Goal: Information Seeking & Learning: Learn about a topic

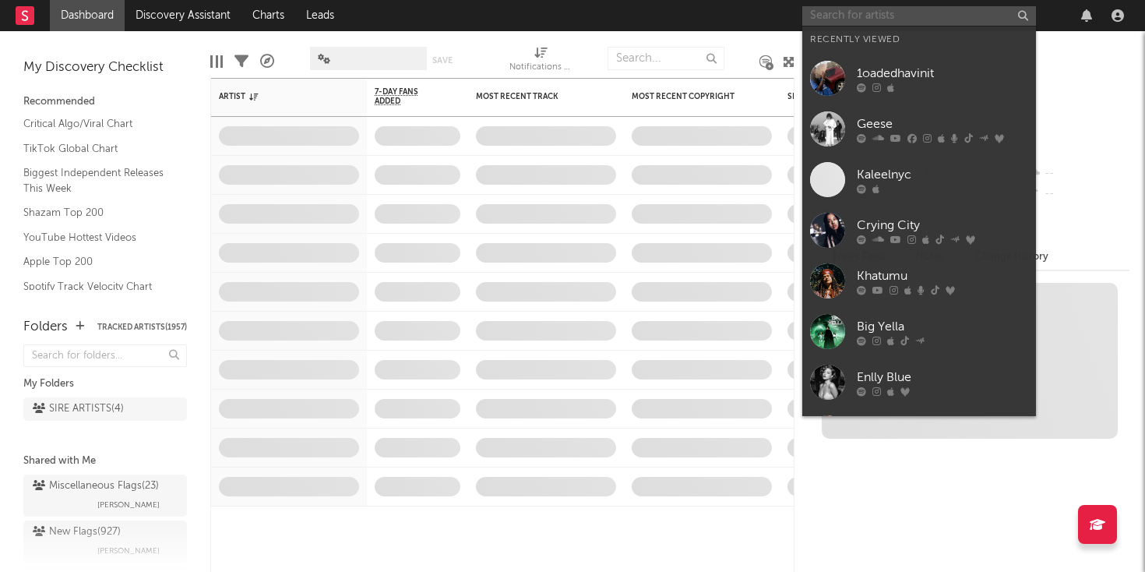
click at [854, 20] on input "text" at bounding box center [919, 15] width 234 height 19
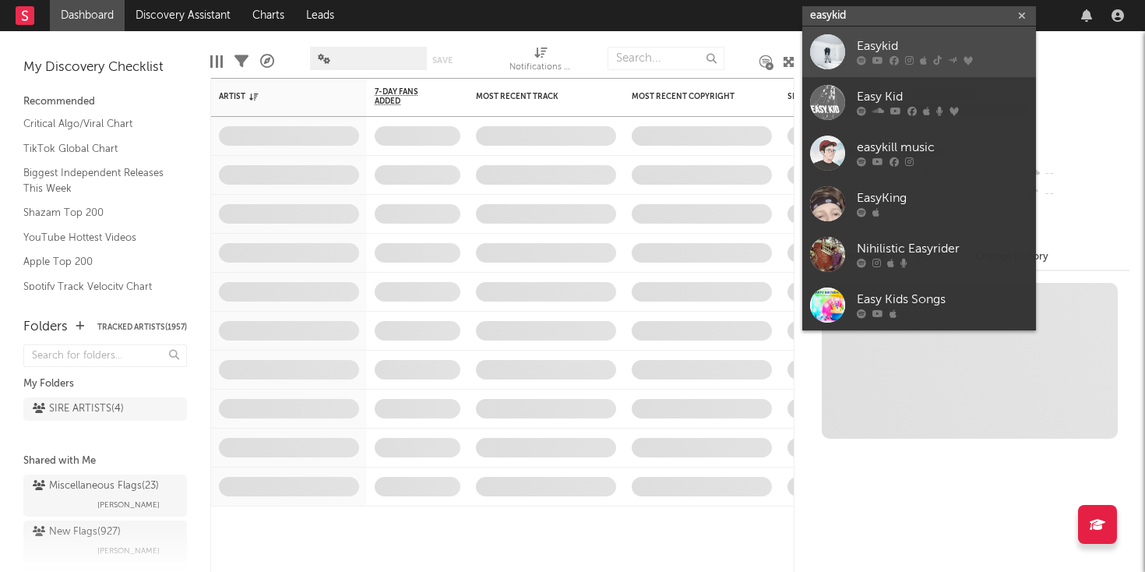
type input "easykid"
click at [861, 58] on icon at bounding box center [861, 60] width 9 height 9
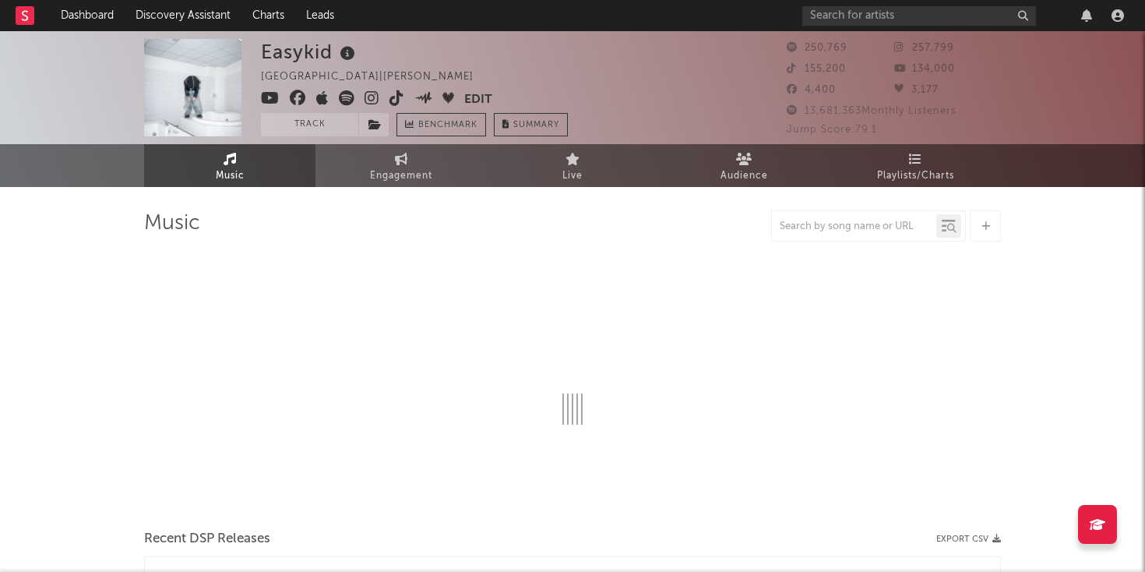
select select "6m"
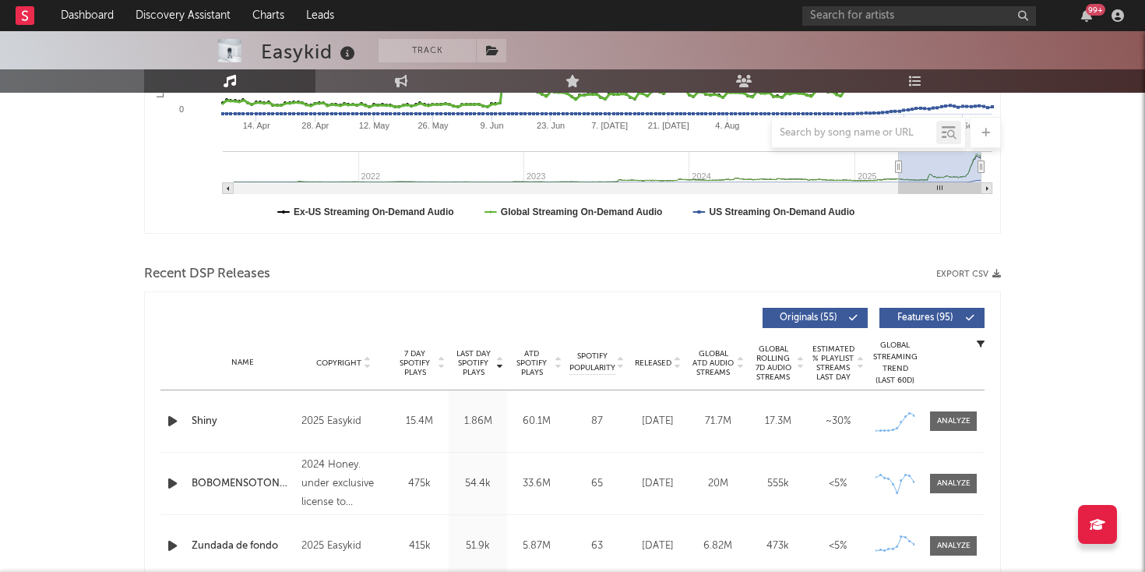
scroll to position [389, 0]
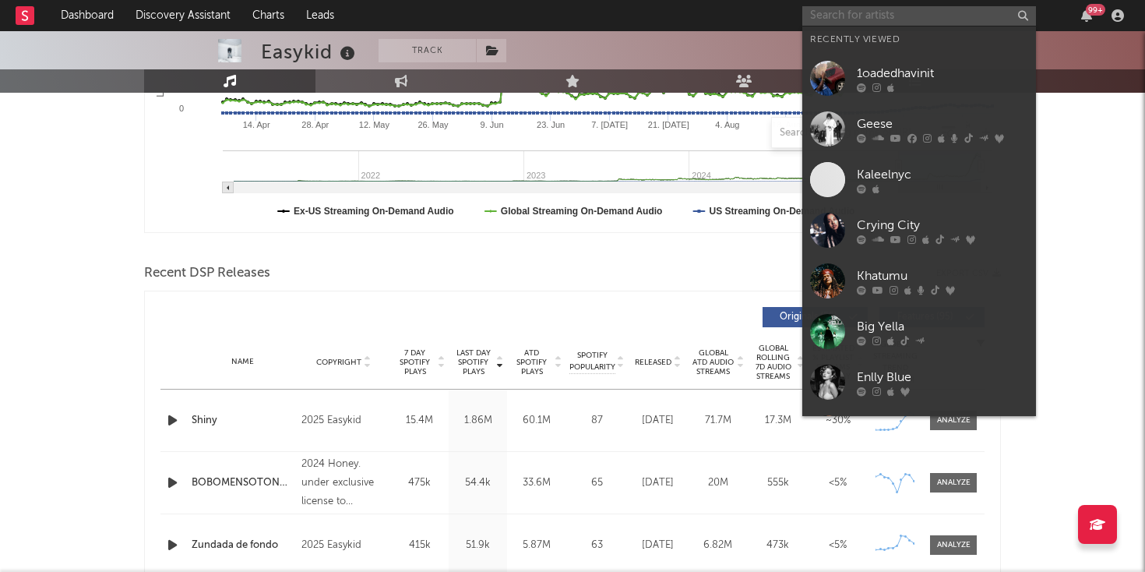
click at [847, 19] on input "text" at bounding box center [919, 15] width 234 height 19
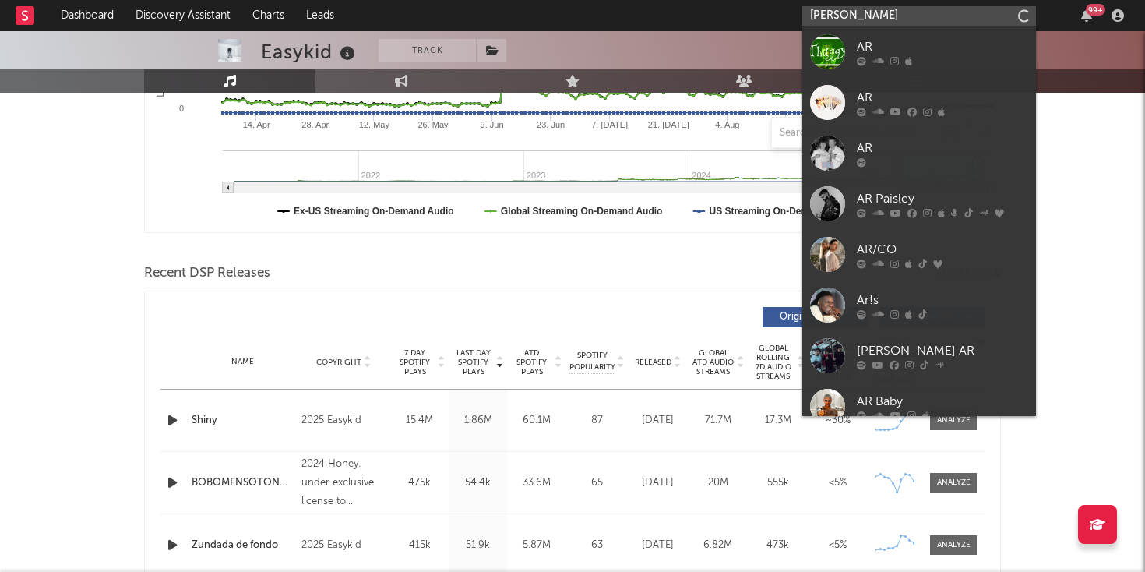
type input "arlene m"
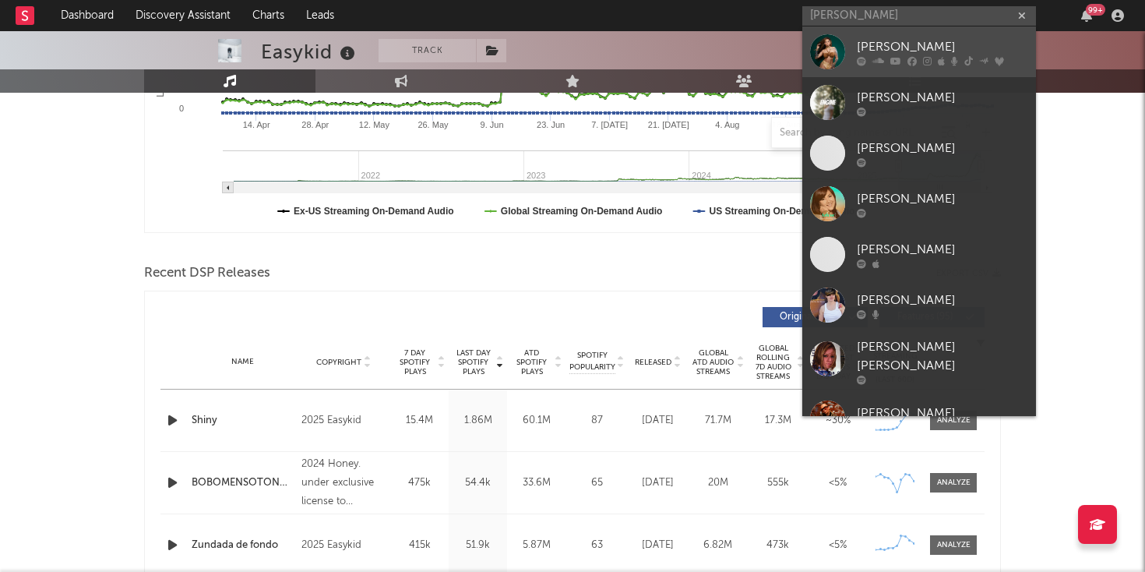
click at [857, 40] on div "Arlene MC" at bounding box center [942, 46] width 171 height 19
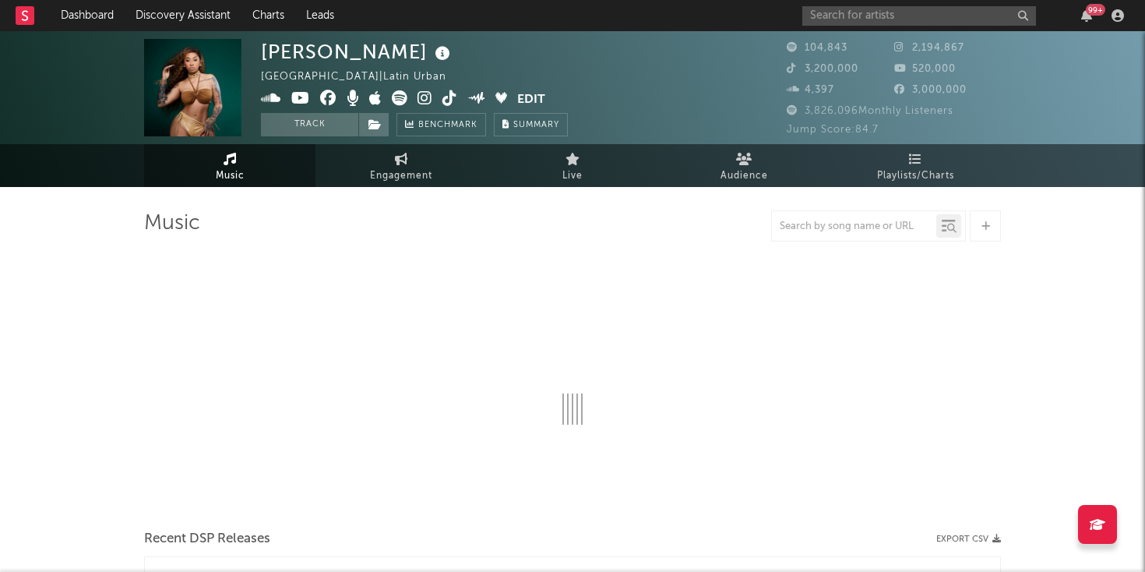
select select "6m"
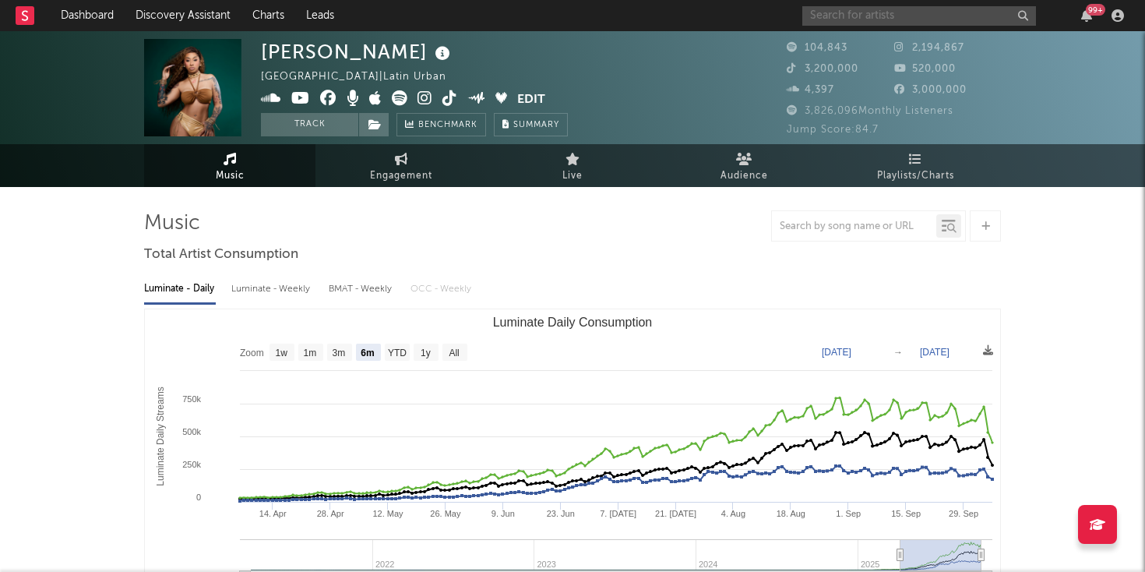
click at [857, 16] on input "text" at bounding box center [919, 15] width 234 height 19
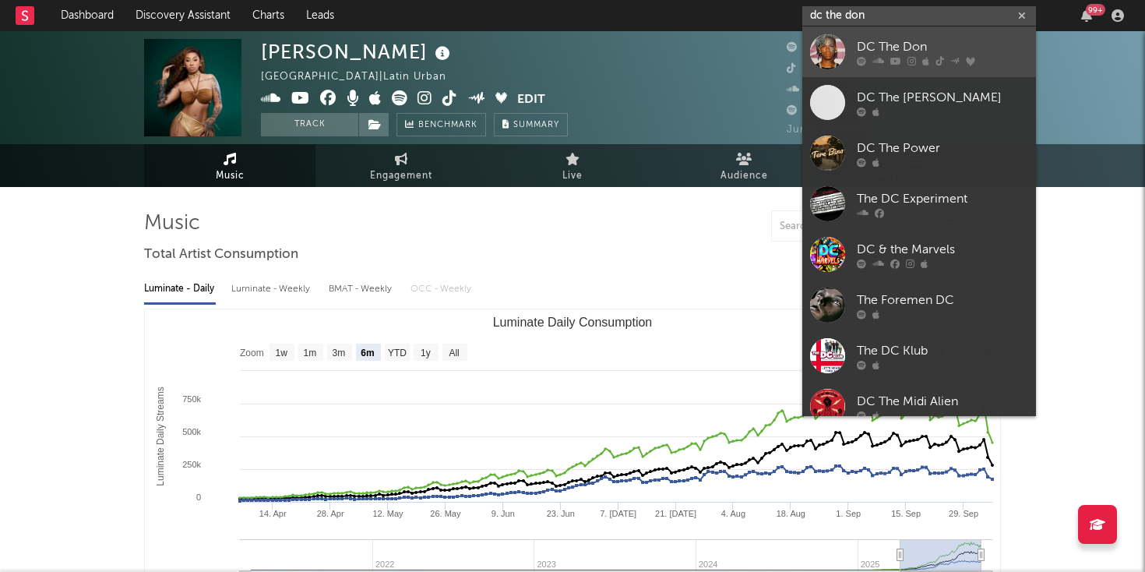
type input "dc the don"
click at [864, 43] on div "DC The Don" at bounding box center [942, 46] width 171 height 19
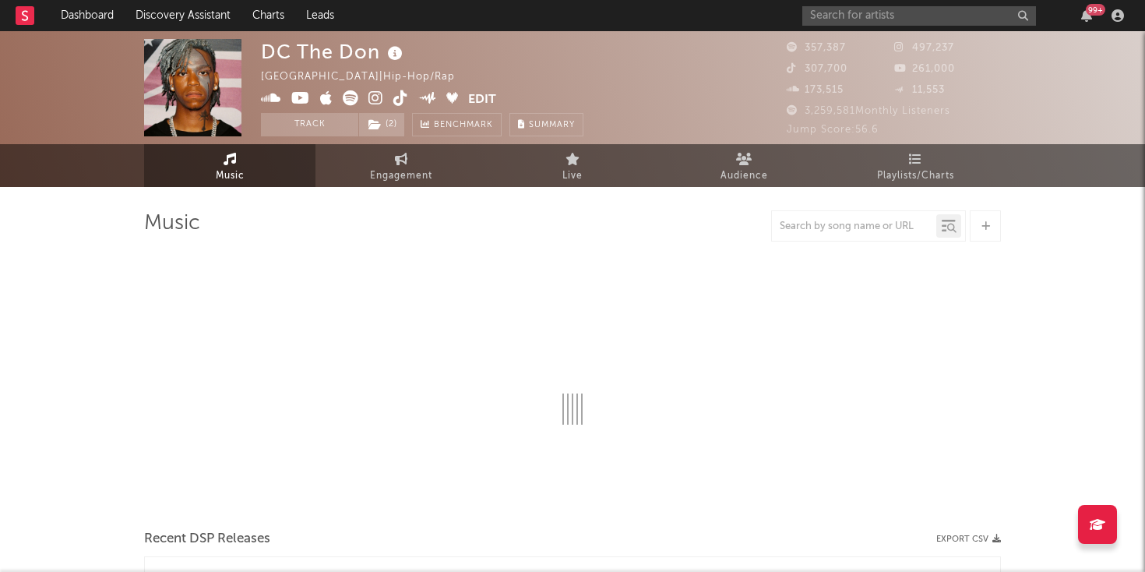
select select "6m"
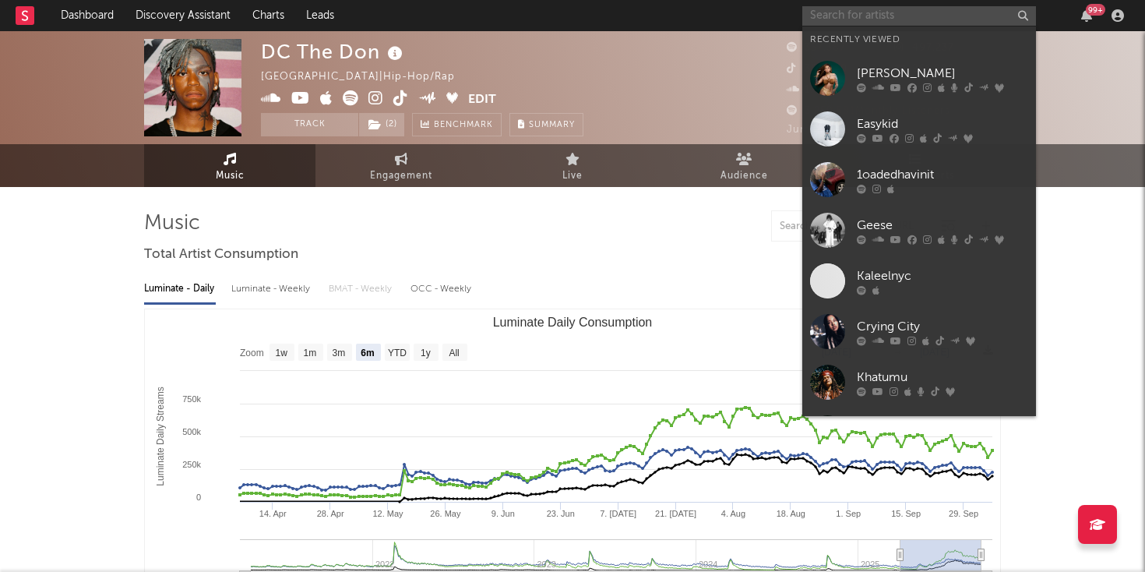
click at [860, 17] on input "text" at bounding box center [919, 15] width 234 height 19
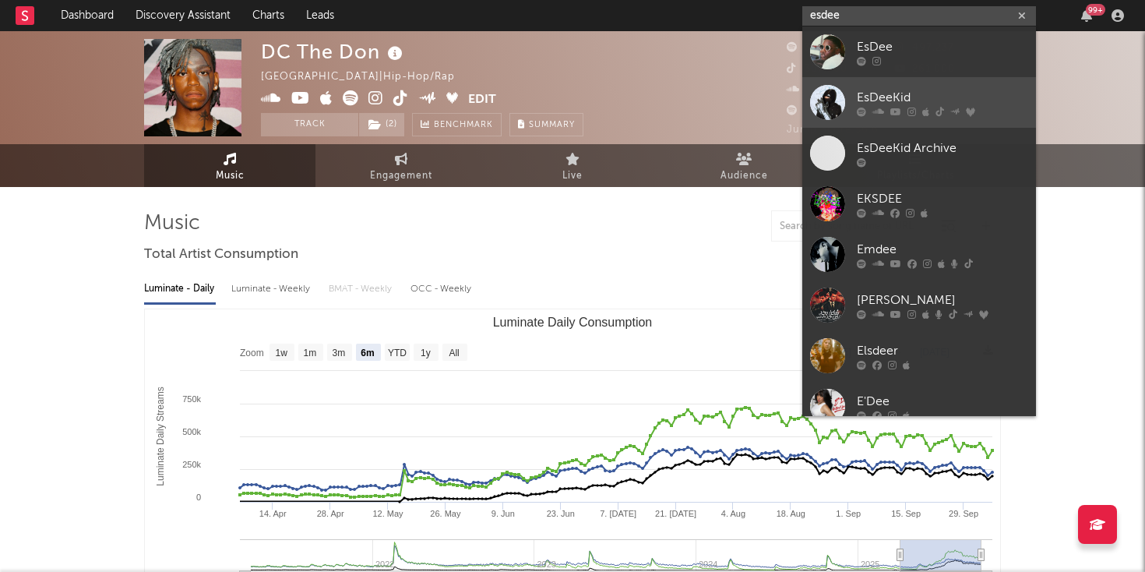
type input "esdee"
click at [822, 101] on div at bounding box center [827, 102] width 35 height 35
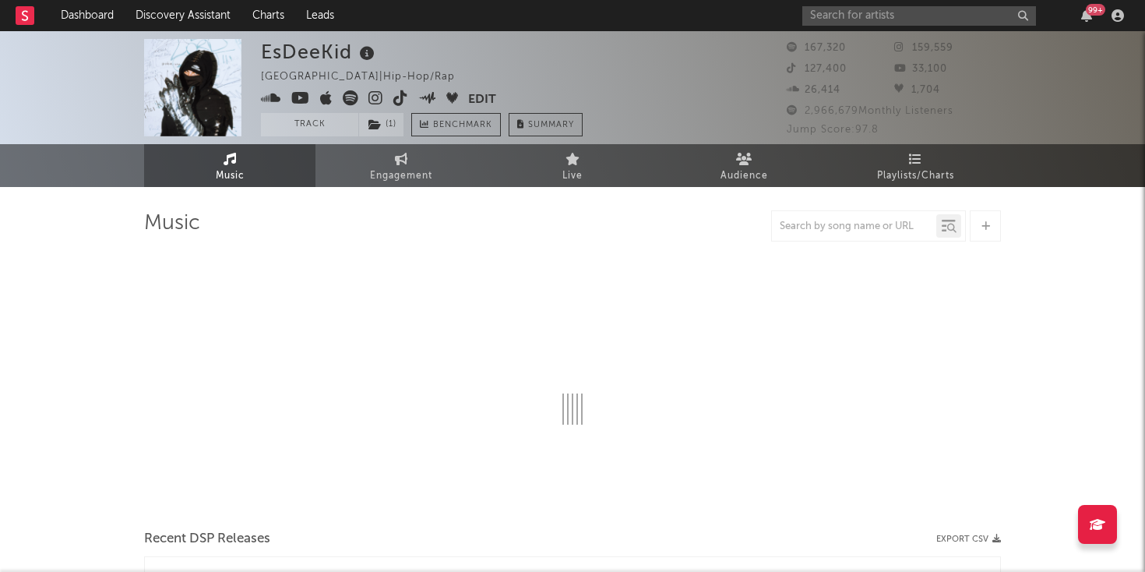
select select "6m"
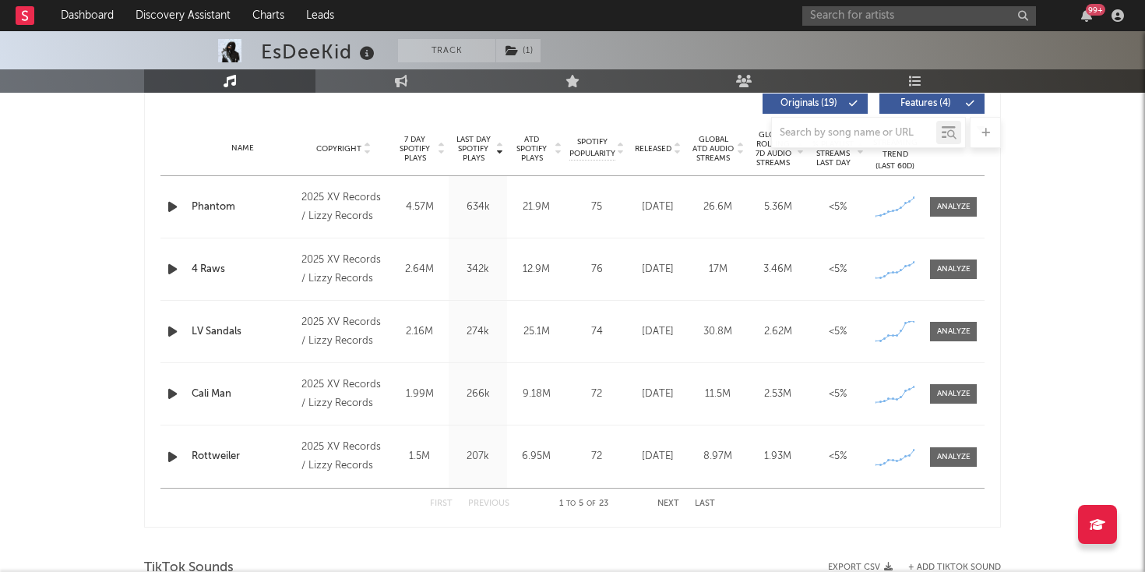
scroll to position [615, 0]
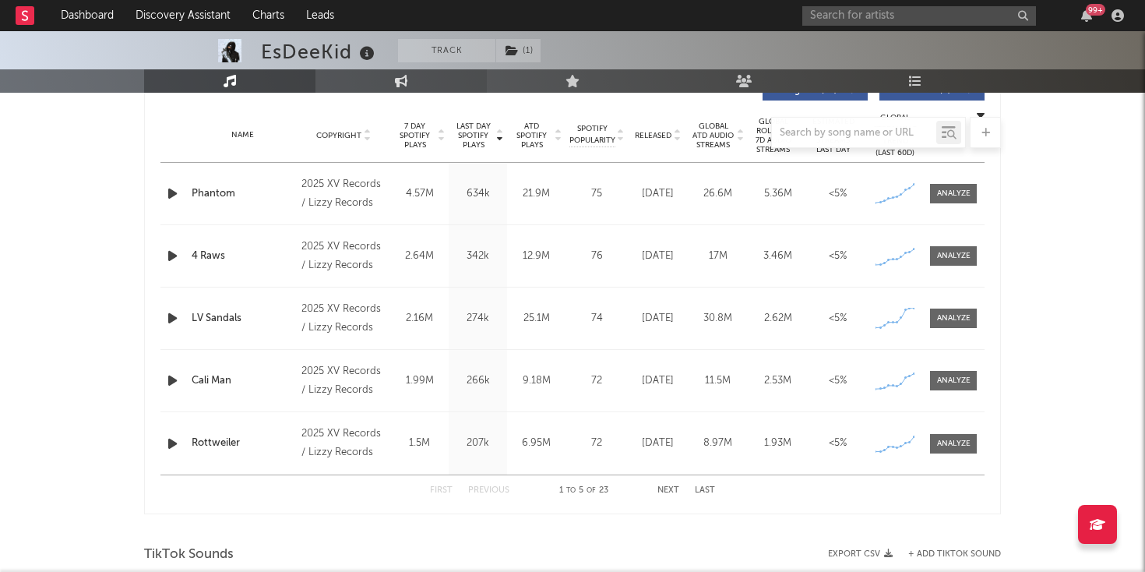
click at [412, 85] on link "Engagement" at bounding box center [400, 80] width 171 height 23
select select "1w"
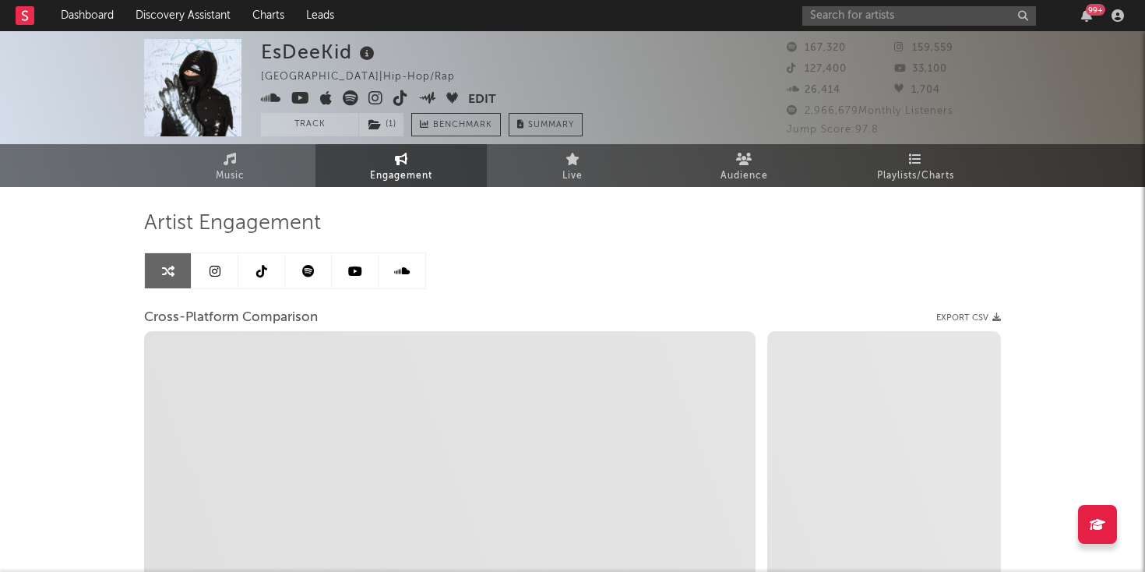
select select "1m"
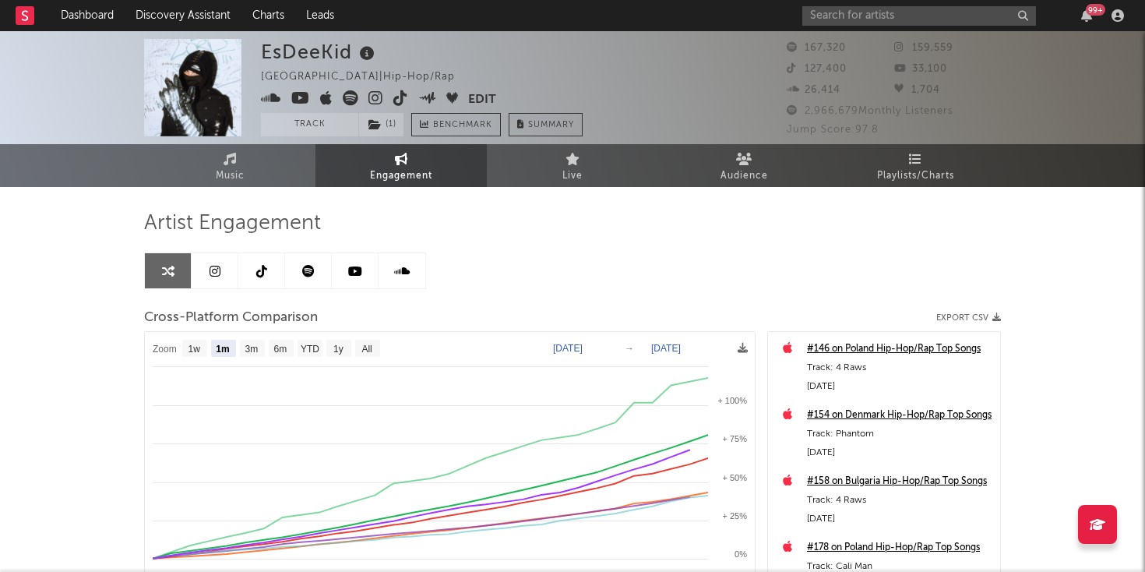
click at [222, 272] on link at bounding box center [215, 270] width 47 height 35
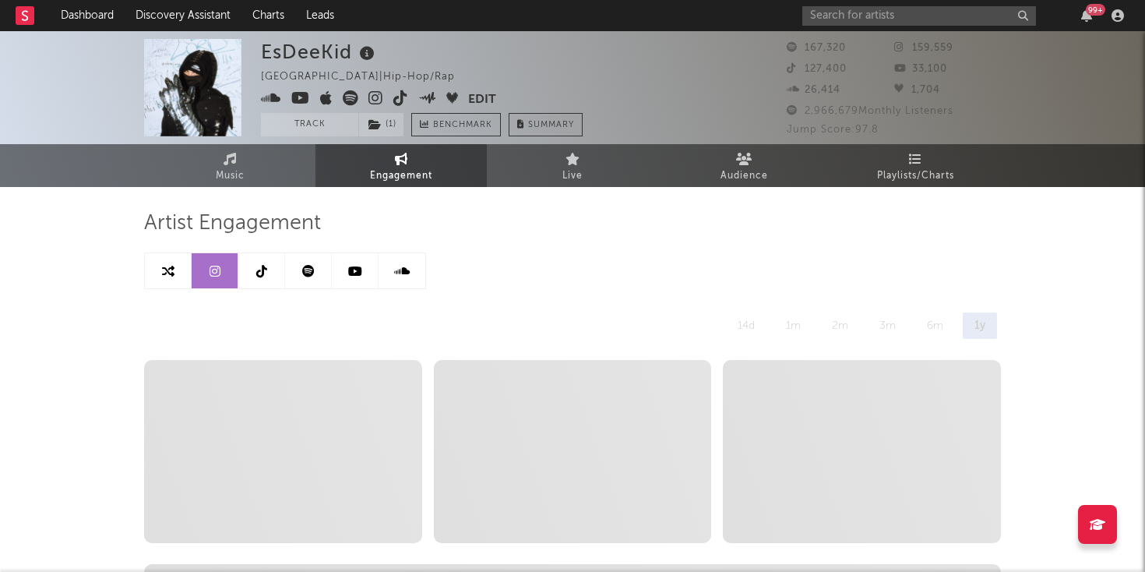
select select "6m"
click at [316, 278] on link at bounding box center [308, 270] width 47 height 35
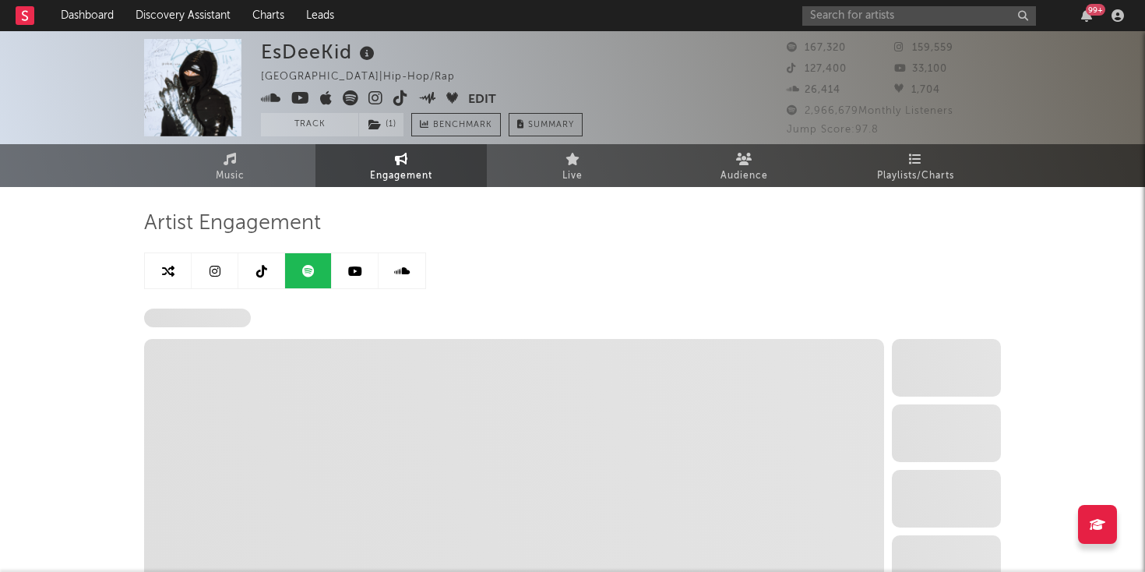
select select "6m"
select select "1w"
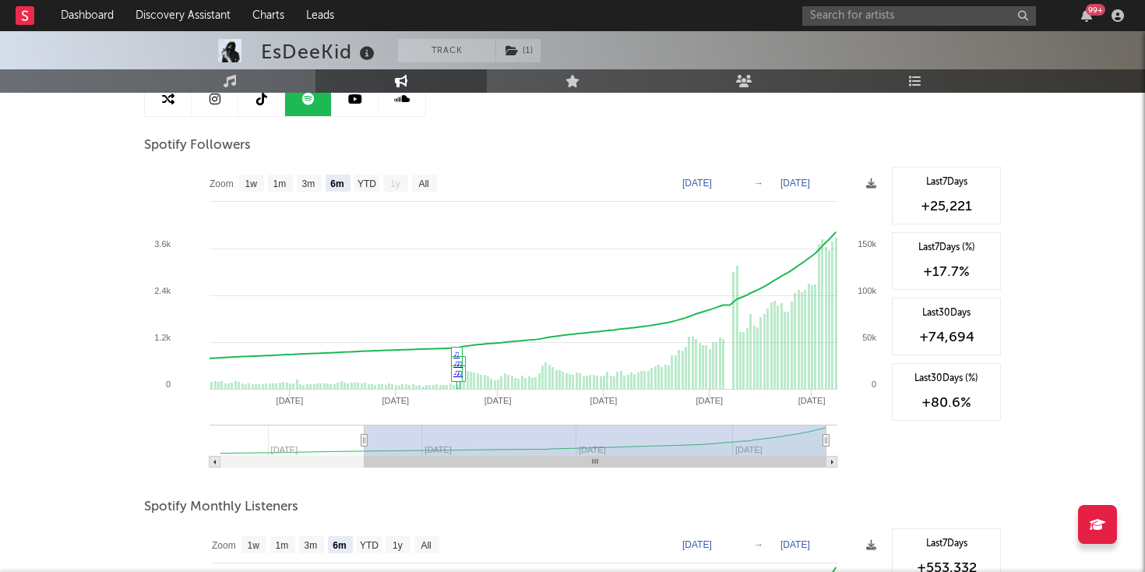
scroll to position [171, 0]
click at [864, 20] on input "text" at bounding box center [919, 15] width 234 height 19
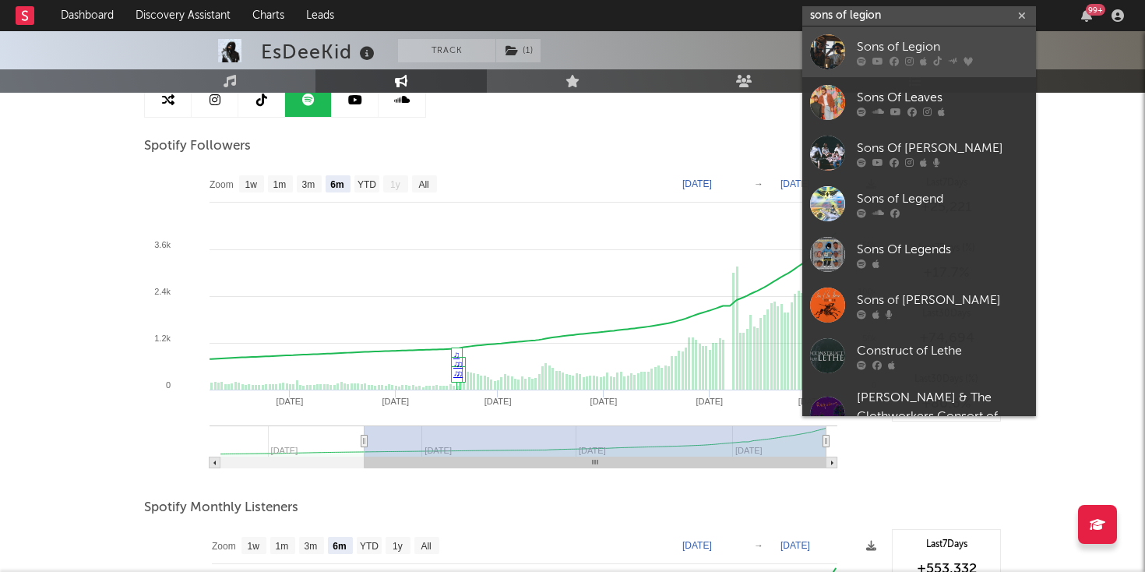
type input "sons of legion"
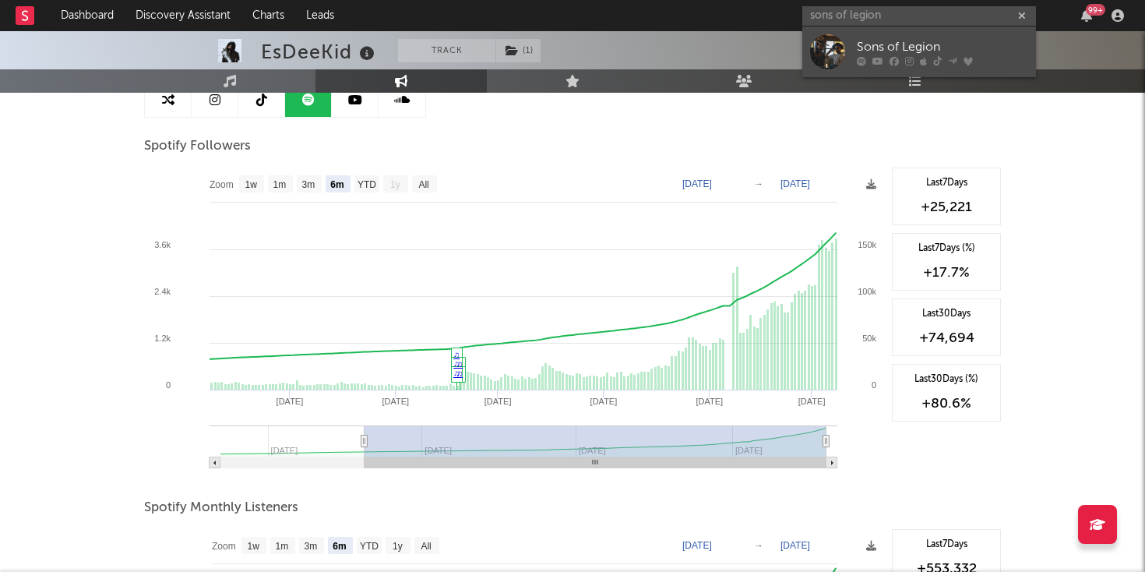
click at [853, 46] on link "Sons of Legion" at bounding box center [919, 51] width 234 height 51
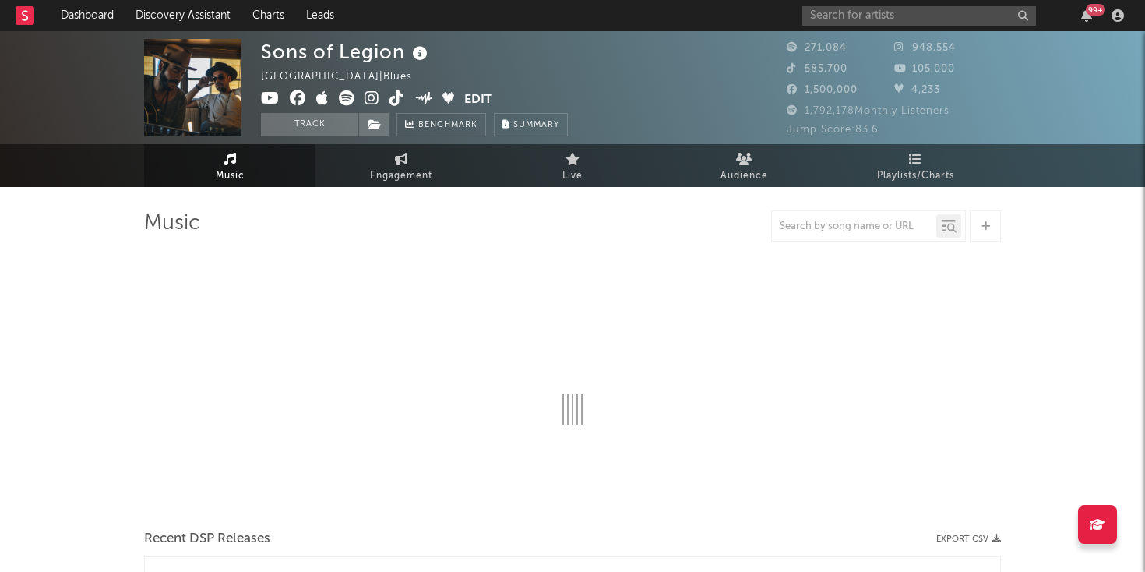
select select "6m"
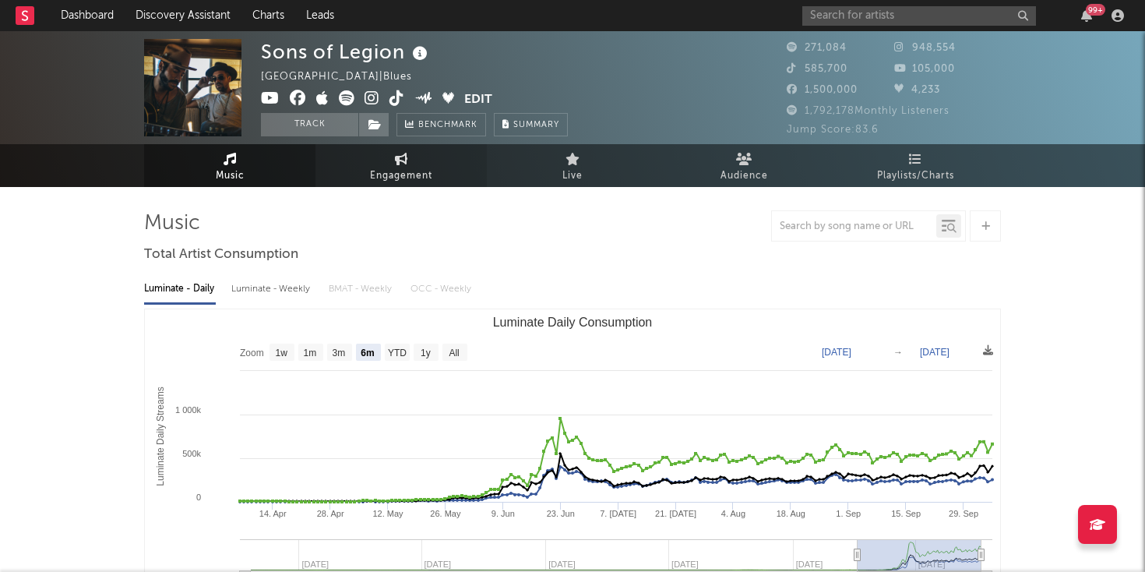
click at [406, 169] on span "Engagement" at bounding box center [401, 176] width 62 height 19
select select "1w"
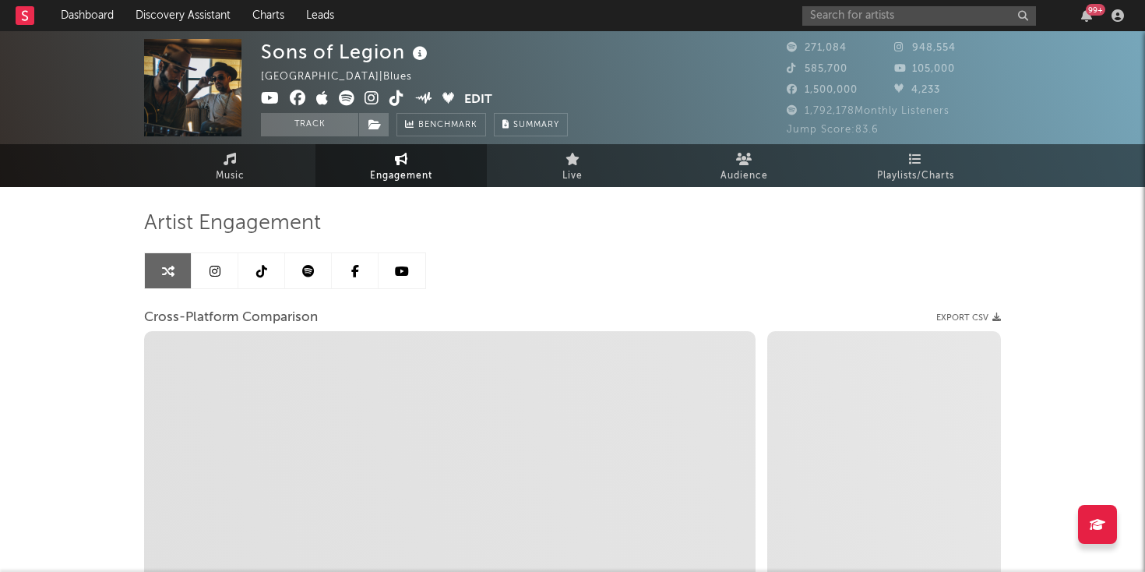
select select "1m"
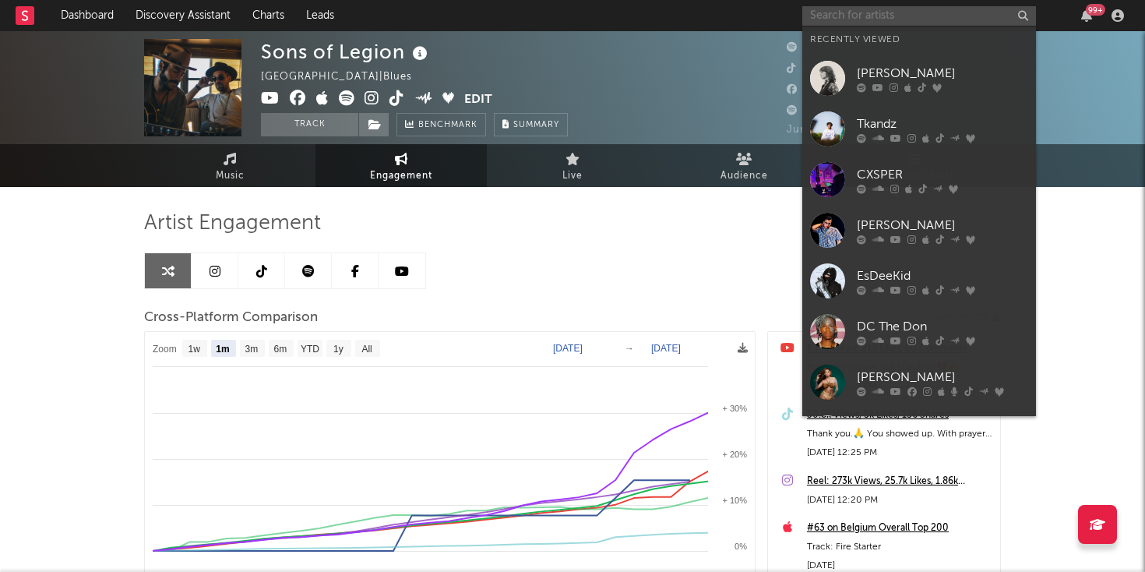
click at [825, 12] on input "text" at bounding box center [919, 15] width 234 height 19
paste input "https://open.spotify.com/album/1WnVA6pu7yWWKDysSpzGW8?si=Gp6d8yF0S-6ietczTHkZNw"
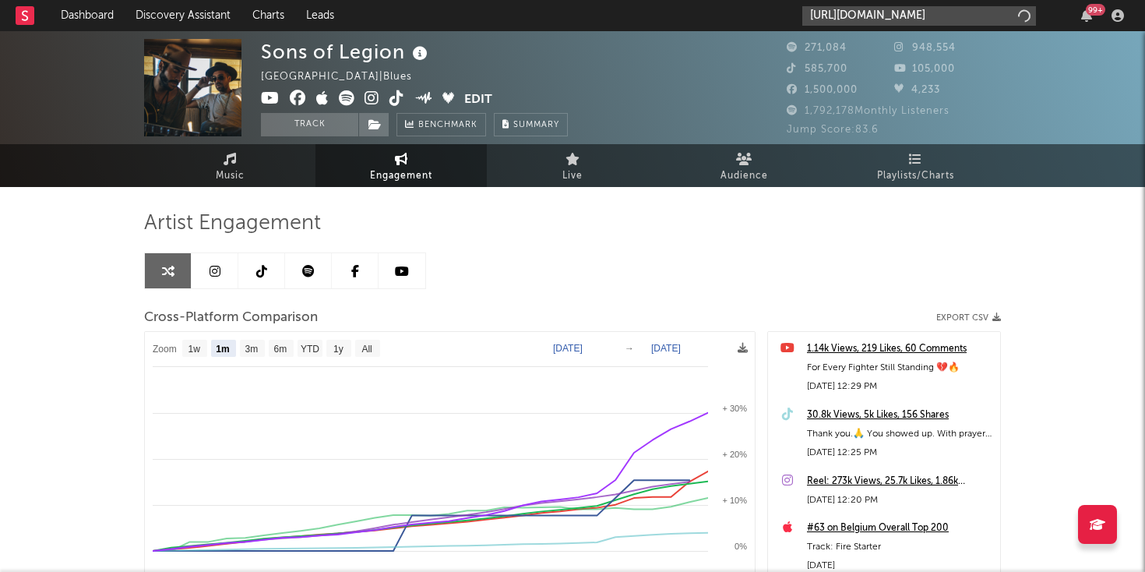
scroll to position [0, 278]
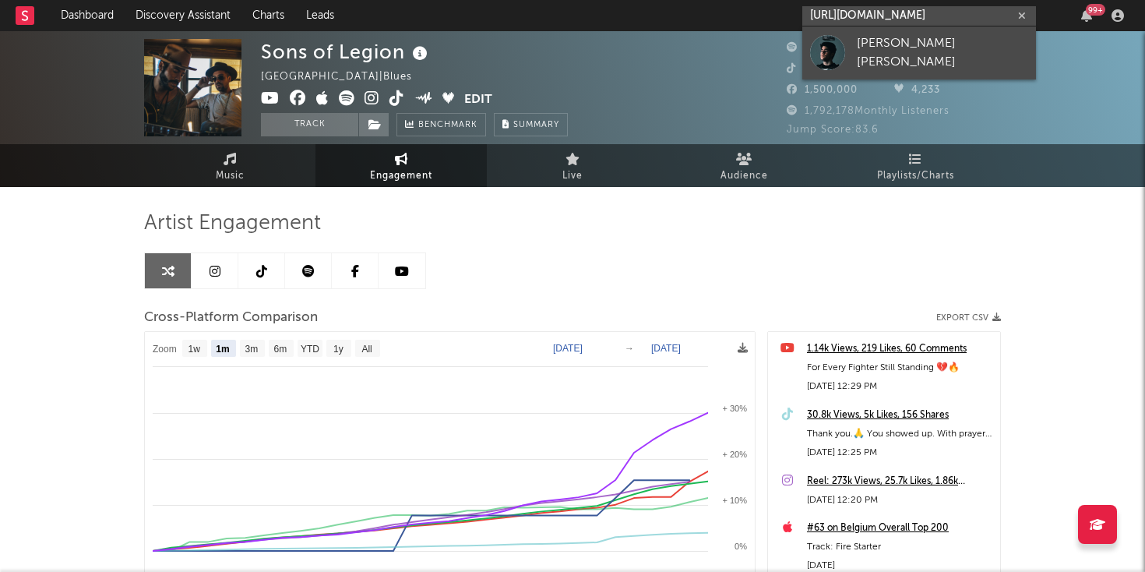
type input "https://open.spotify.com/album/1WnVA6pu7yWWKDysSpzGW8?si=Gp6d8yF0S-6ietczTHkZNw"
click at [853, 64] on link "[PERSON_NAME] [PERSON_NAME]" at bounding box center [919, 52] width 234 height 53
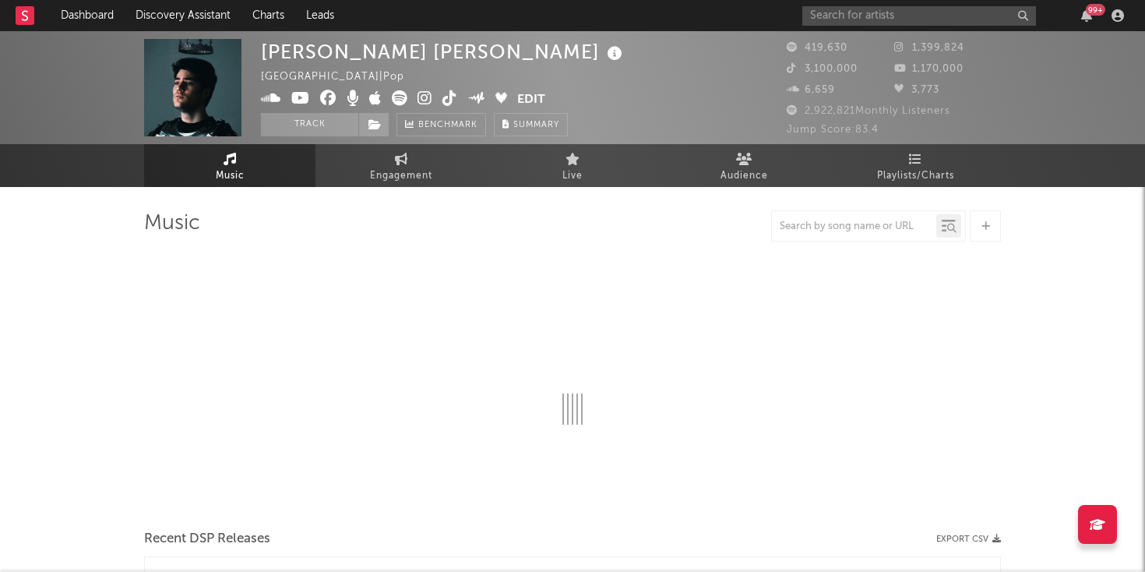
select select "6m"
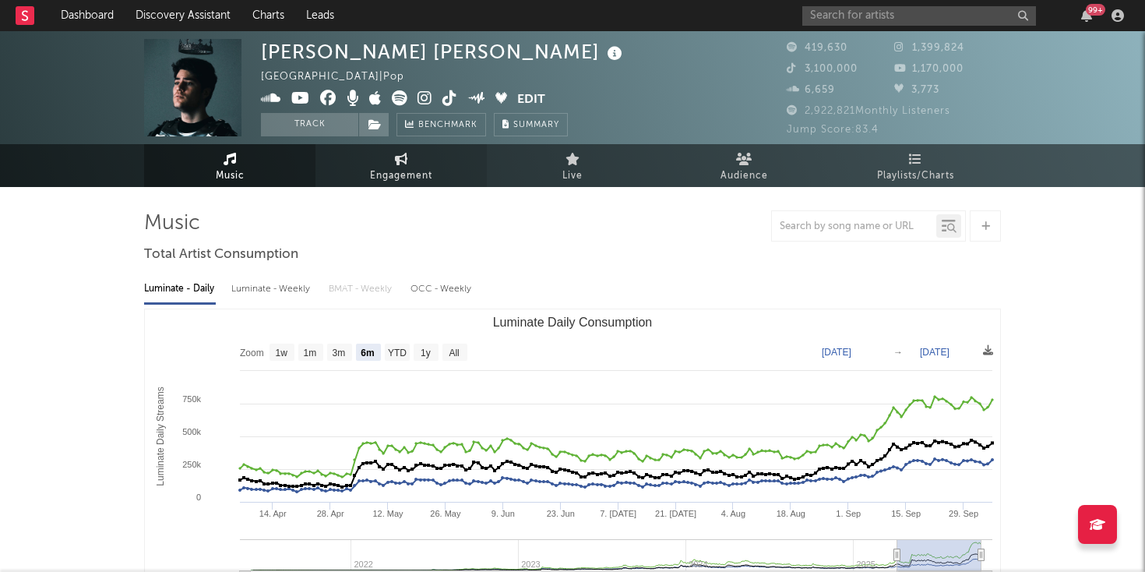
click at [406, 171] on span "Engagement" at bounding box center [401, 176] width 62 height 19
select select "1w"
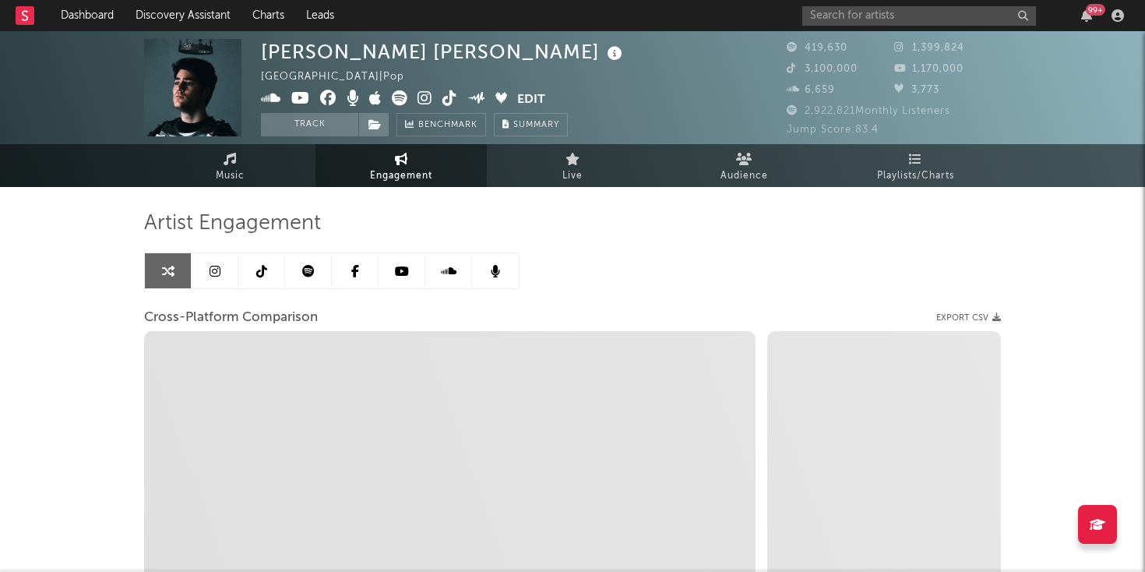
select select "1m"
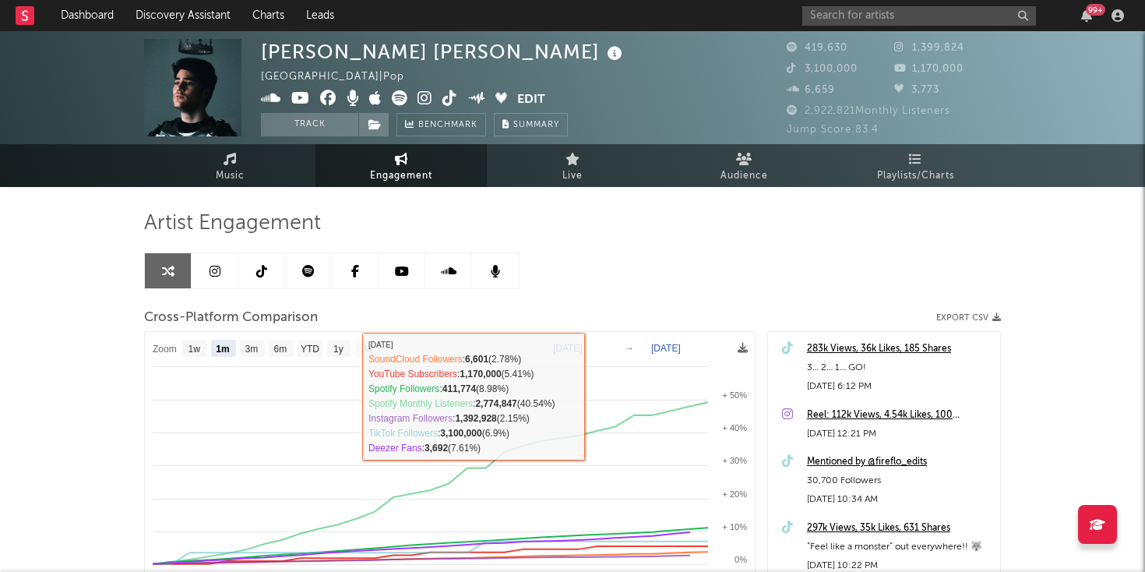
click at [309, 268] on icon at bounding box center [308, 271] width 12 height 12
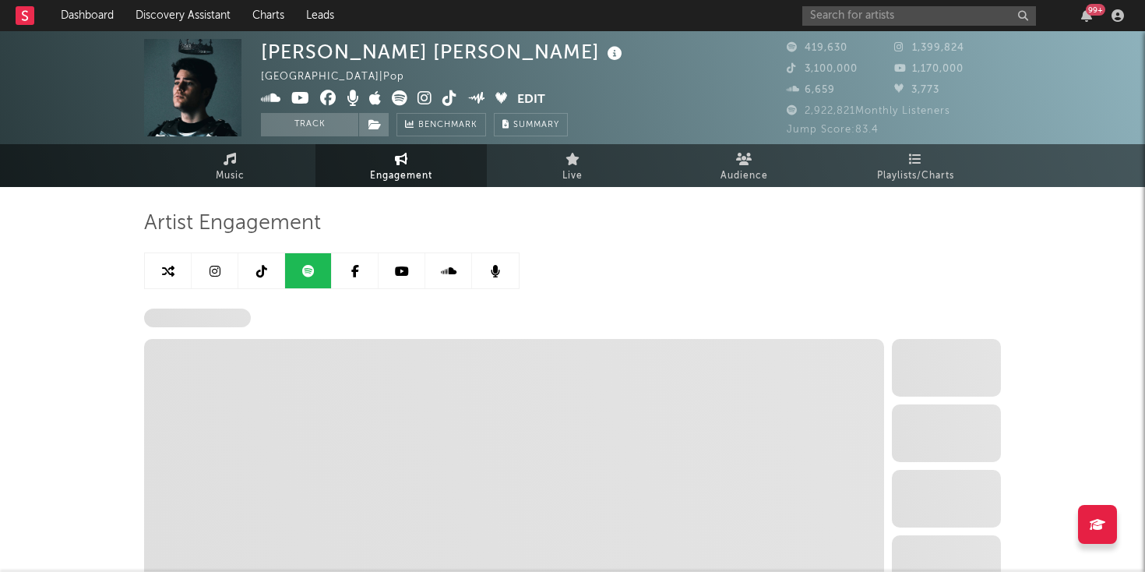
select select "6m"
select select "1w"
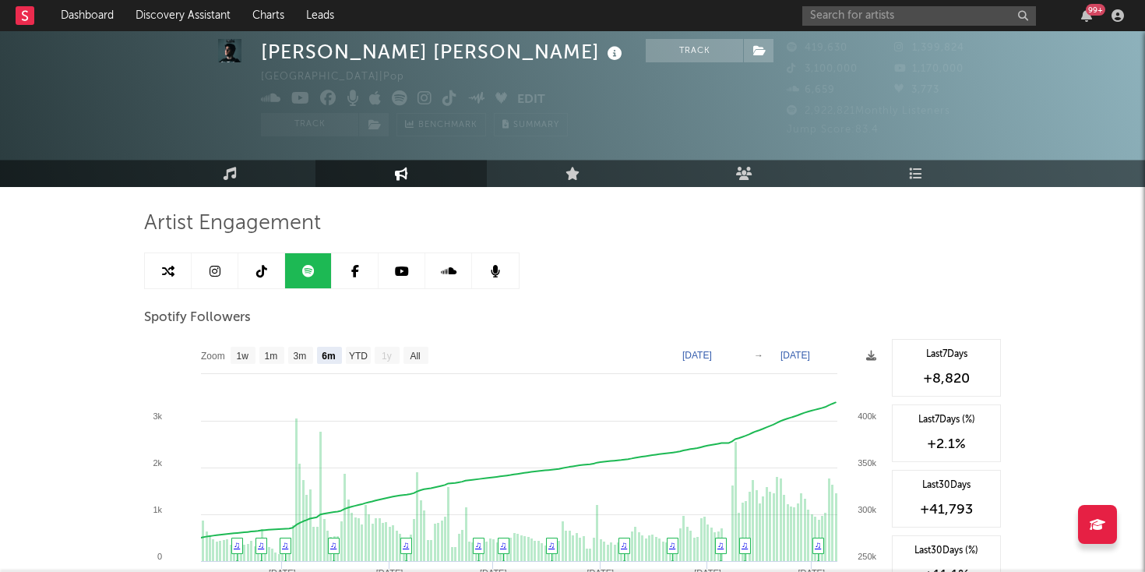
scroll to position [131, 0]
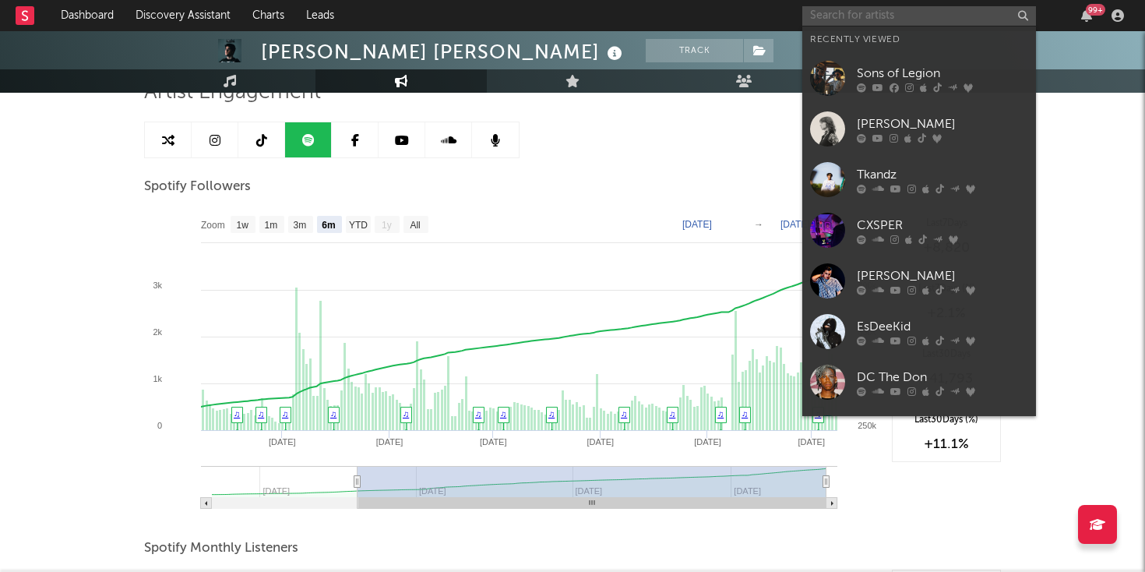
click at [825, 10] on input "text" at bounding box center [919, 15] width 234 height 19
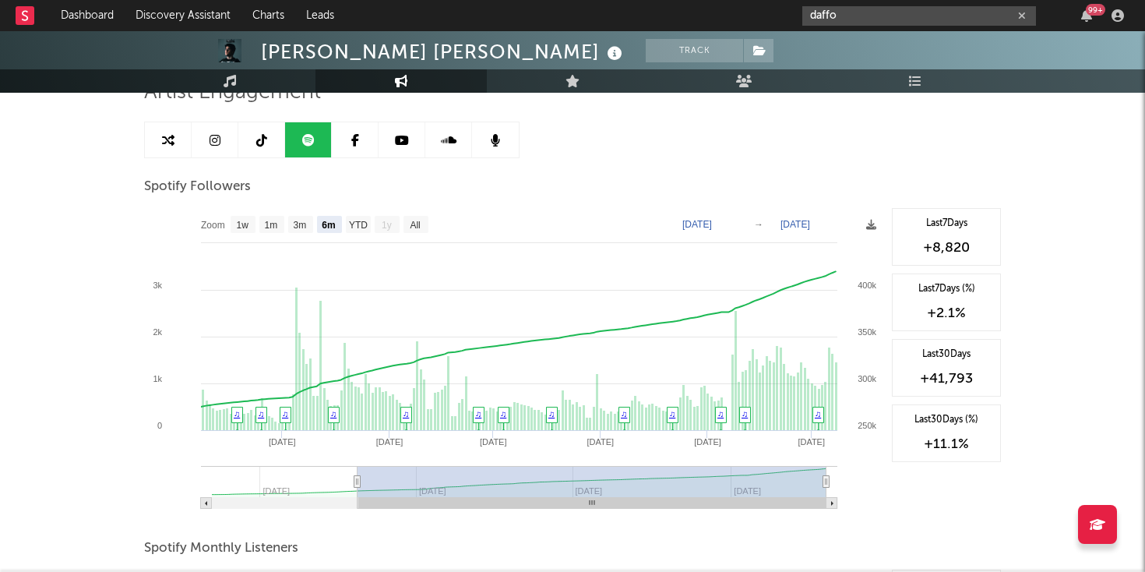
type input "daffo"
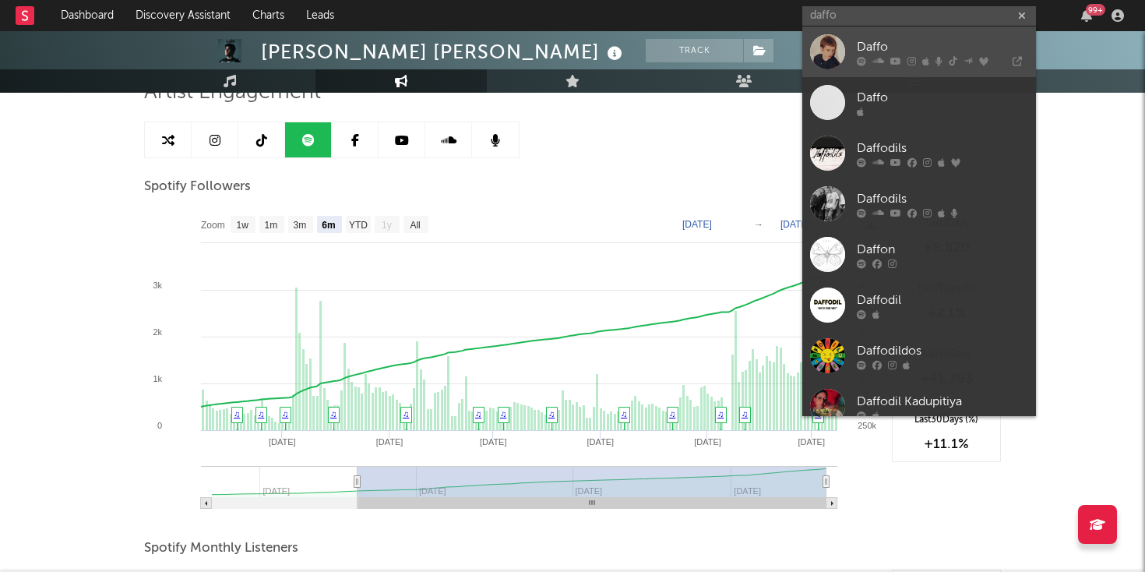
click at [860, 58] on icon at bounding box center [861, 60] width 9 height 9
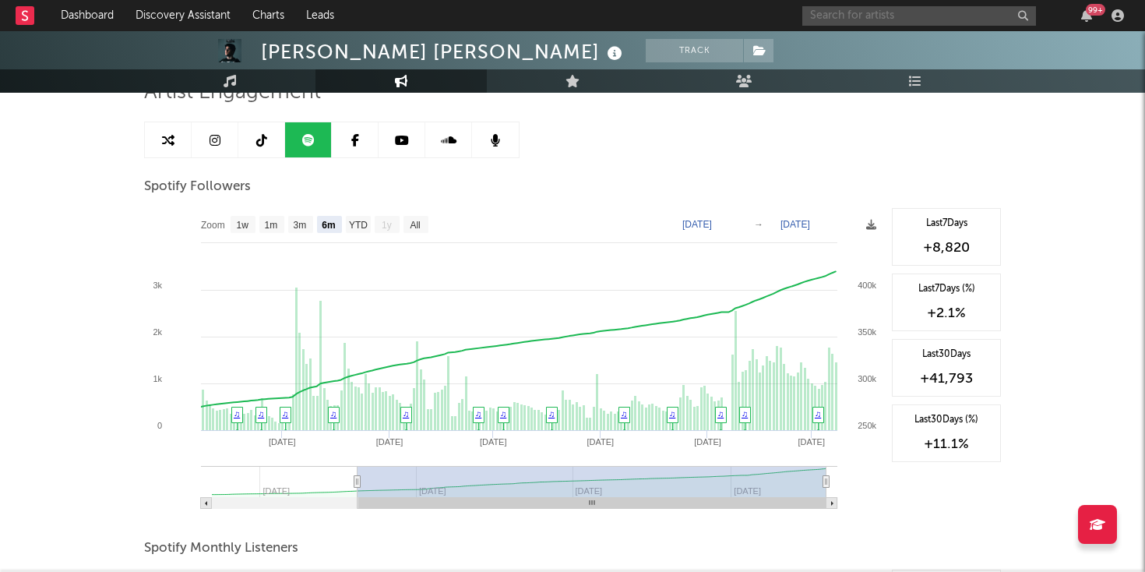
click at [896, 14] on input "text" at bounding box center [919, 15] width 234 height 19
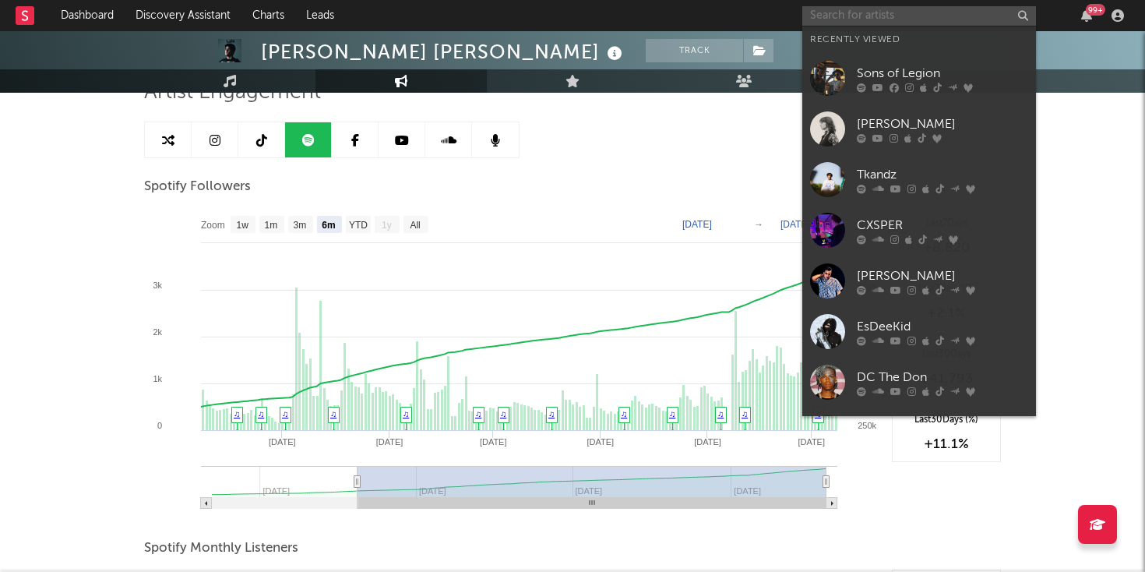
paste input "https://open.spotify.com/album/3837grpUl9bPxIzU9IRixe?si=1UmezCRBT2SzrVwY9n4zkA"
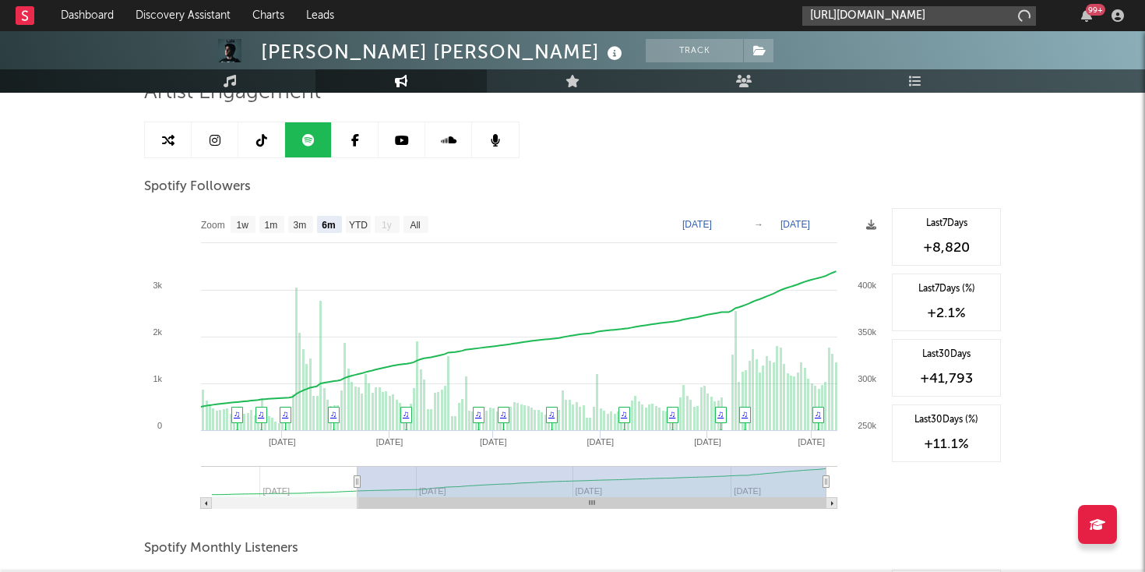
scroll to position [0, 254]
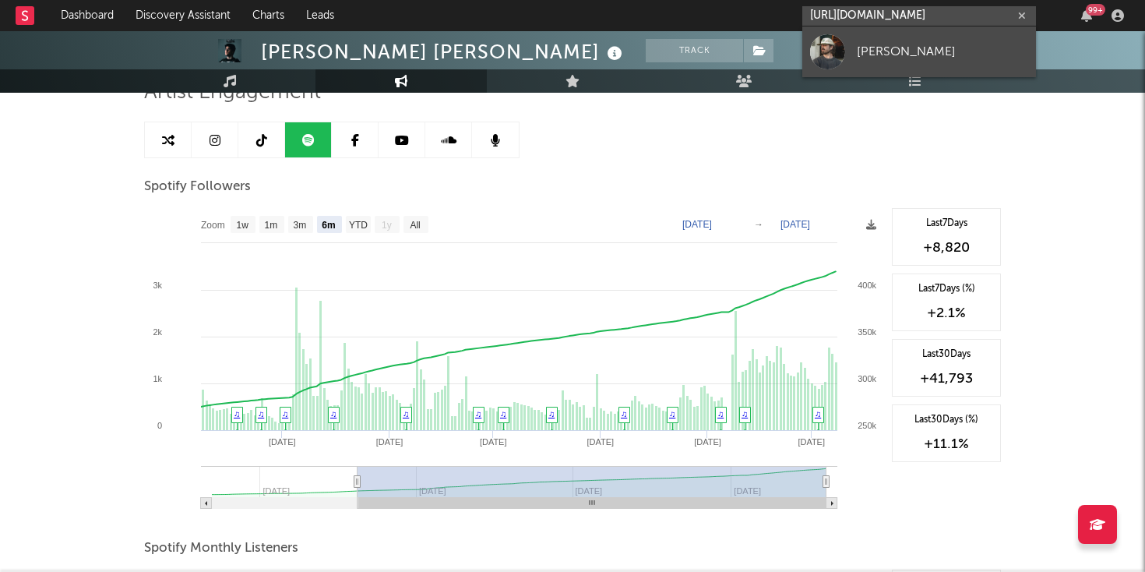
type input "https://open.spotify.com/album/3837grpUl9bPxIzU9IRixe?si=1UmezCRBT2SzrVwY9n4zkA"
click at [869, 55] on div "[PERSON_NAME]" at bounding box center [942, 51] width 171 height 19
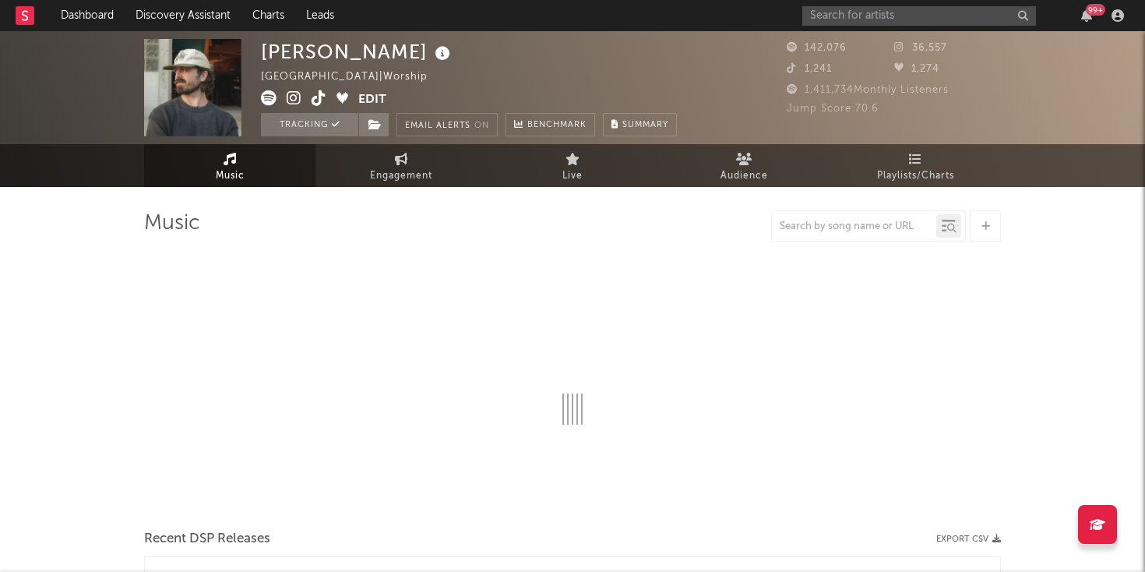
select select "6m"
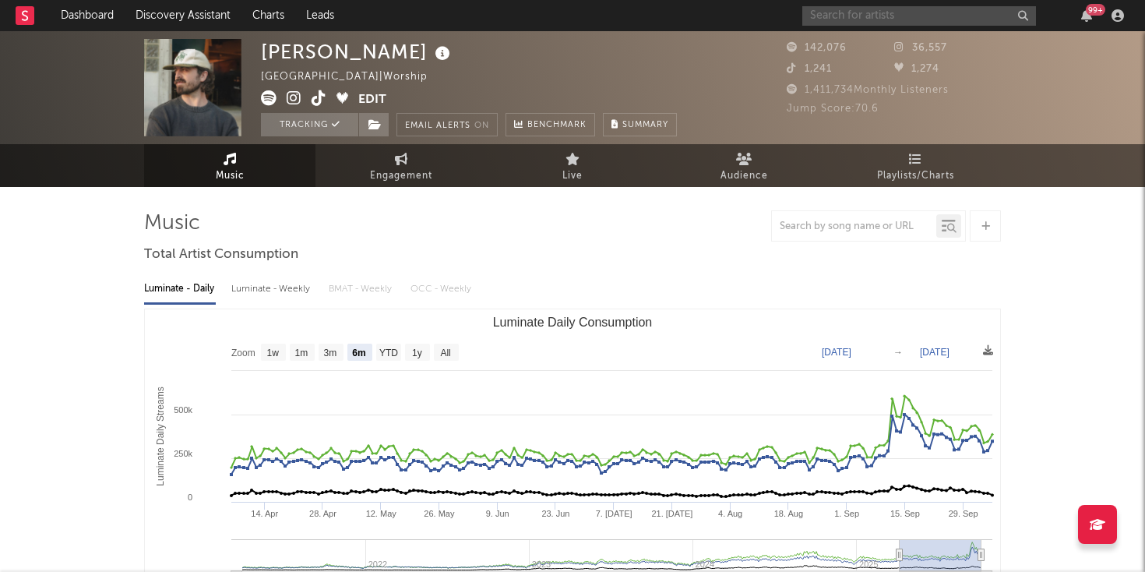
click at [862, 16] on input "text" at bounding box center [919, 15] width 234 height 19
paste input "https://open.spotify.com/artist/5d1xapXUqUmq0CpozCAhr7?si=WFkgUa1jQlqgyRf2vg6PCw"
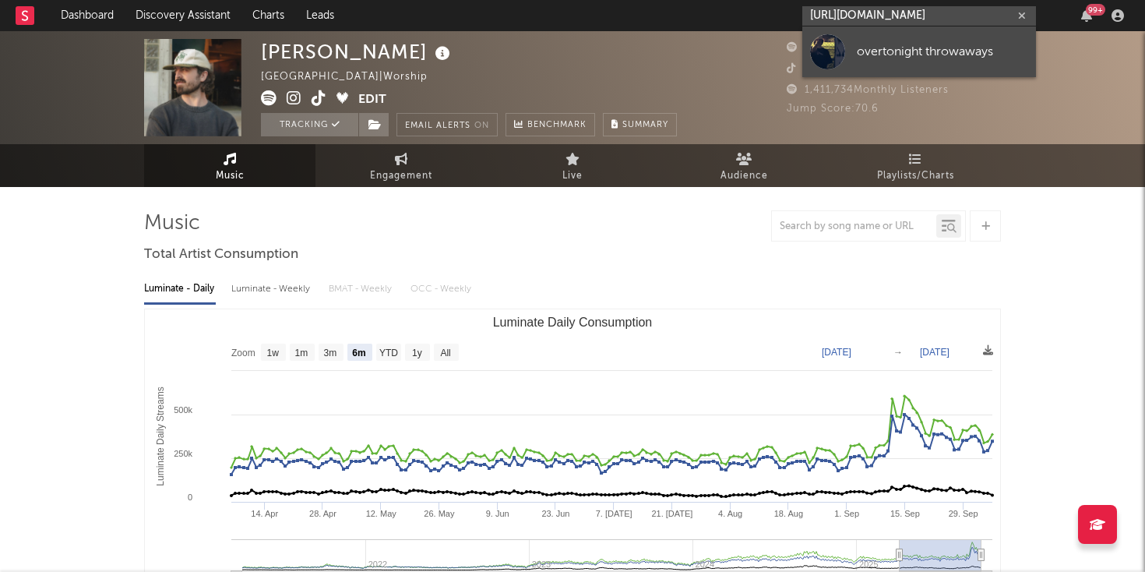
type input "https://open.spotify.com/artist/5d1xapXUqUmq0CpozCAhr7?si=WFkgUa1jQlqgyRf2vg6PCw"
click at [851, 52] on link "overtonight throwaways" at bounding box center [919, 51] width 234 height 51
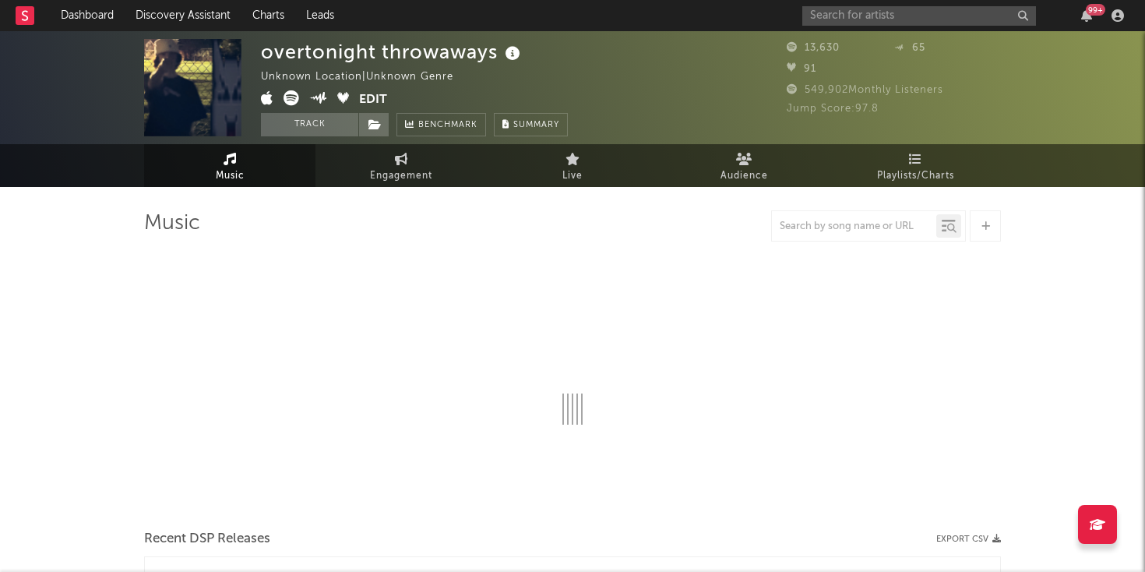
select select "1w"
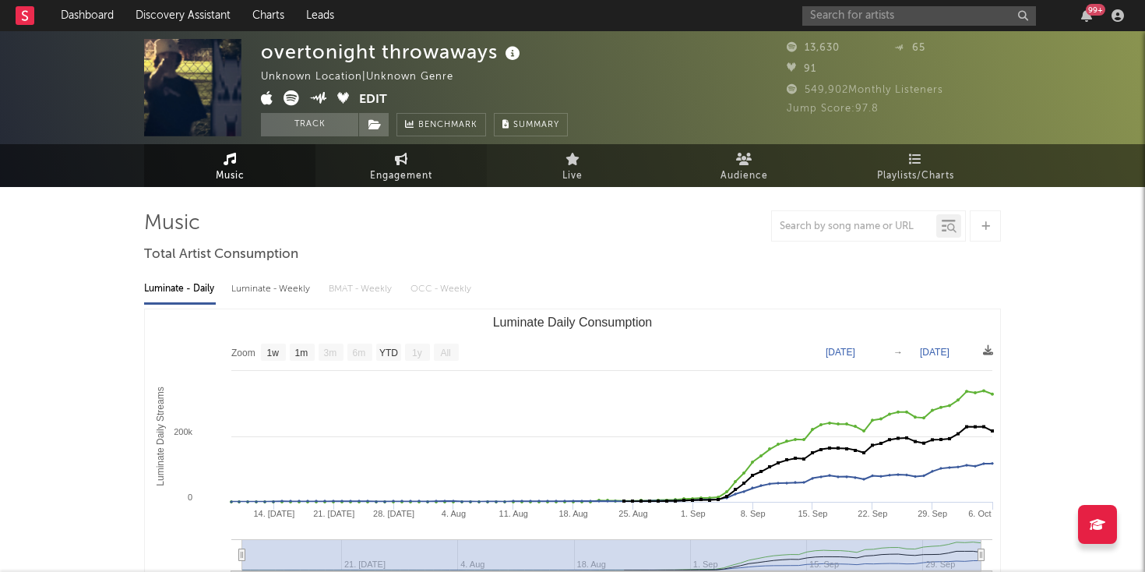
click at [375, 167] on span "Engagement" at bounding box center [401, 176] width 62 height 19
select select "1w"
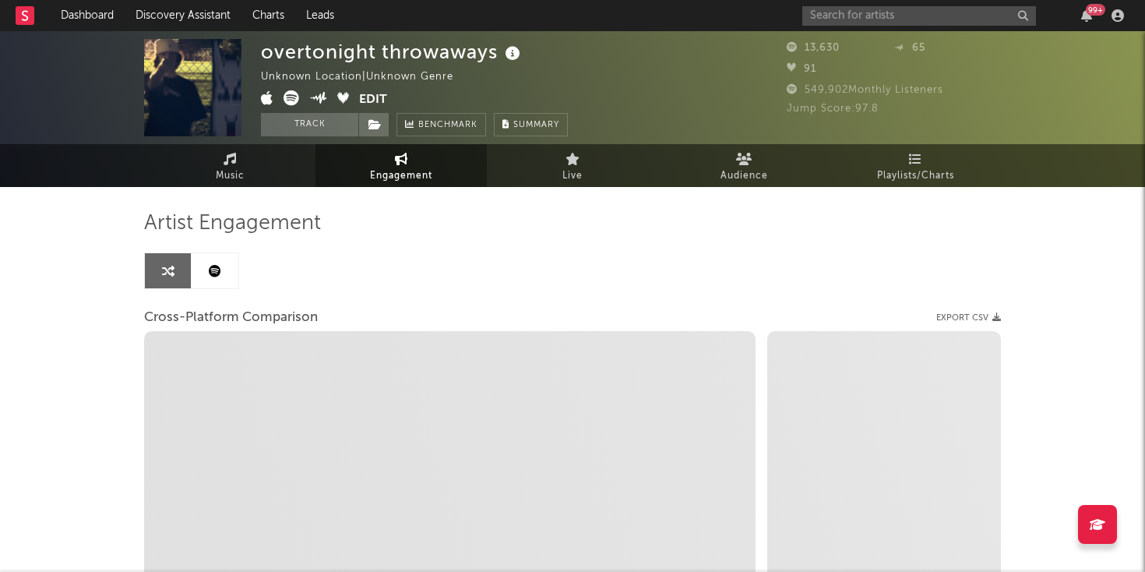
select select "1m"
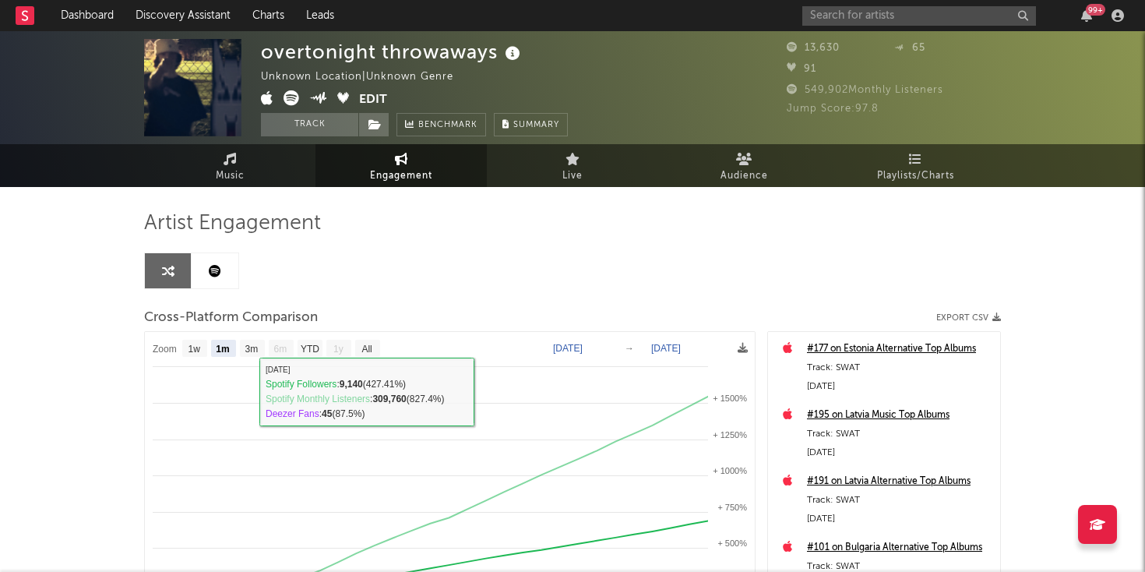
click at [226, 277] on link at bounding box center [215, 270] width 47 height 35
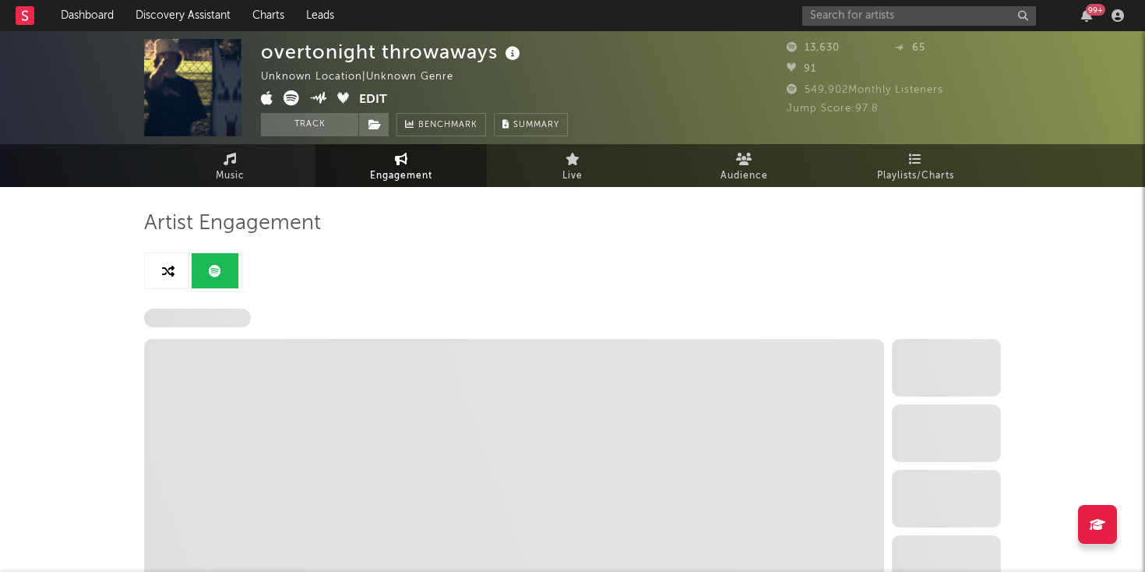
select select "1w"
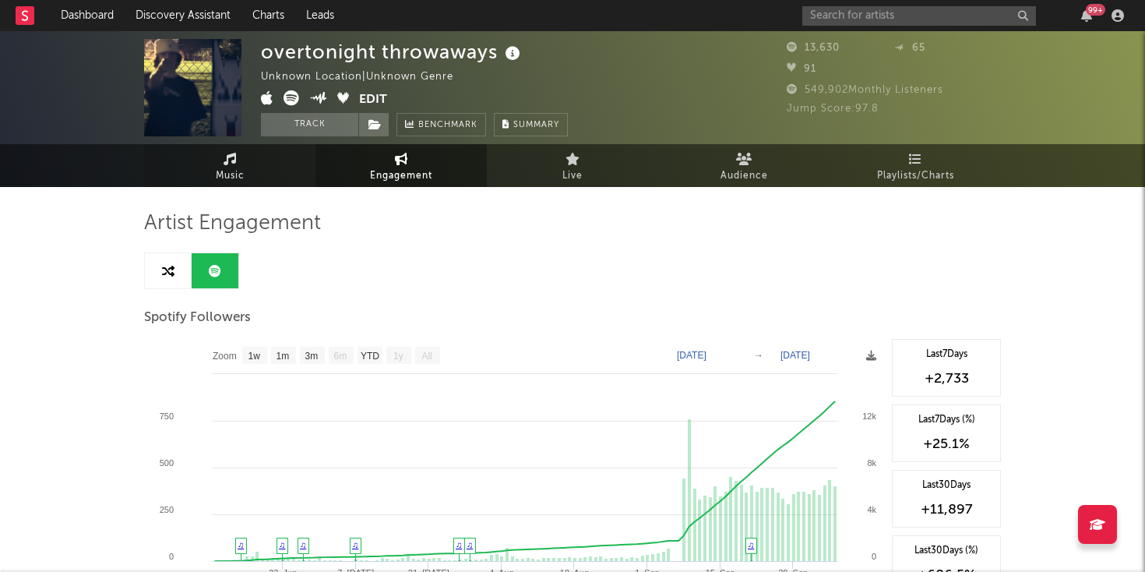
click at [232, 160] on icon at bounding box center [229, 159] width 13 height 12
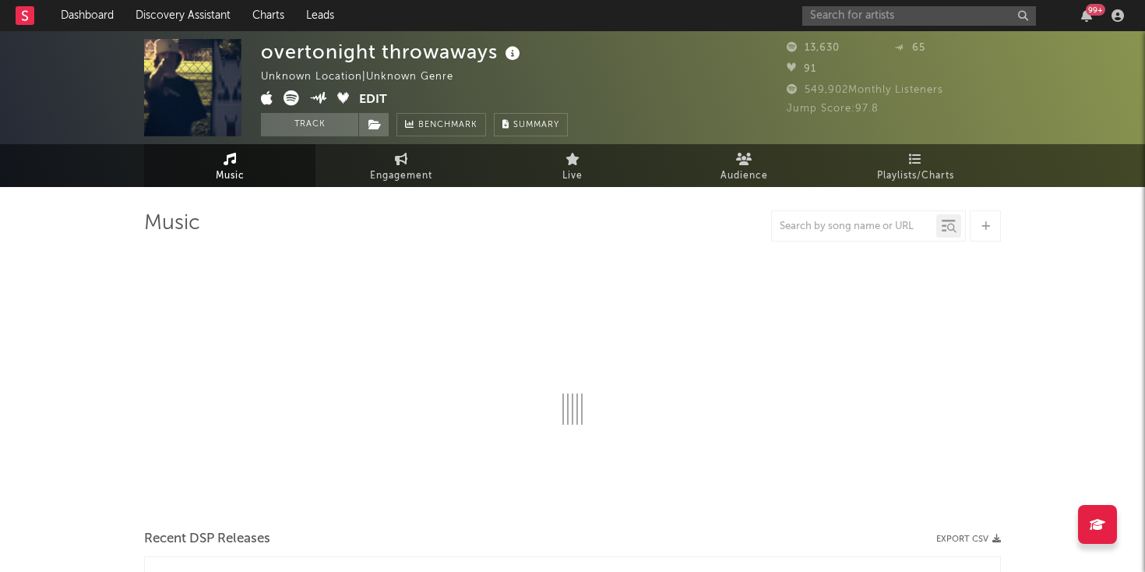
select select "1w"
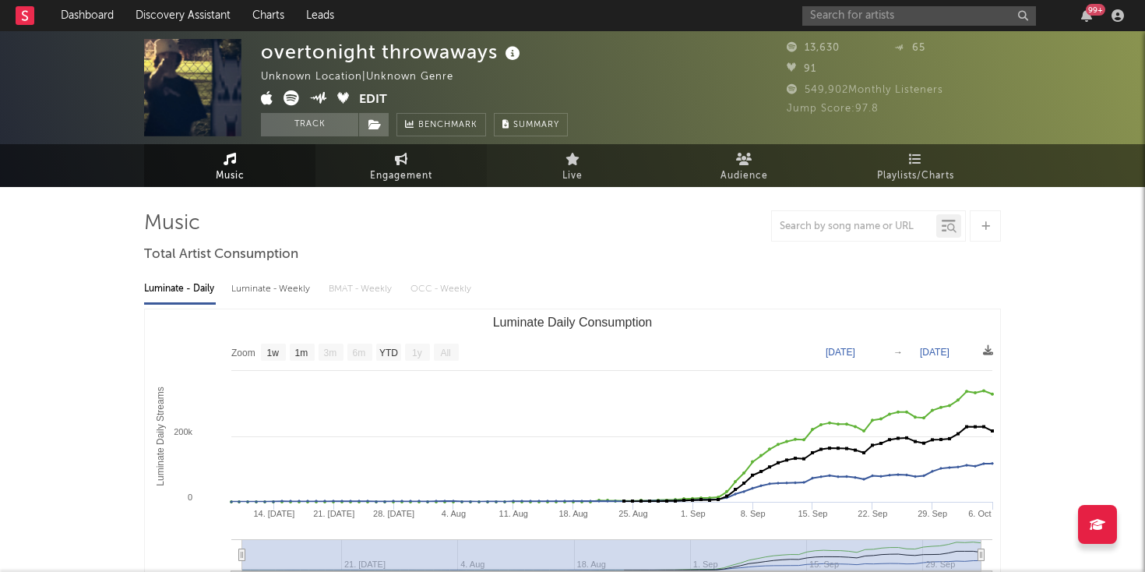
click at [406, 167] on span "Engagement" at bounding box center [401, 176] width 62 height 19
select select "1w"
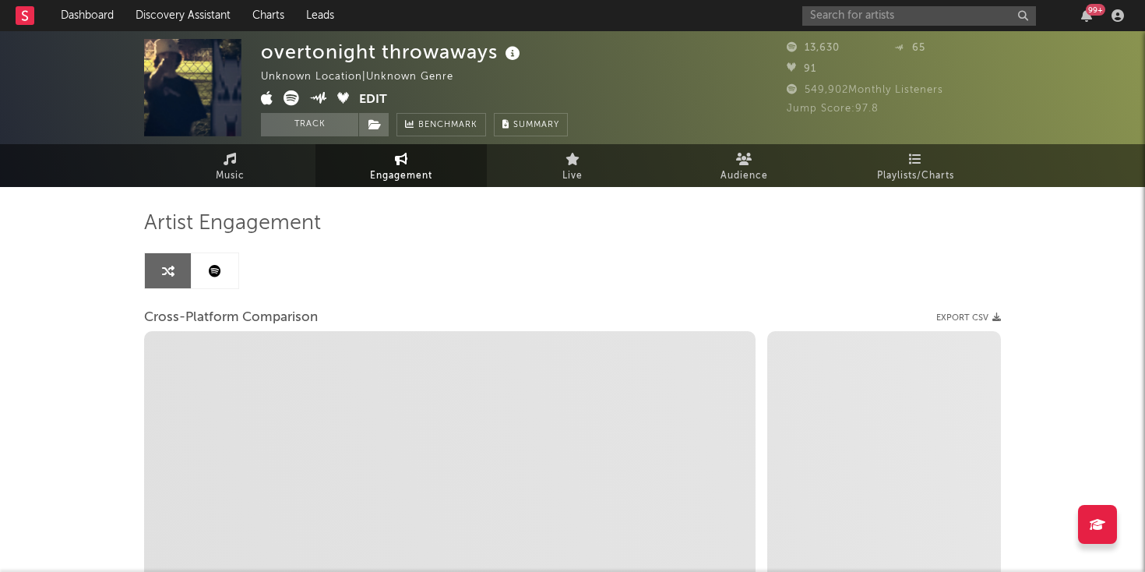
select select "1m"
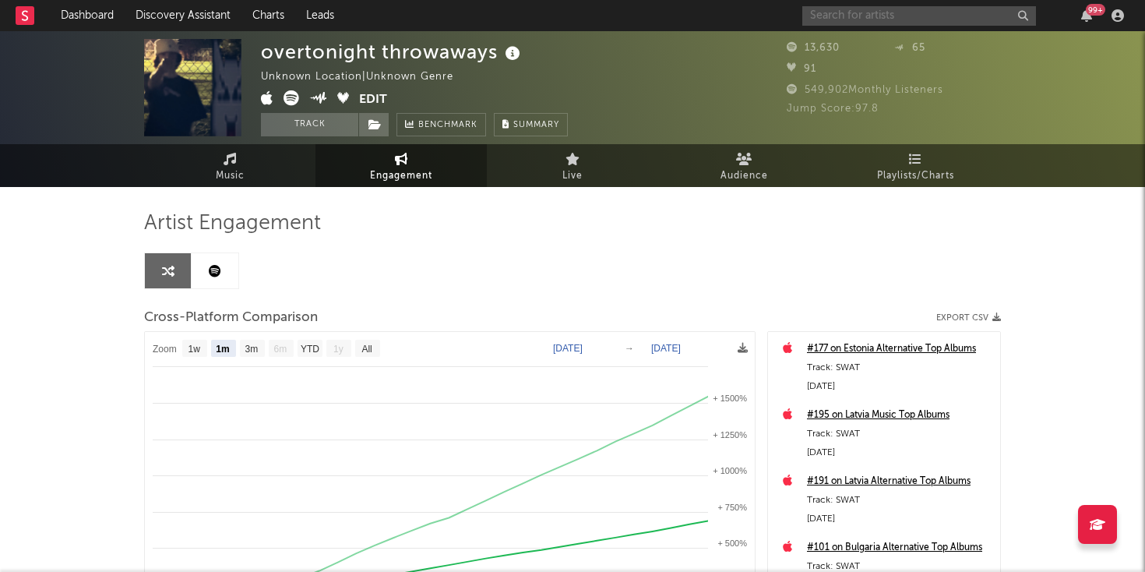
click at [832, 20] on input "text" at bounding box center [919, 15] width 234 height 19
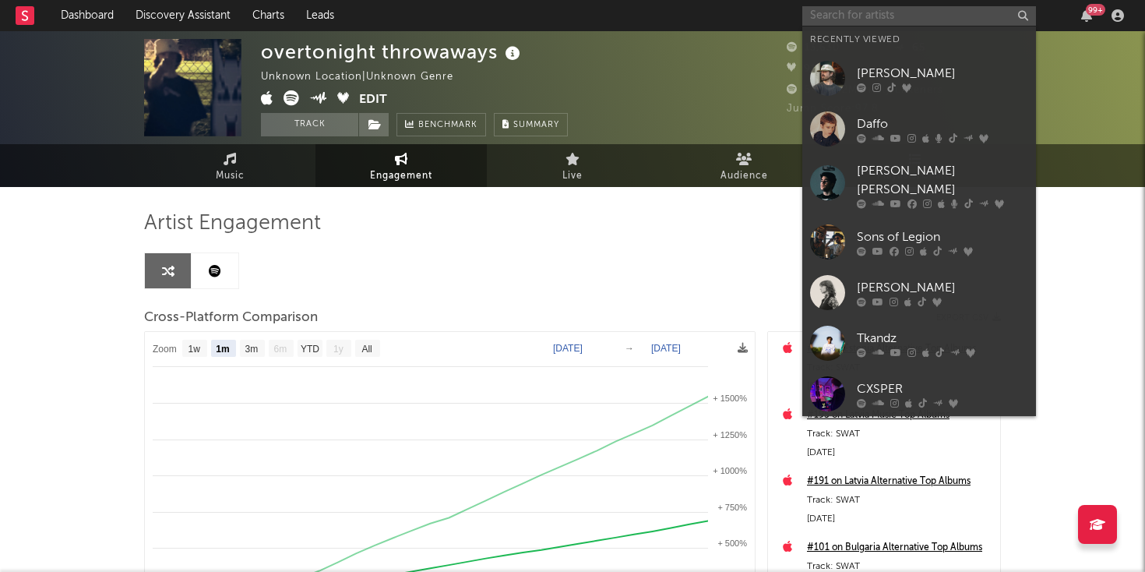
paste input "https://www.instagram.com/overtonight_/"
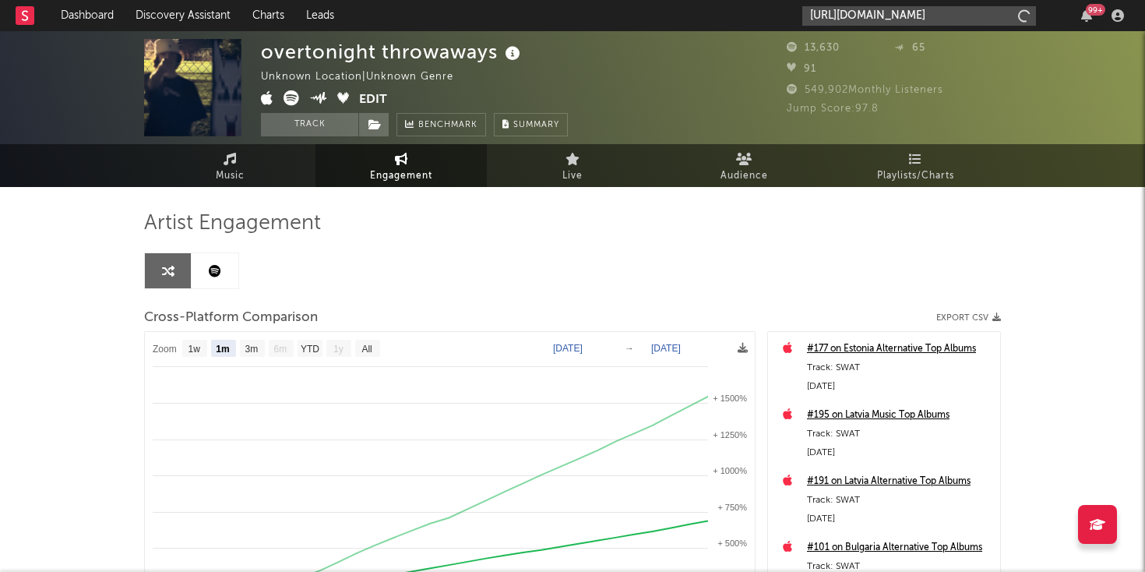
scroll to position [0, 13]
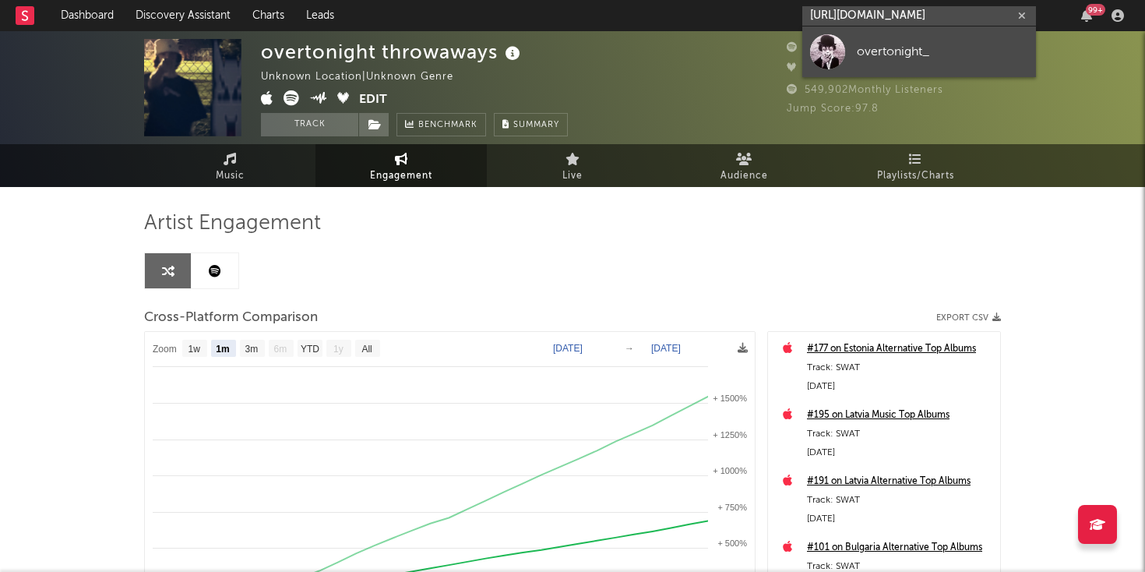
type input "https://www.instagram.com/overtonight_/"
click at [843, 52] on div at bounding box center [827, 51] width 35 height 35
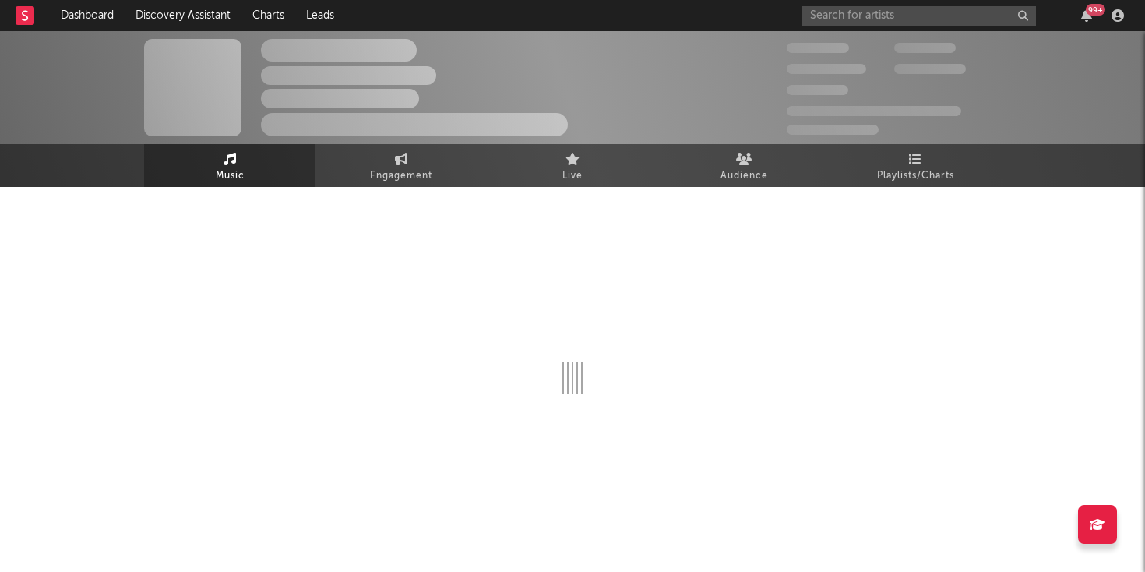
select select "6m"
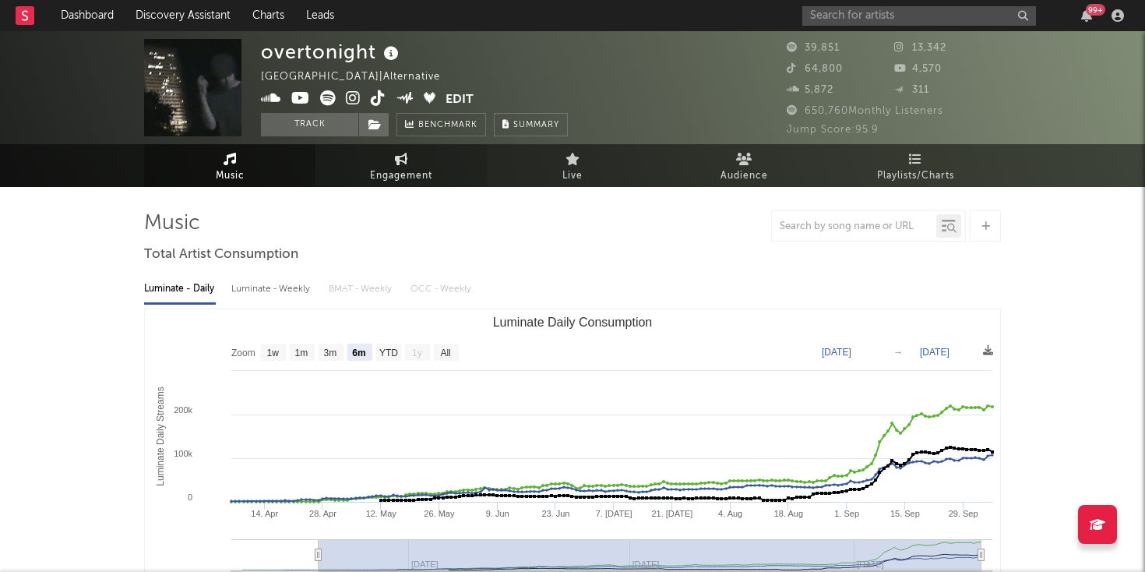
click at [390, 173] on span "Engagement" at bounding box center [401, 176] width 62 height 19
select select "1w"
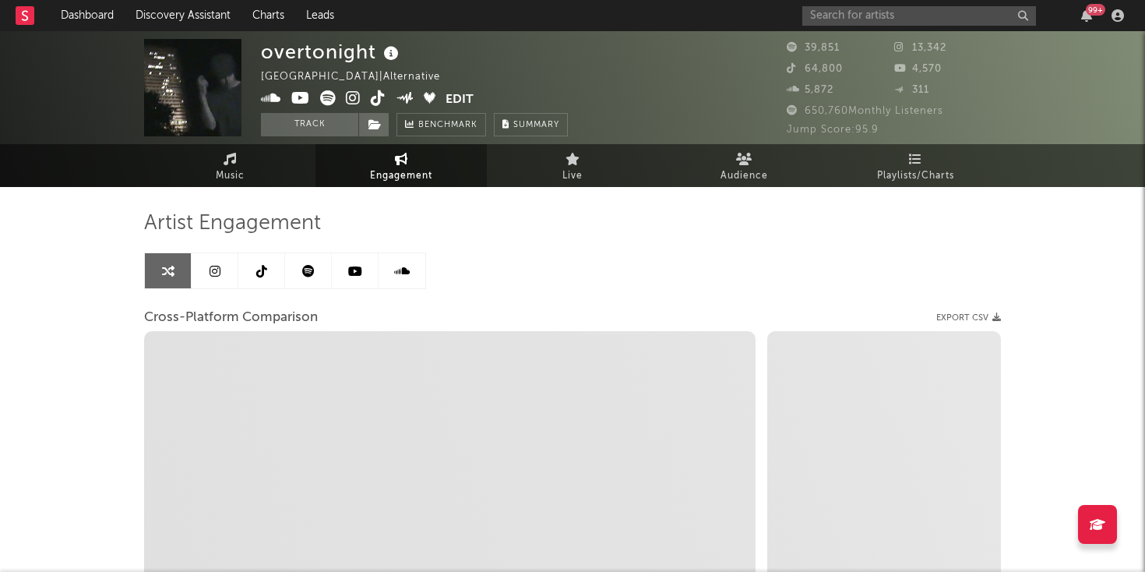
select select "1m"
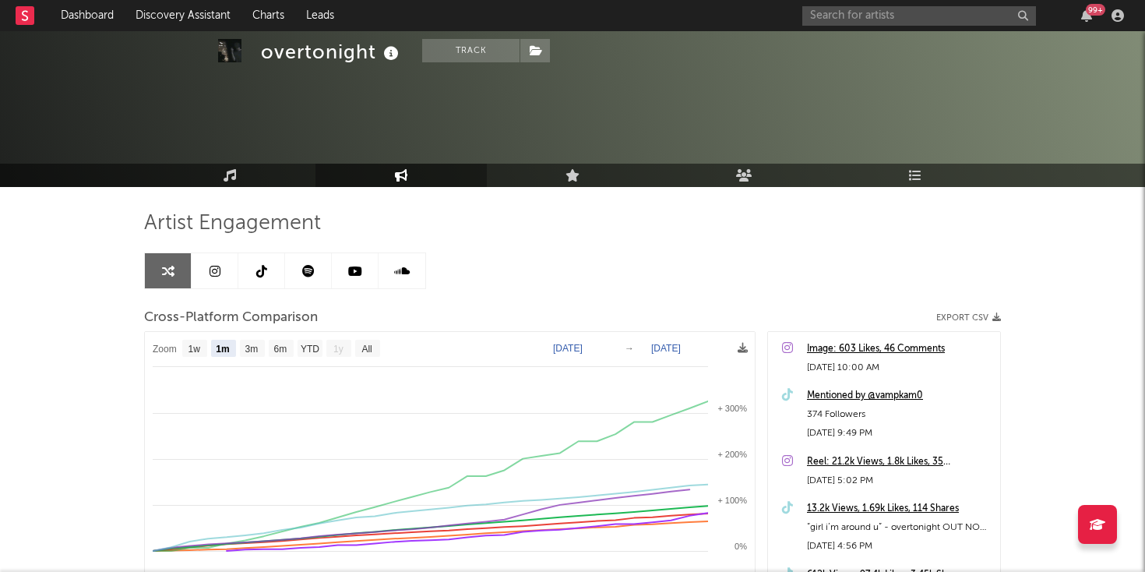
scroll to position [132, 0]
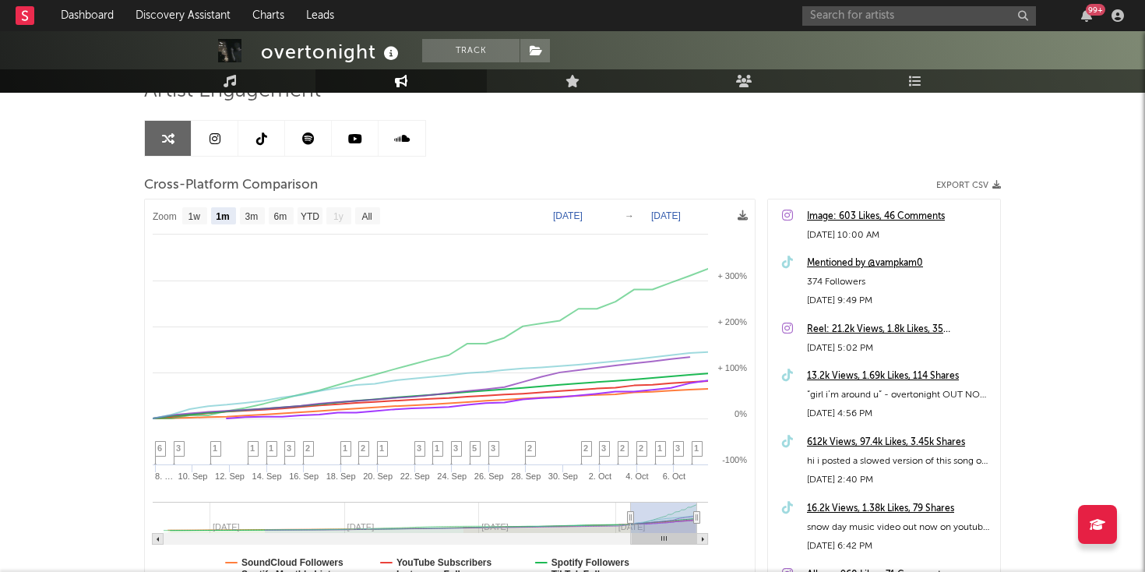
click at [213, 142] on icon at bounding box center [214, 138] width 11 height 12
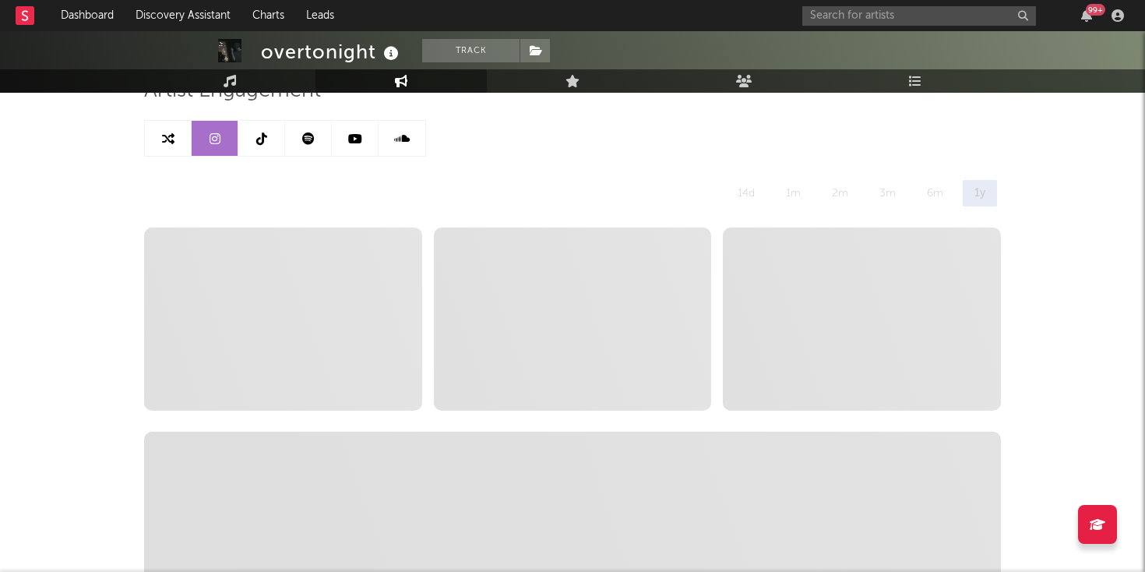
select select "6m"
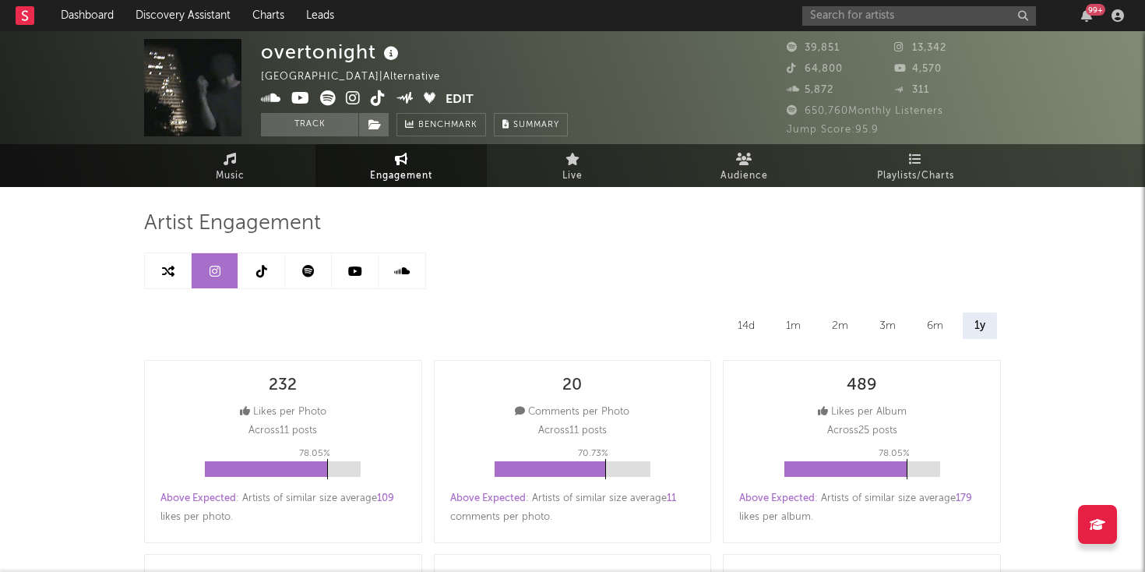
click at [302, 254] on link at bounding box center [308, 270] width 47 height 35
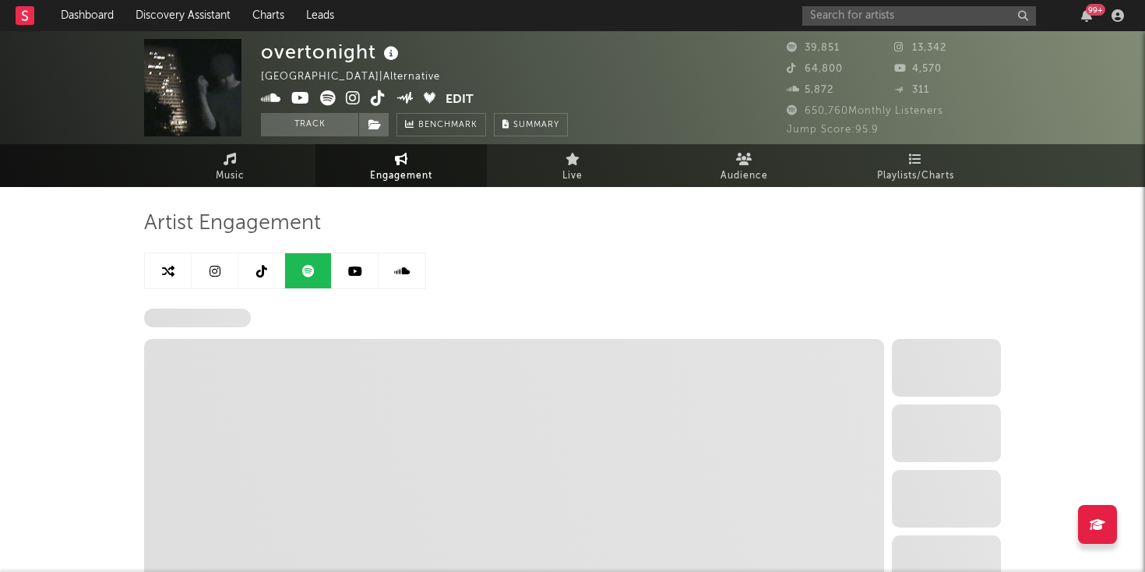
select select "6m"
select select "1w"
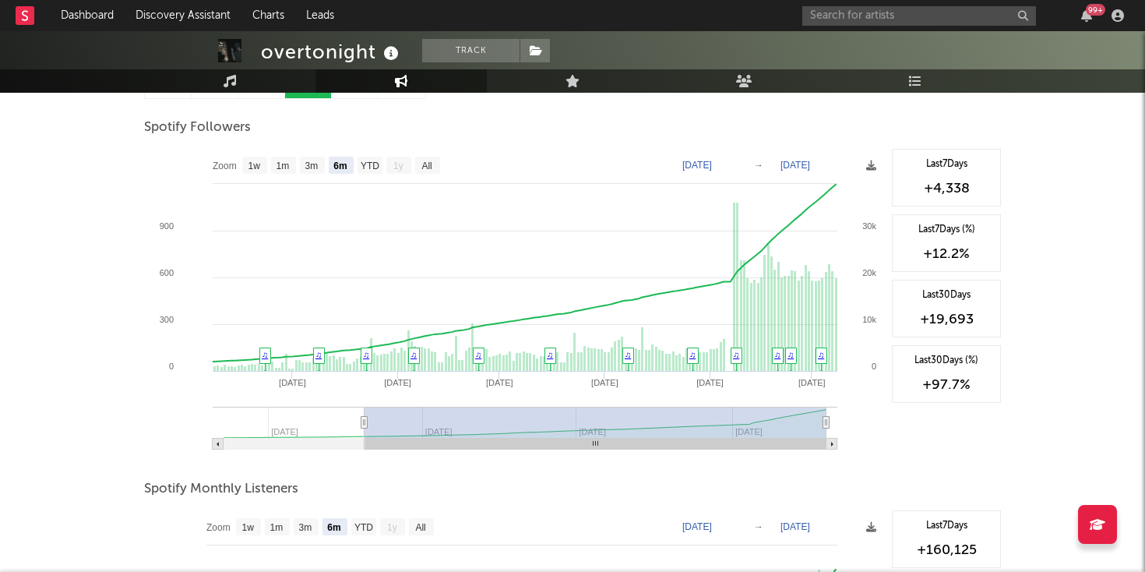
scroll to position [188, 0]
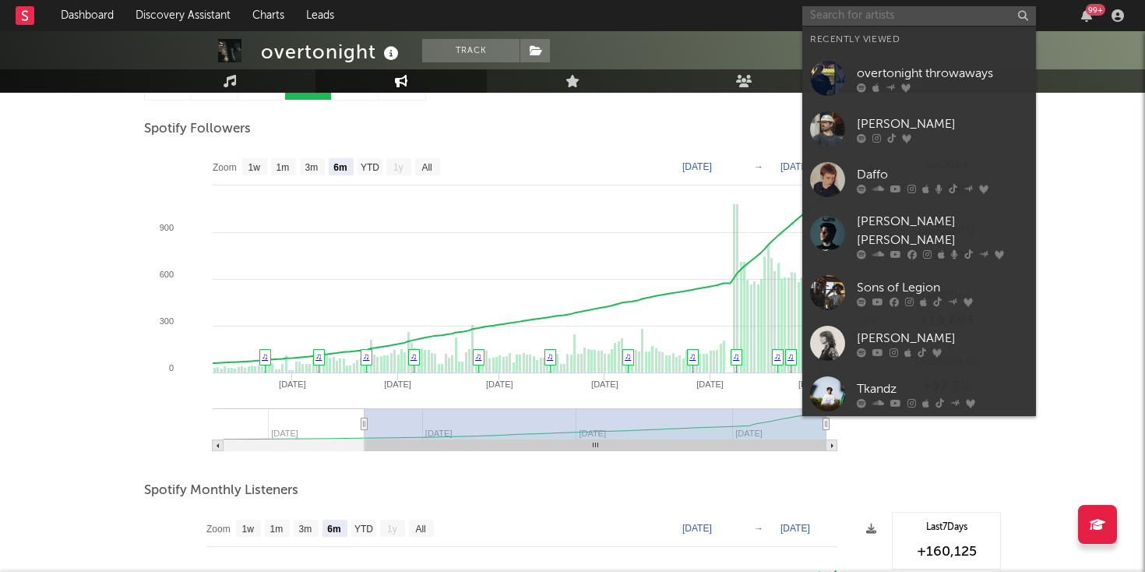
click at [852, 9] on input "text" at bounding box center [919, 15] width 234 height 19
paste input "https://open.spotify.com/track/13VDZi1mtXB9NxAzhxuLme?si=7365afd75fe74656"
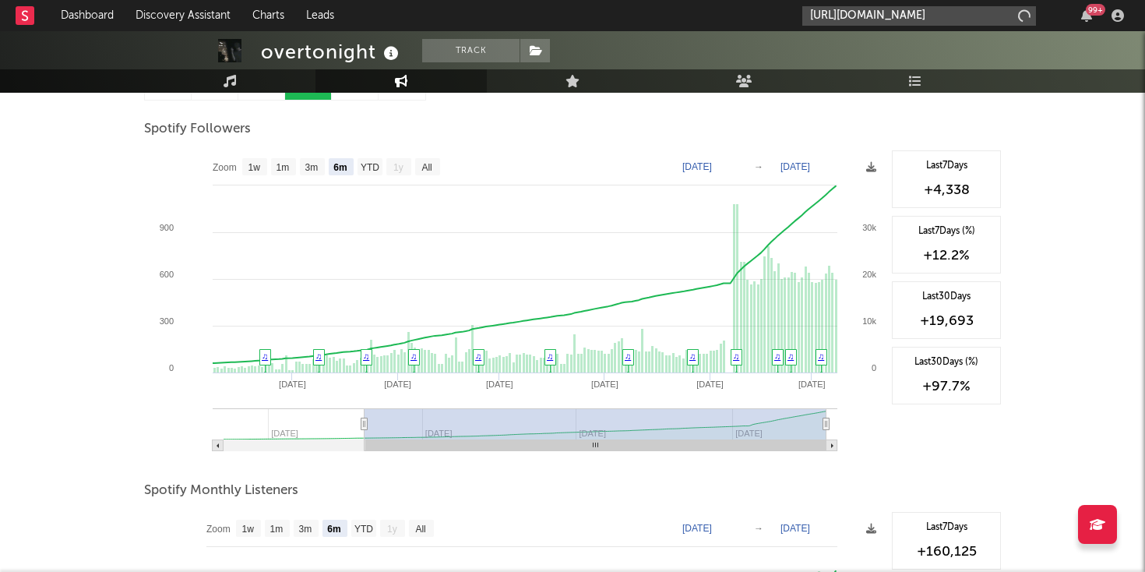
scroll to position [0, 213]
type input "https://open.spotify.com/track/13VDZi1mtXB9NxAzhxuLme?si=7365afd75fe74656"
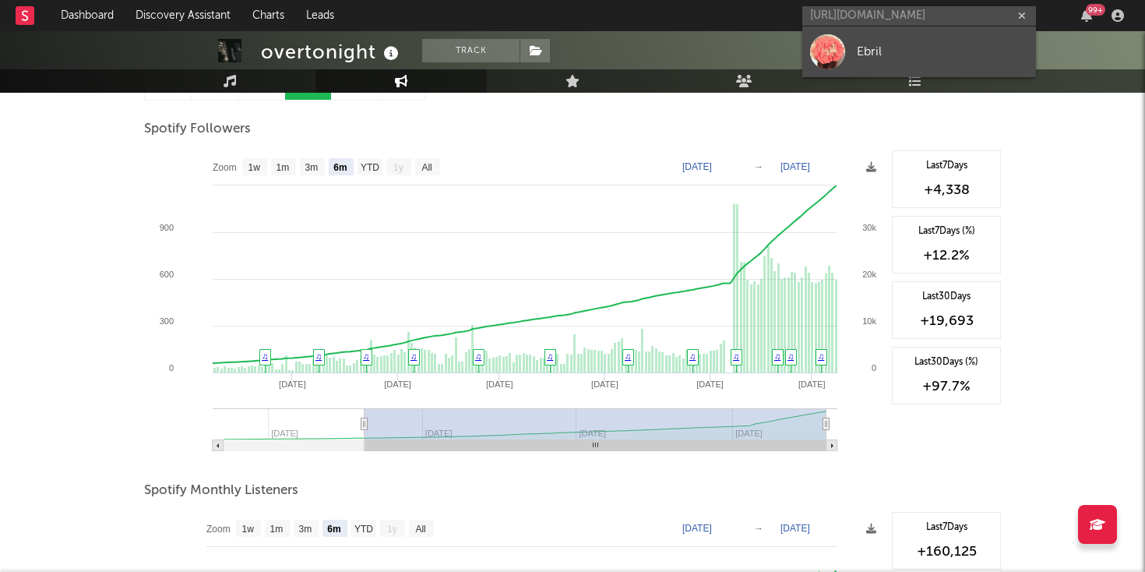
scroll to position [0, 0]
click at [825, 48] on div at bounding box center [827, 51] width 35 height 35
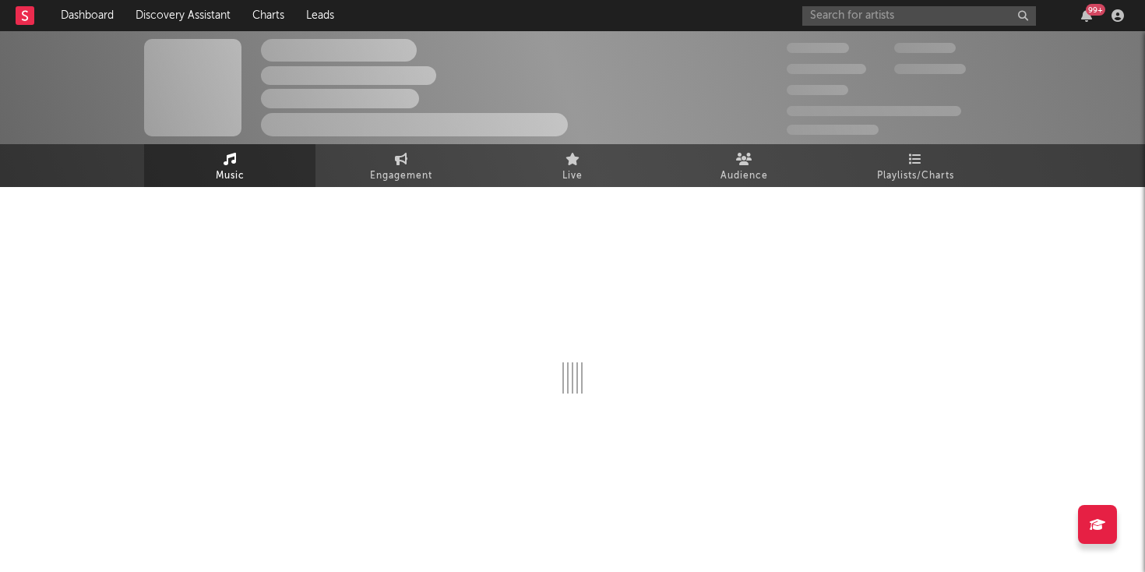
select select "1w"
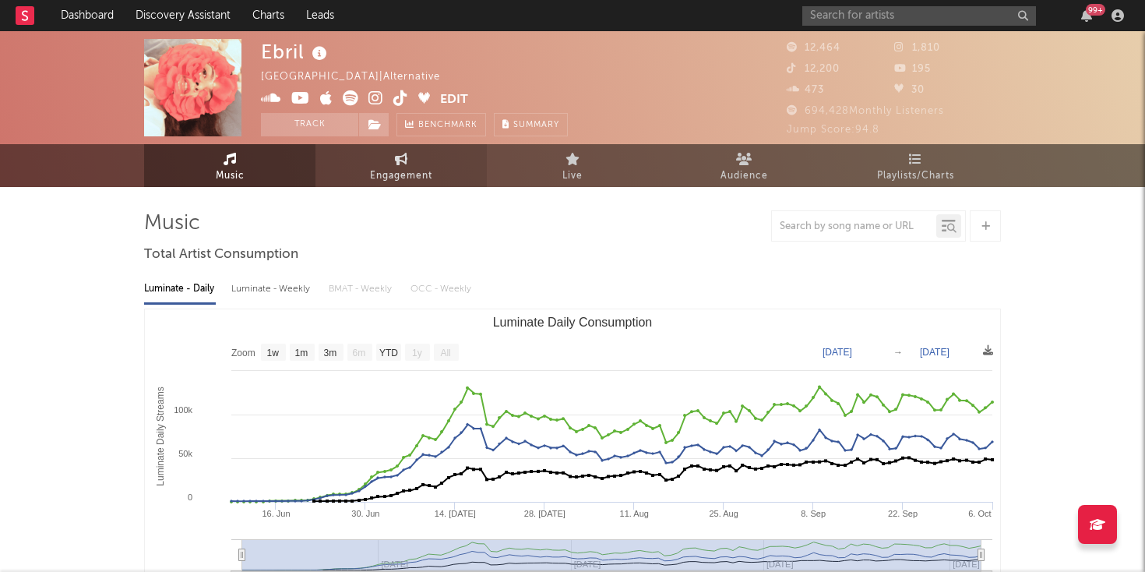
click at [422, 178] on span "Engagement" at bounding box center [401, 176] width 62 height 19
select select "1w"
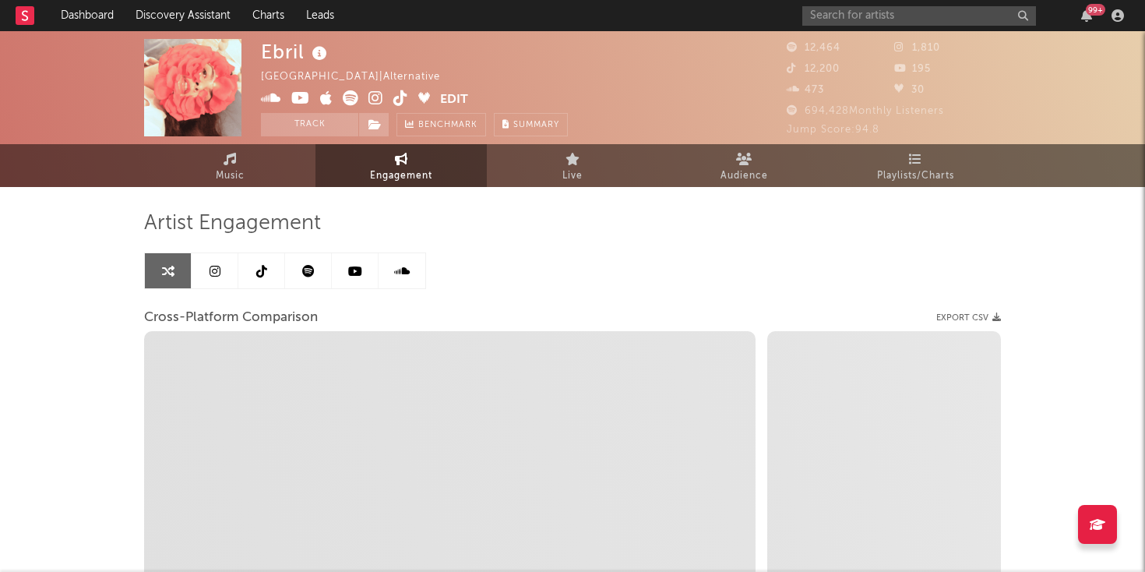
select select "1m"
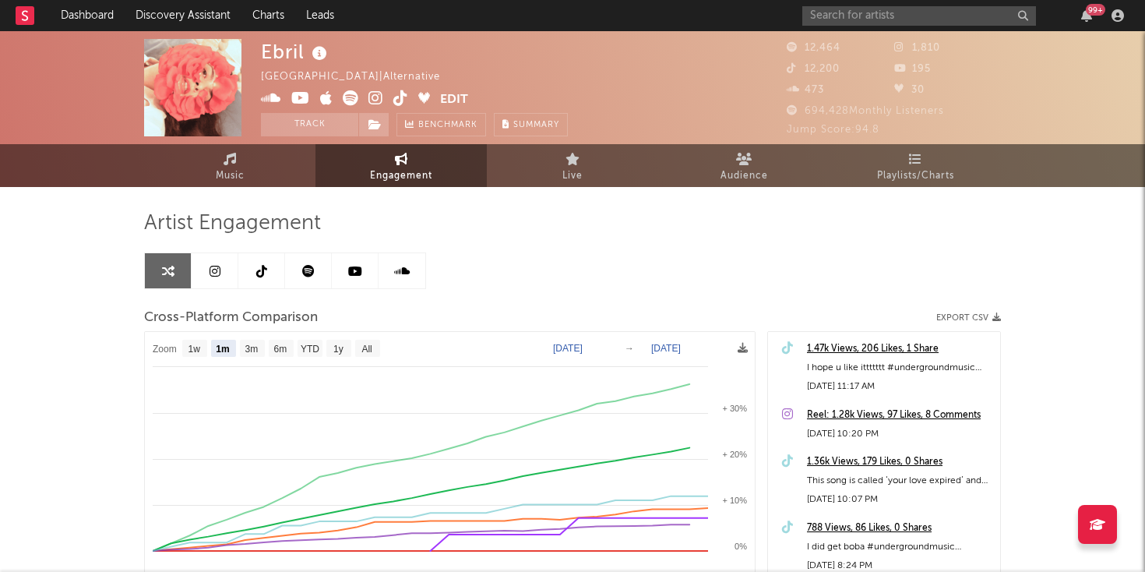
click at [315, 258] on link at bounding box center [308, 270] width 47 height 35
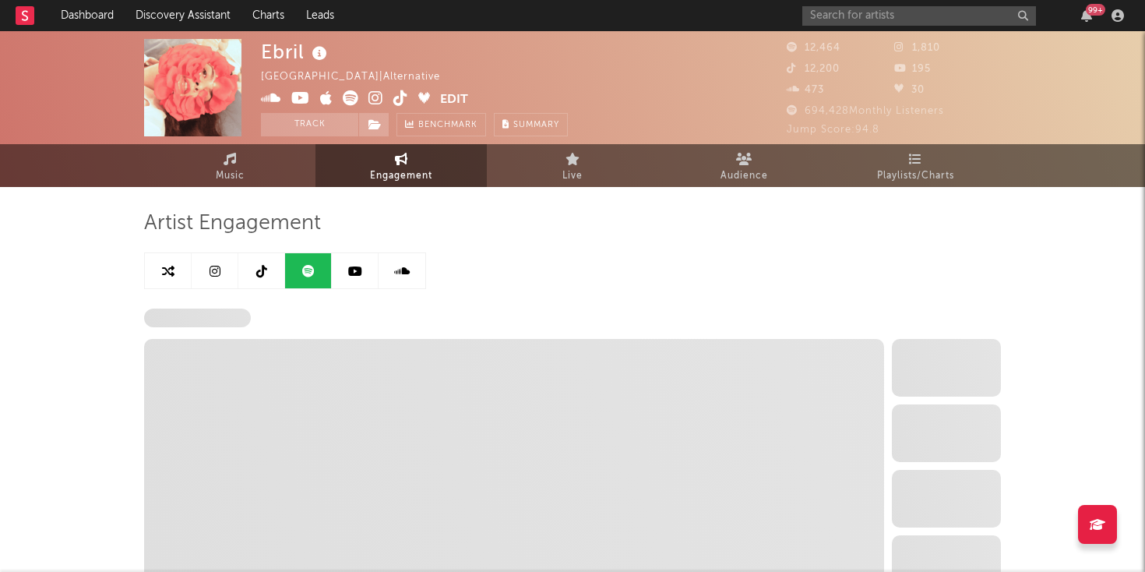
select select "6m"
select select "1w"
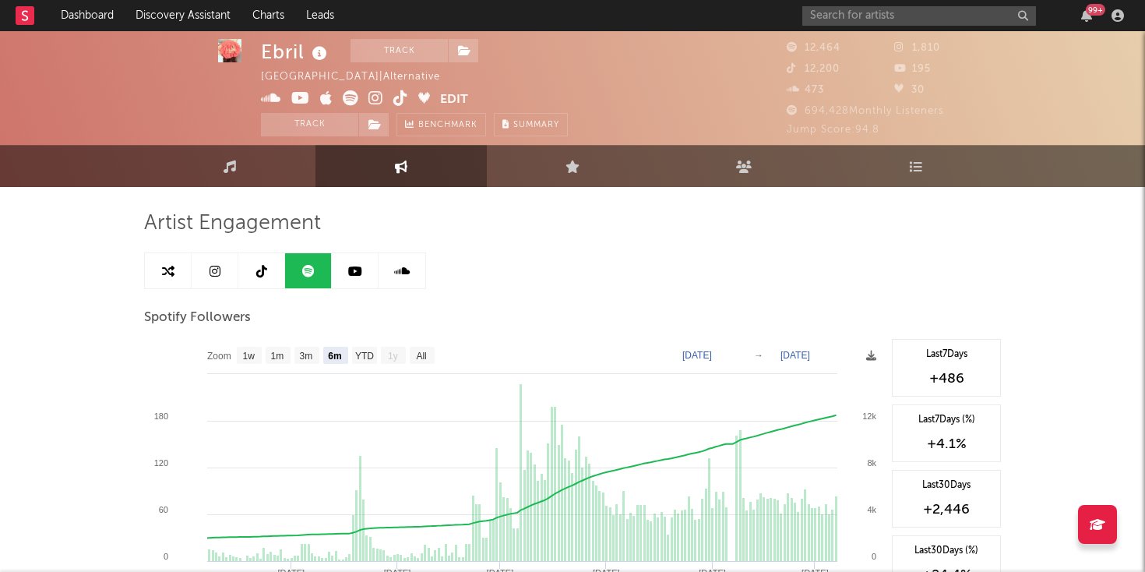
scroll to position [58, 0]
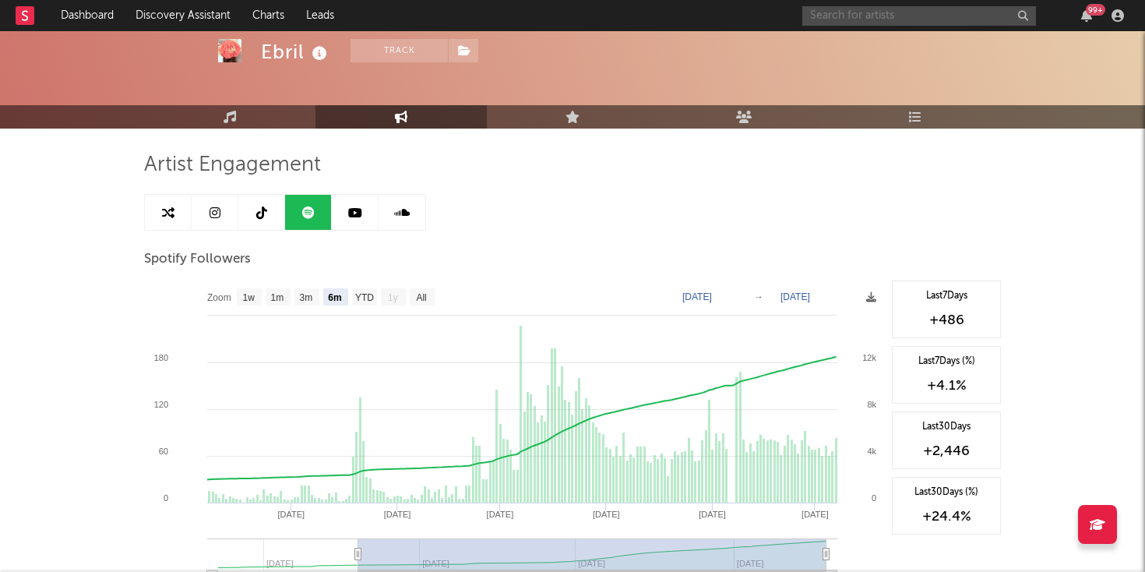
click at [867, 14] on input "text" at bounding box center [919, 15] width 234 height 19
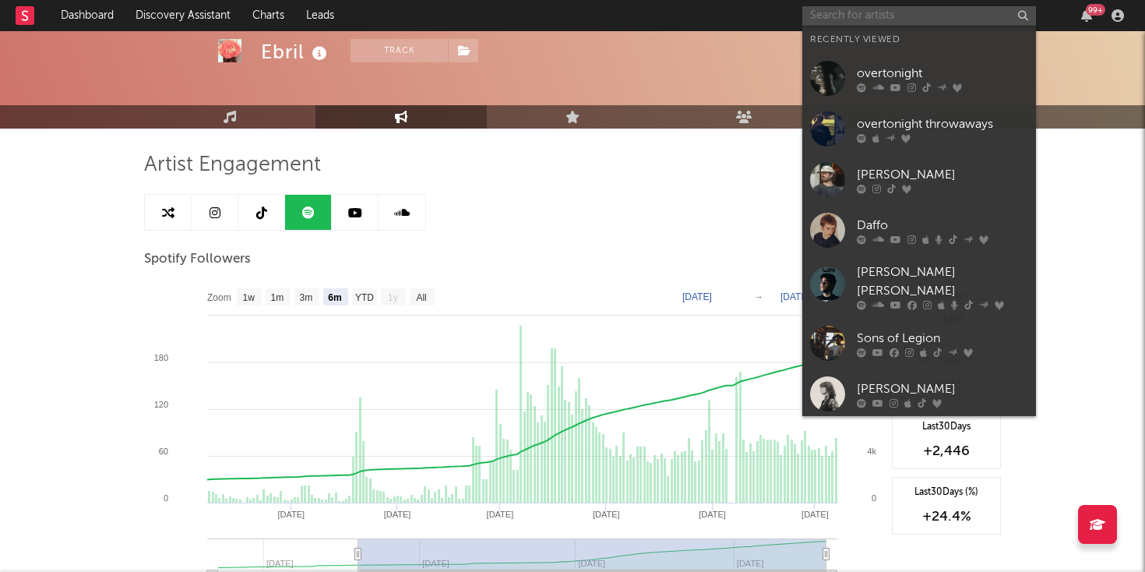
paste input "https://open.spotify.com/track/4a4TQY1JEu1TLRCIM2cpsh?si=7f8163ebb1a74de5"
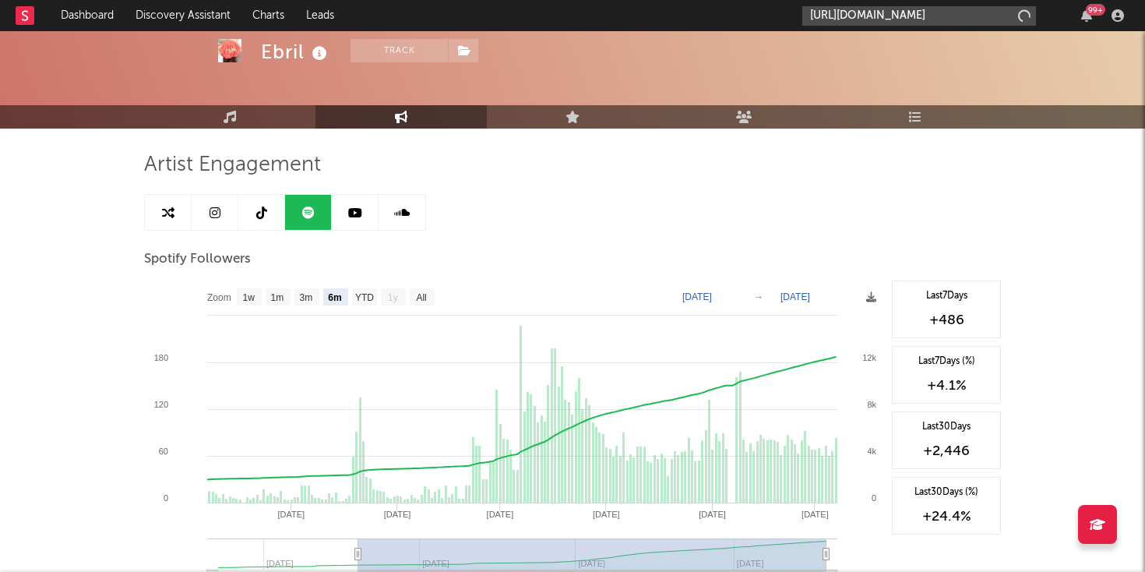
scroll to position [0, 212]
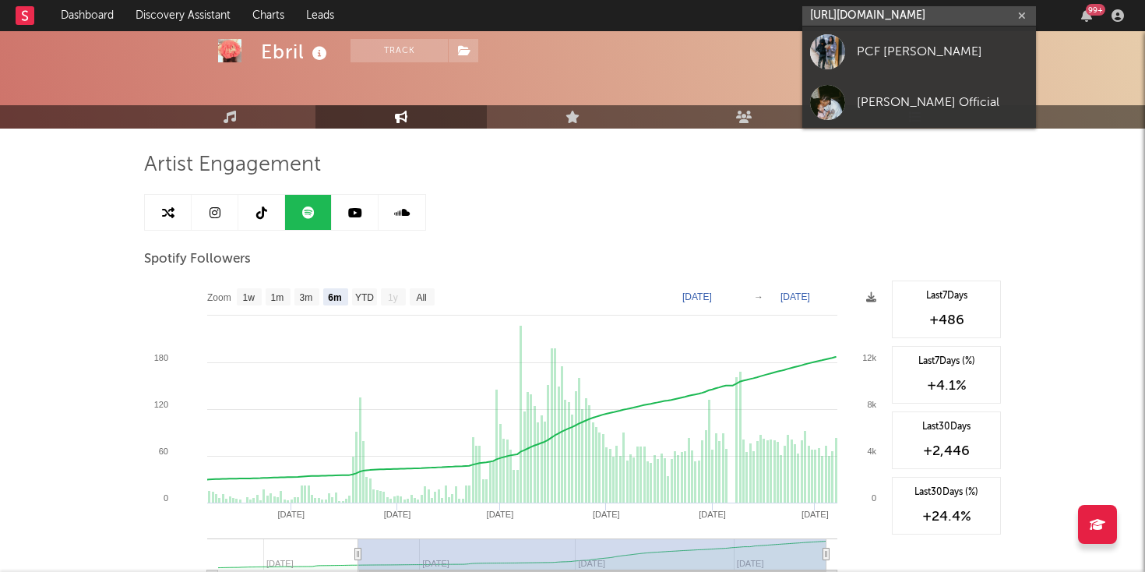
type input "https://open.spotify.com/track/4a4TQY1JEu1TLRCIM2cpsh?si=7f8163ebb1a74de5"
click at [842, 57] on div at bounding box center [827, 51] width 35 height 35
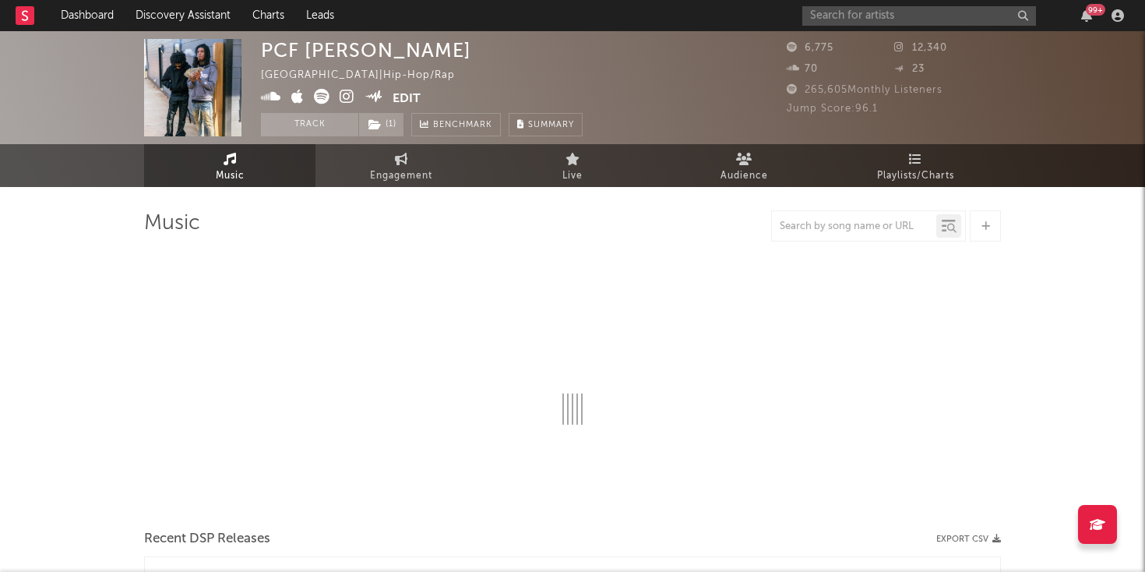
select select "6m"
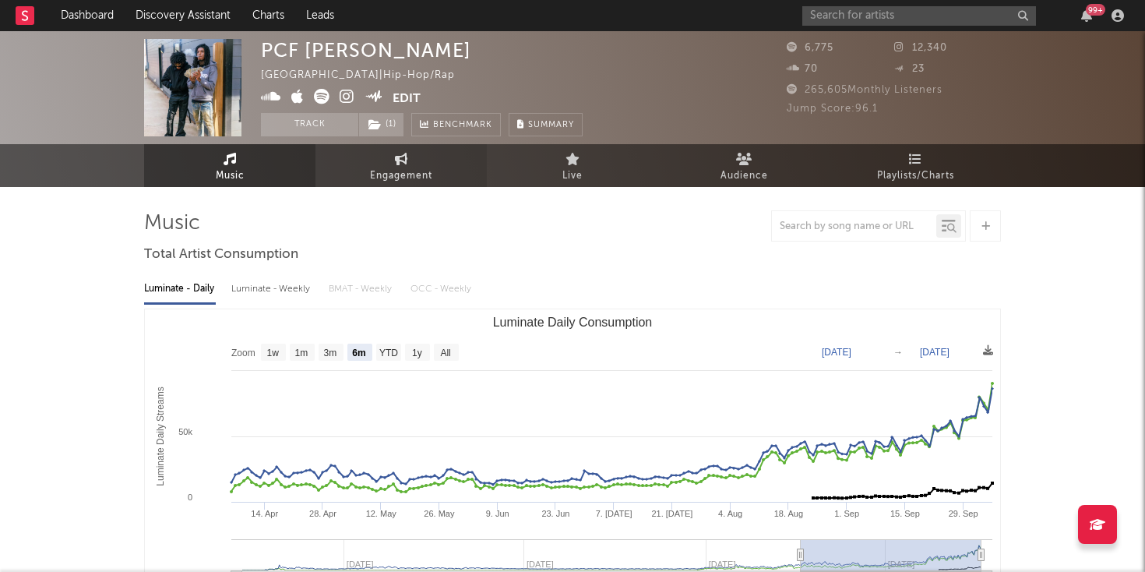
click at [397, 172] on span "Engagement" at bounding box center [401, 176] width 62 height 19
select select "1w"
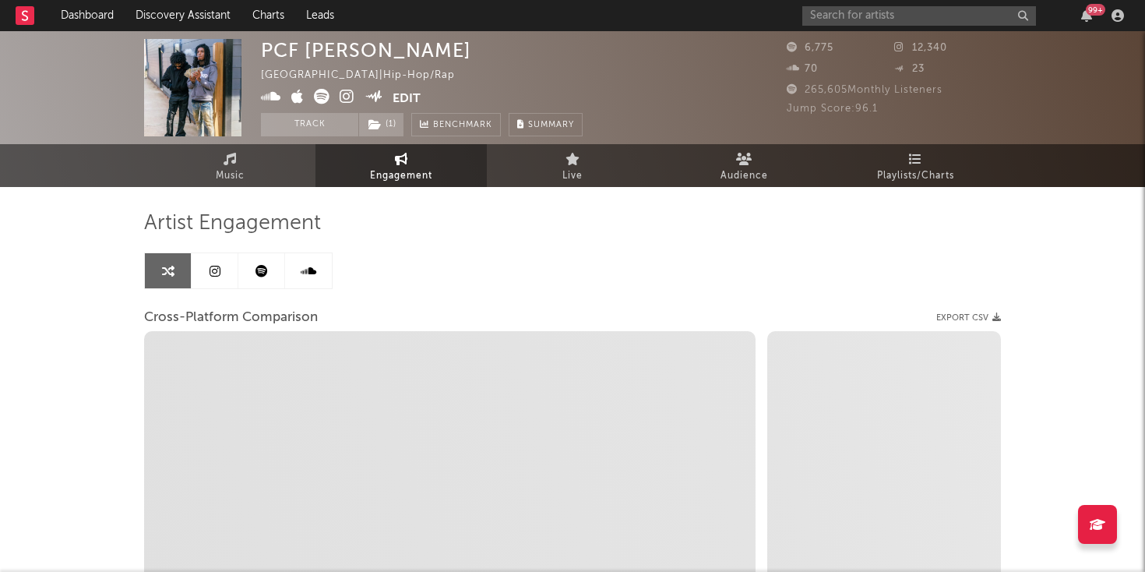
select select "1m"
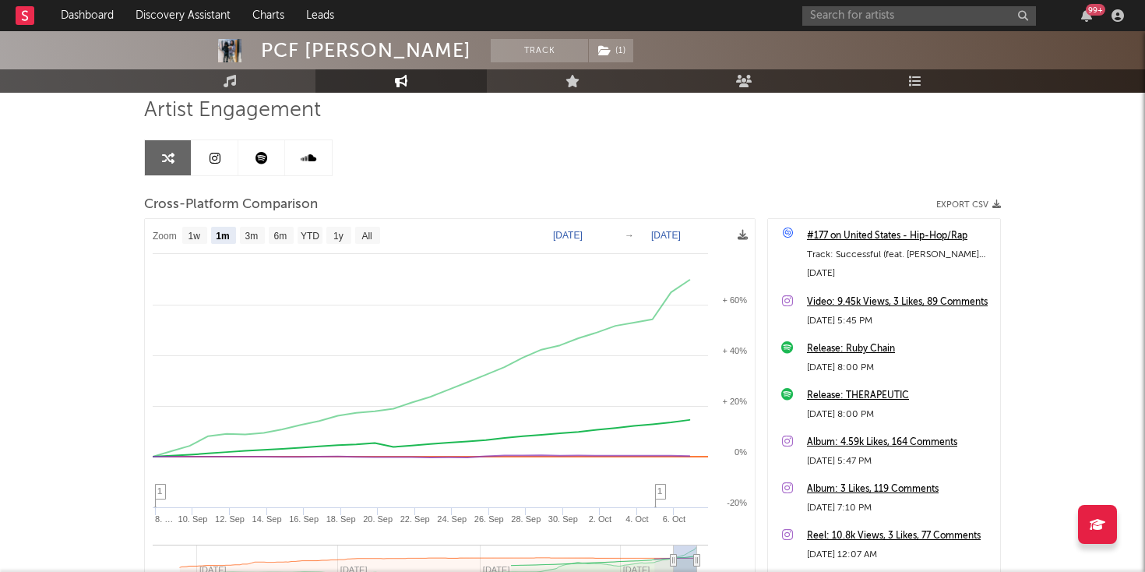
scroll to position [164, 0]
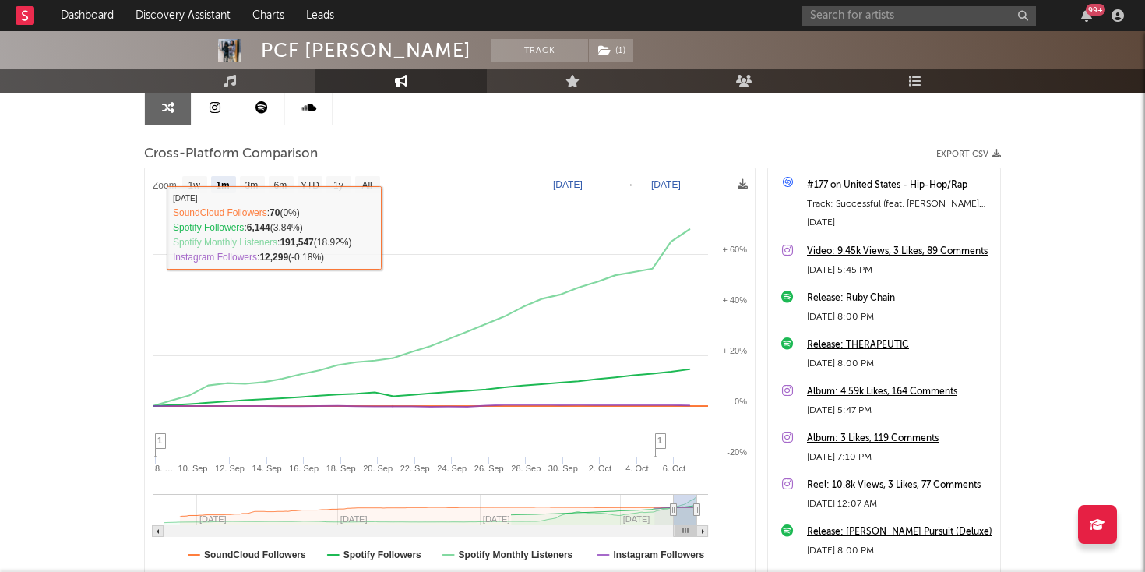
click at [268, 109] on link at bounding box center [261, 107] width 47 height 35
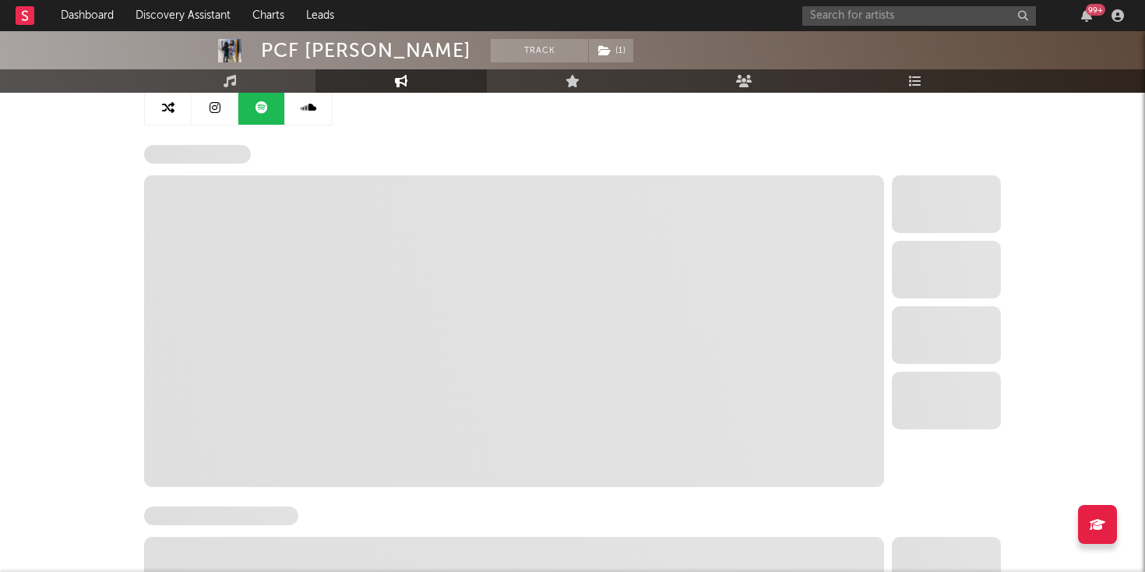
select select "6m"
select select "1w"
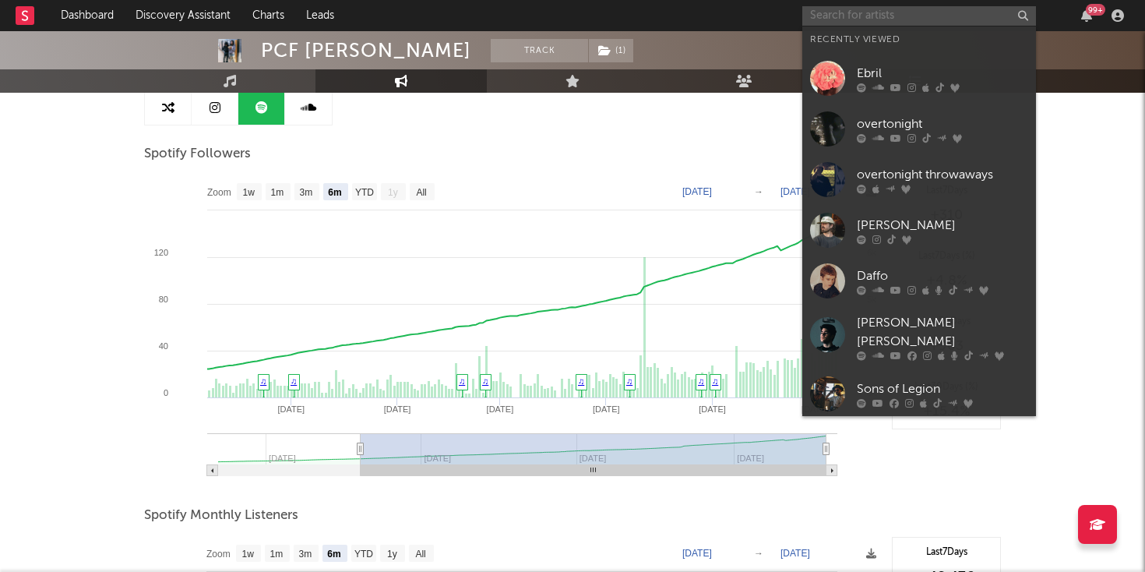
click at [887, 9] on input "text" at bounding box center [919, 15] width 234 height 19
paste input "https://open.spotify.com/album/0DGJyFVAhqx3DsnB0eonvA?si=4tPmk7xTRiCNcD-ggV_nVw"
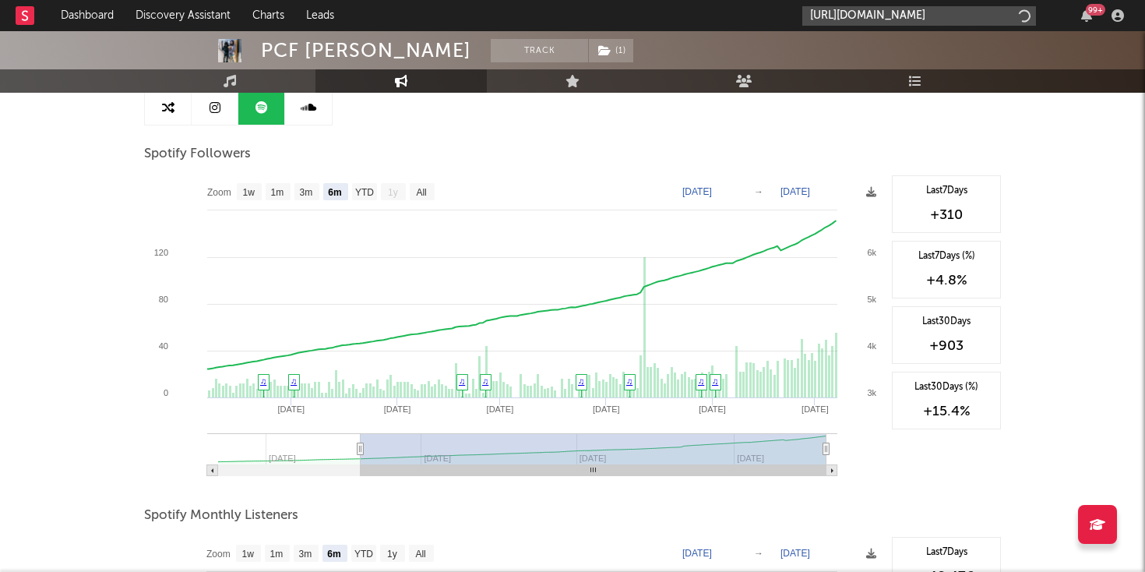
scroll to position [0, 271]
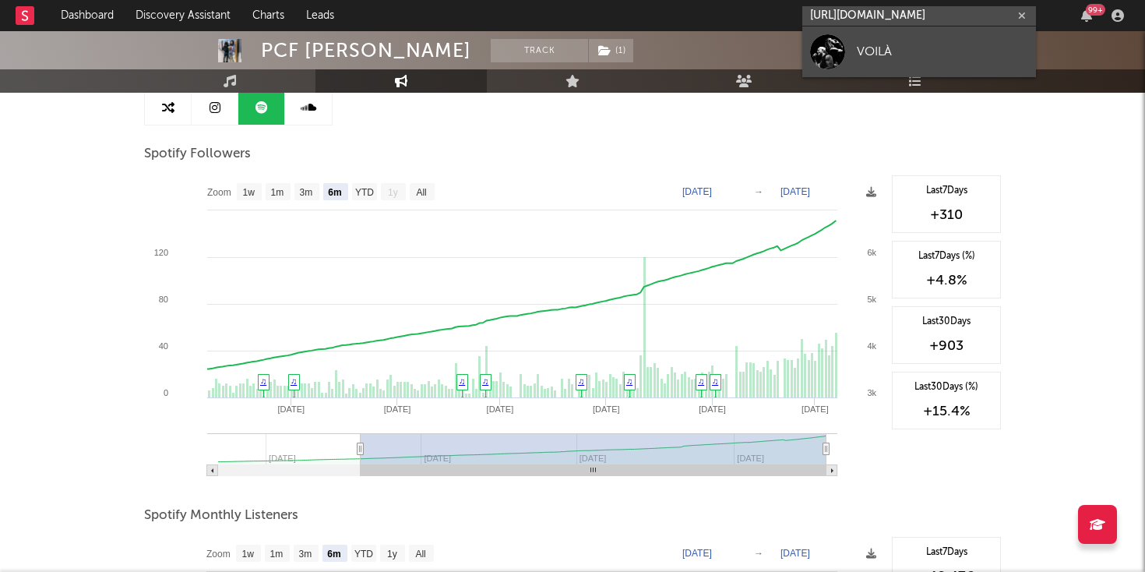
type input "https://open.spotify.com/album/0DGJyFVAhqx3DsnB0eonvA?si=4tPmk7xTRiCNcD-ggV_nVw"
click at [855, 50] on link "VOILÀ" at bounding box center [919, 51] width 234 height 51
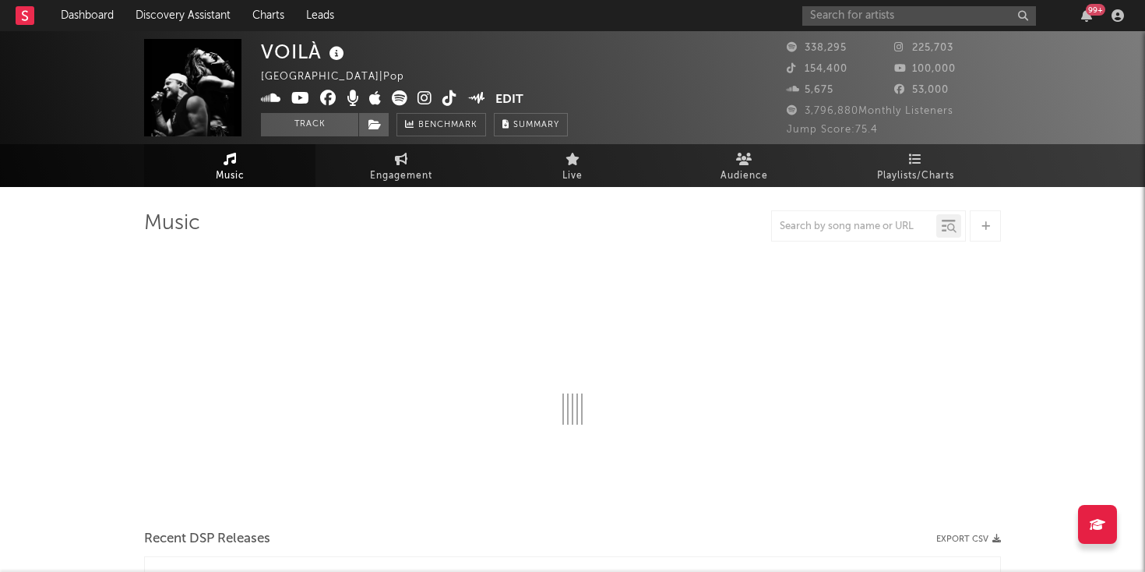
select select "6m"
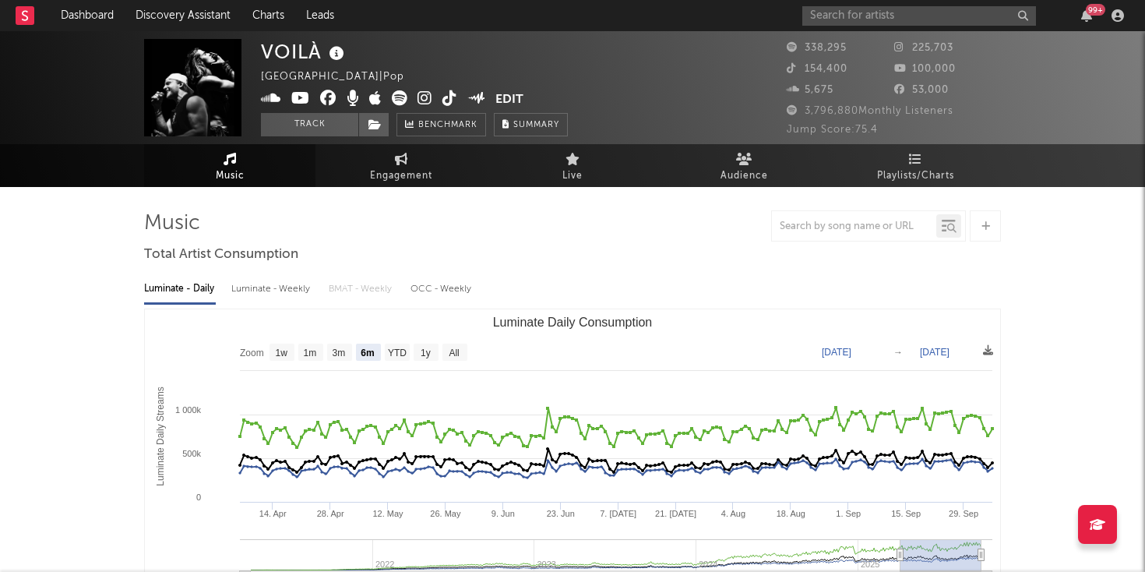
select select "6m"
click at [401, 175] on span "Engagement" at bounding box center [401, 176] width 62 height 19
select select "1w"
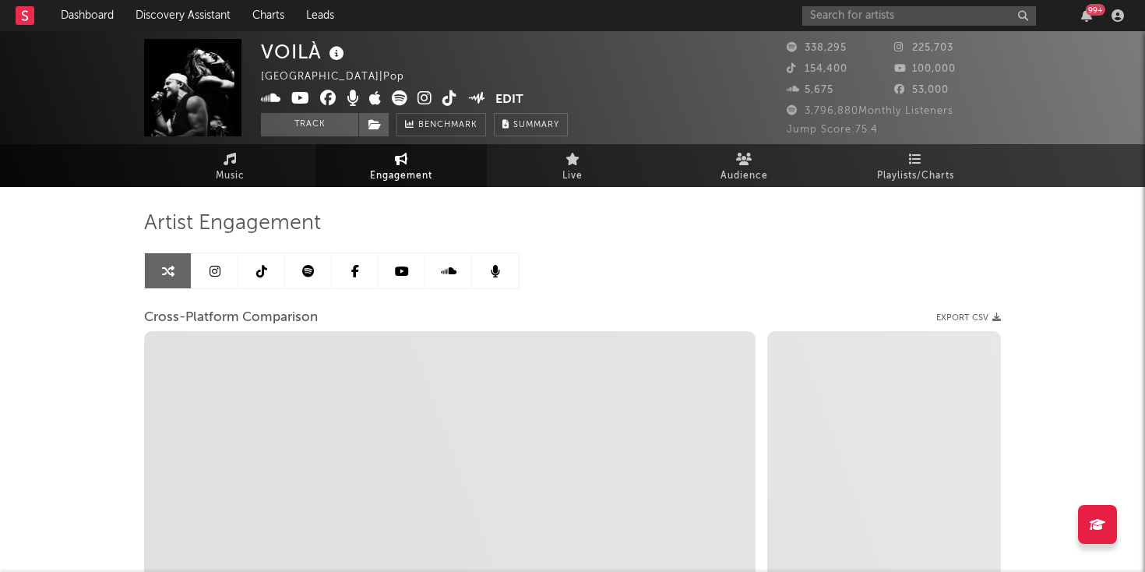
scroll to position [1, 0]
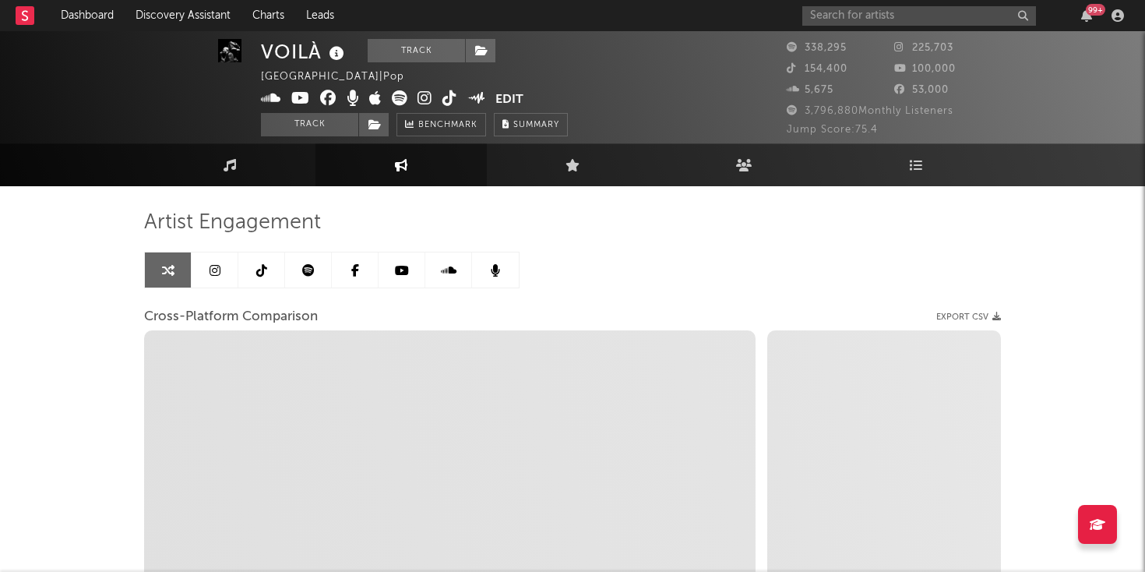
select select "1m"
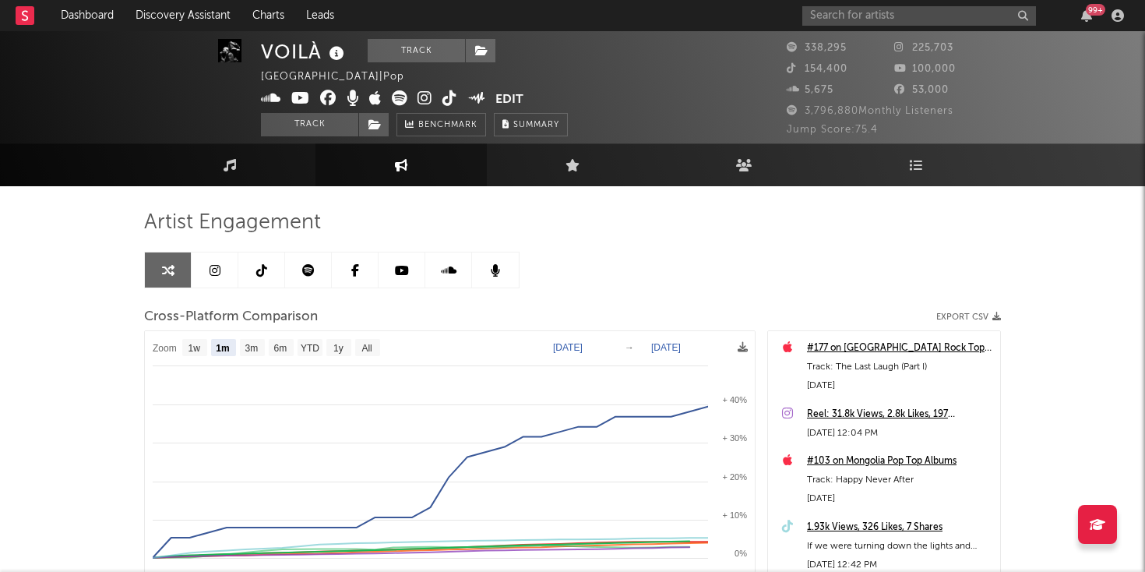
click at [307, 265] on icon at bounding box center [308, 270] width 12 height 12
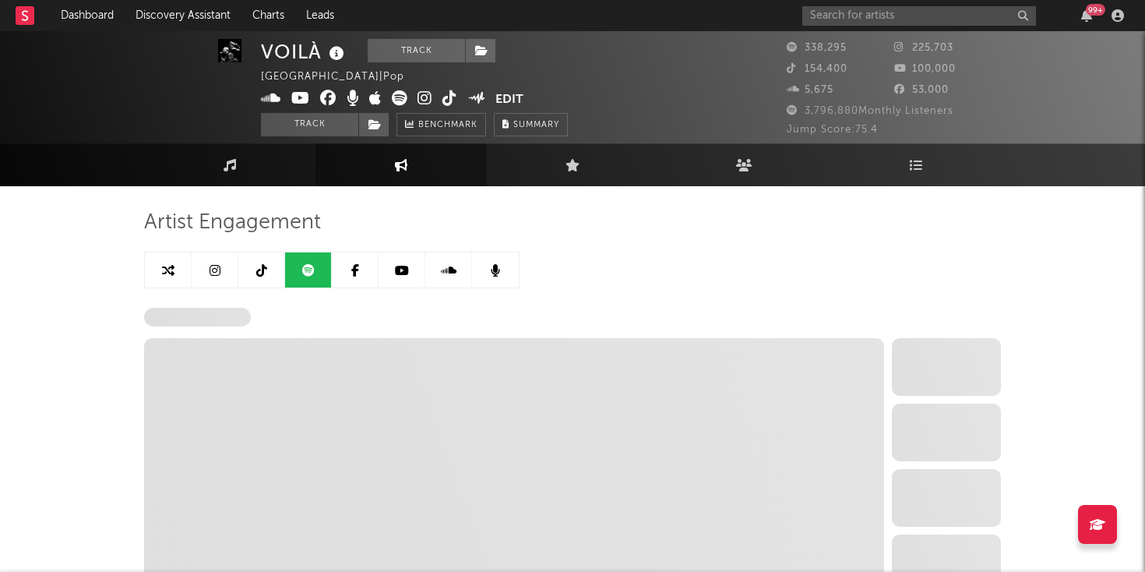
select select "6m"
select select "1w"
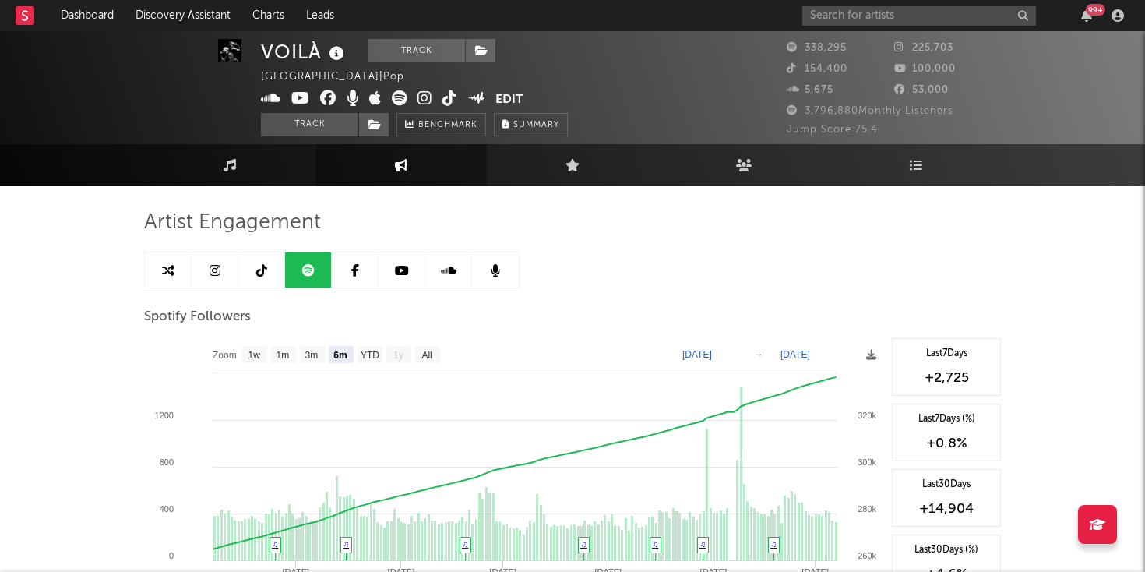
scroll to position [28, 0]
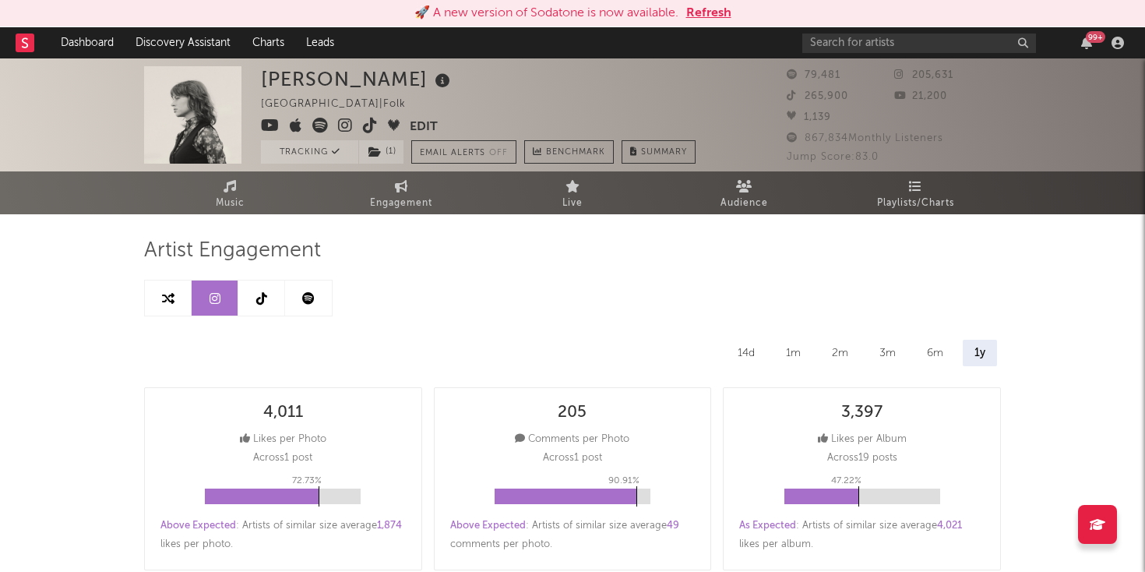
select select "6m"
click at [852, 40] on input "text" at bounding box center [919, 42] width 234 height 19
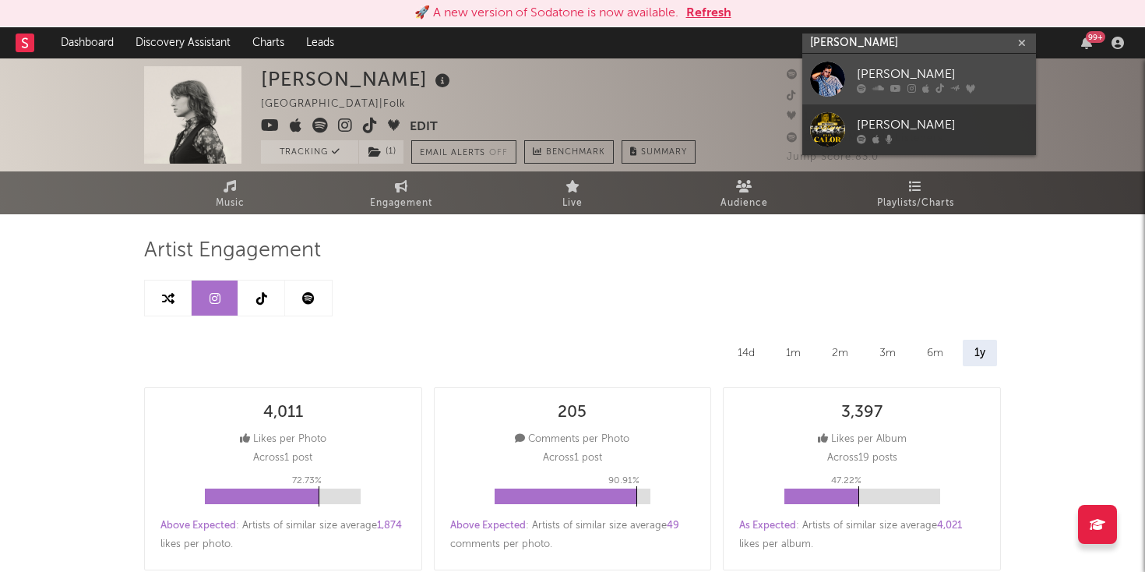
type input "ian cordova"
click at [818, 81] on div at bounding box center [827, 79] width 35 height 35
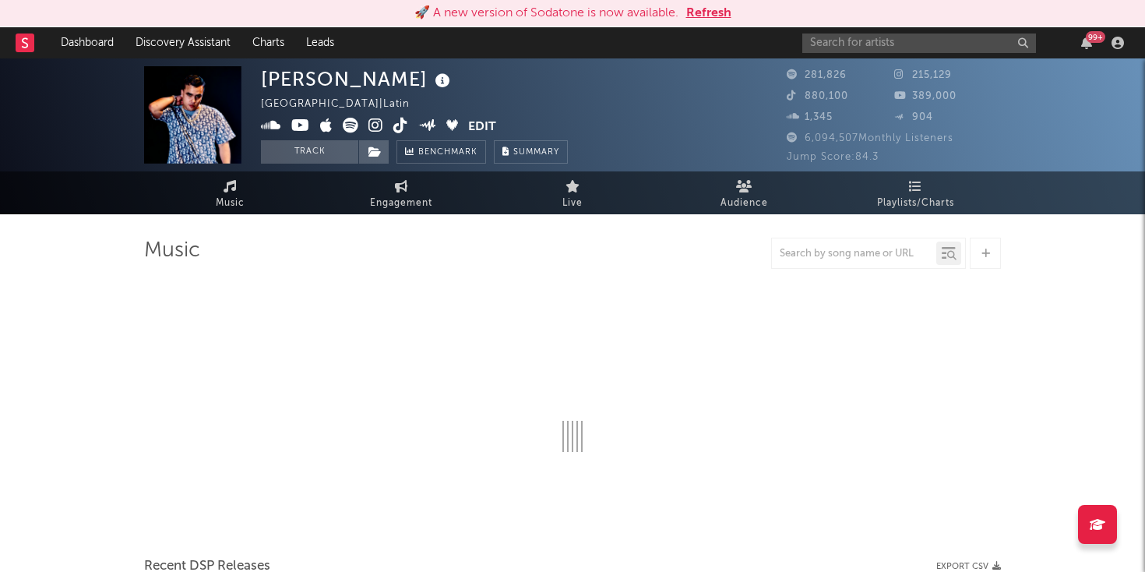
select select "6m"
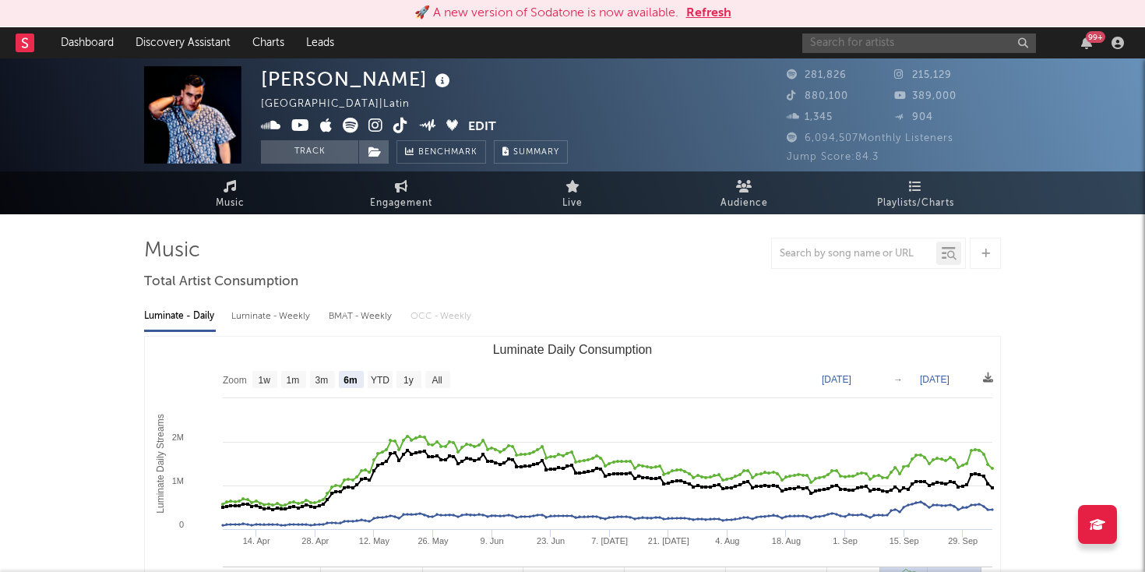
click at [831, 40] on input "text" at bounding box center [919, 42] width 234 height 19
paste input "https://open.spotify.com/album/0IHeHlvgJcWx6h4hscOBpM?si=PZ5jY5x9TmeMH3t6VLphZw"
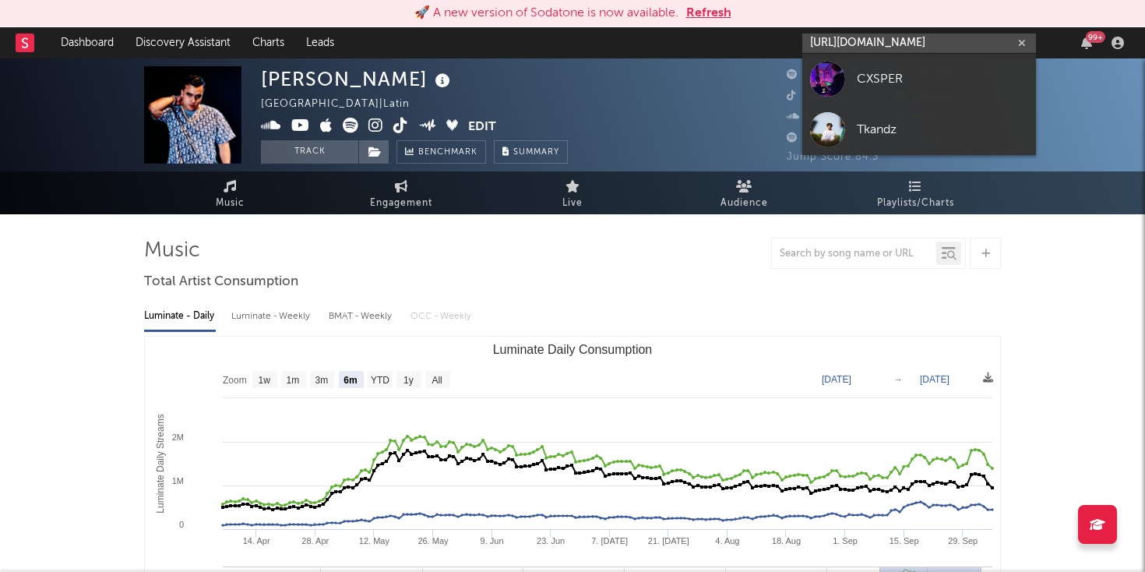
type input "https://open.spotify.com/album/0IHeHlvgJcWx6h4hscOBpM?si=PZ5jY5x9TmeMH3t6VLphZw"
click at [852, 77] on link "CXSPER" at bounding box center [919, 79] width 234 height 51
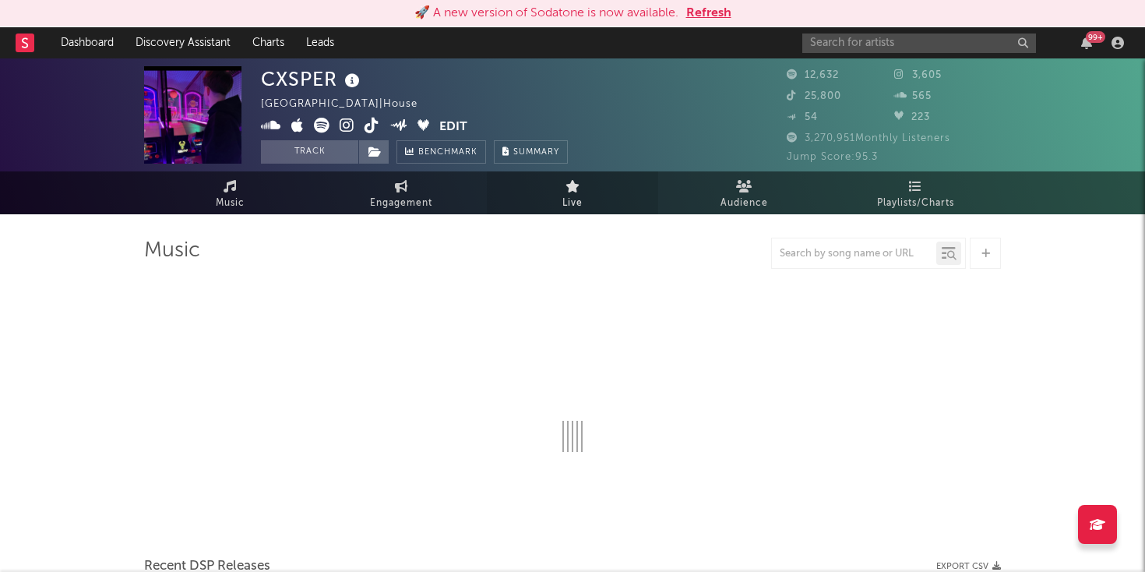
select select "6m"
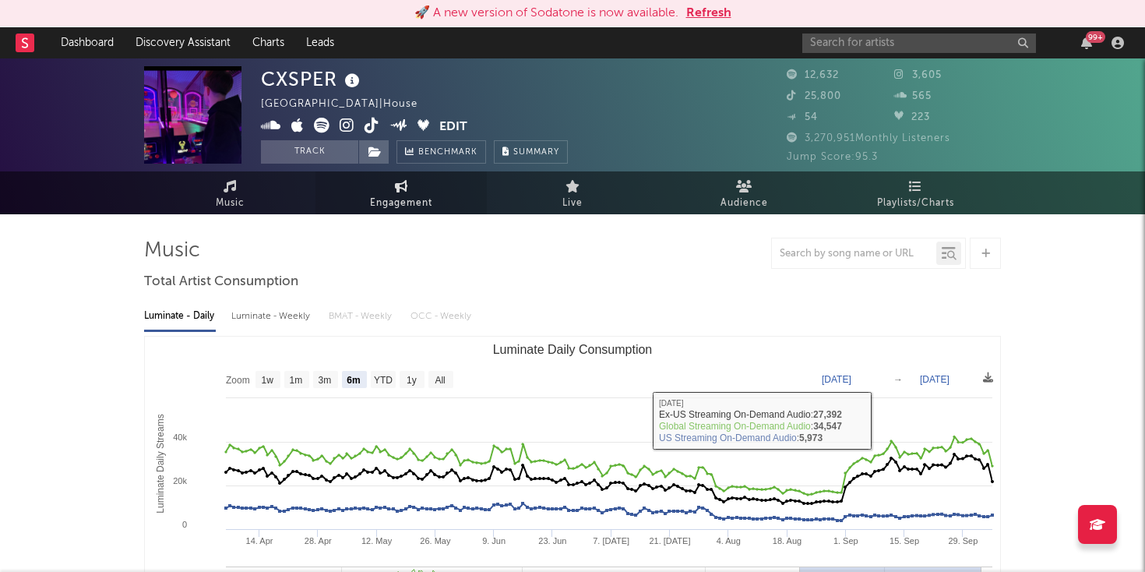
click at [413, 197] on span "Engagement" at bounding box center [401, 203] width 62 height 19
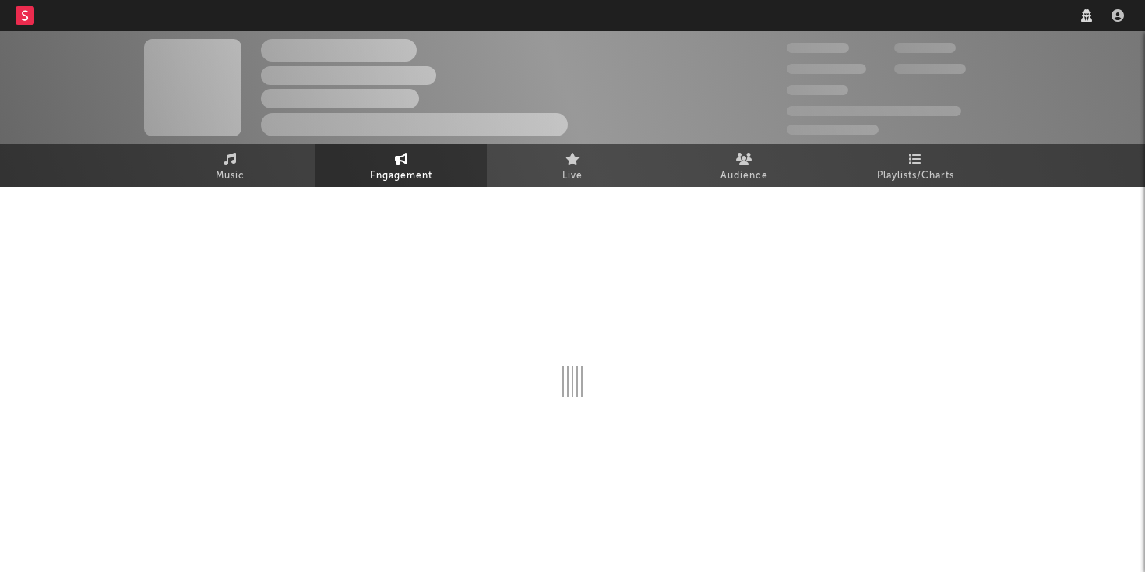
select select "1w"
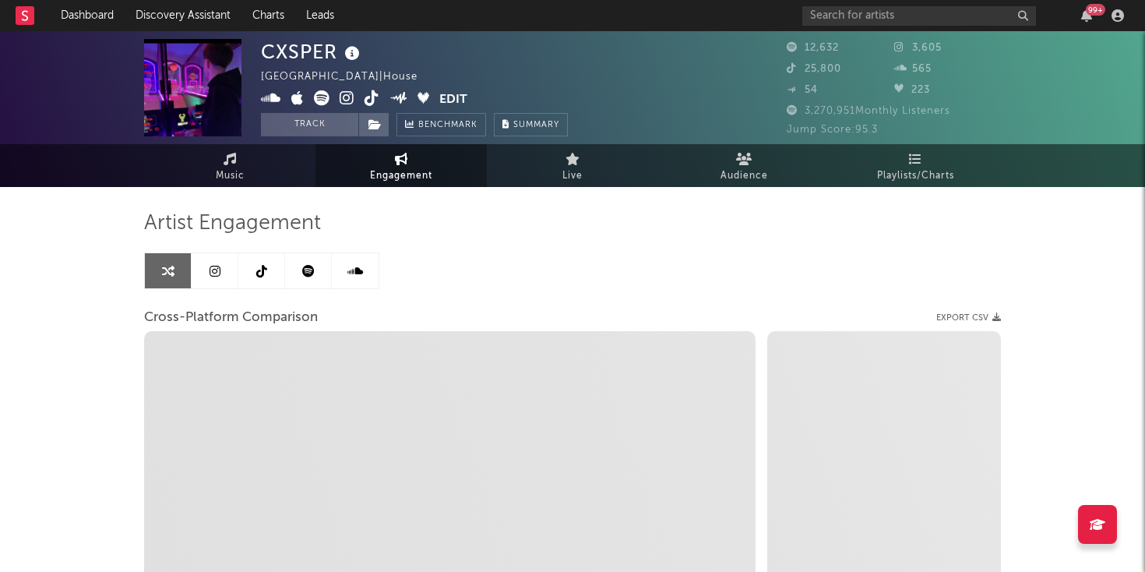
select select "1m"
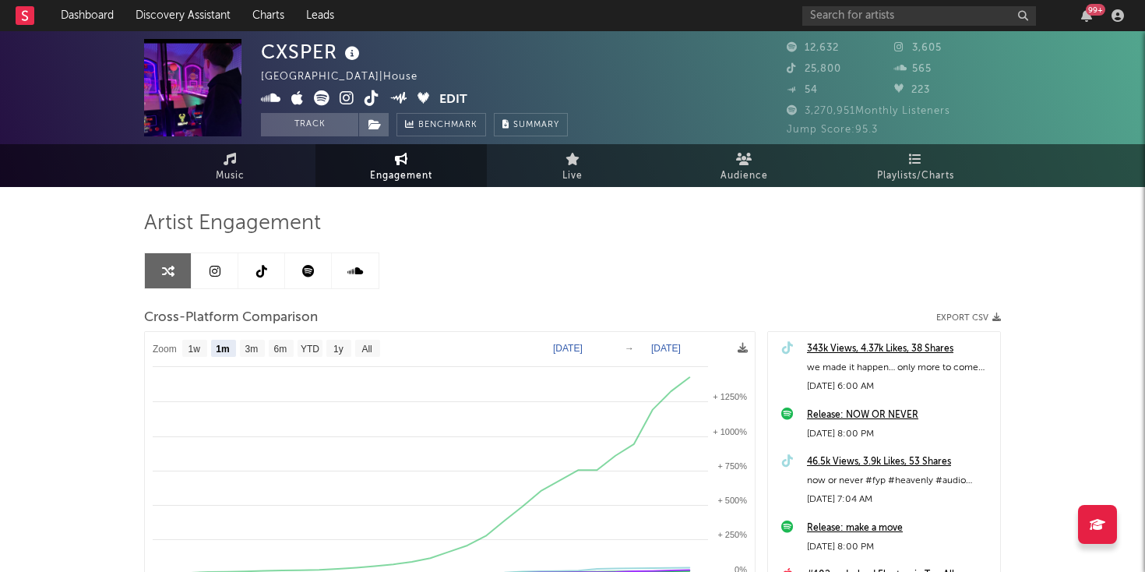
click at [321, 264] on link at bounding box center [308, 270] width 47 height 35
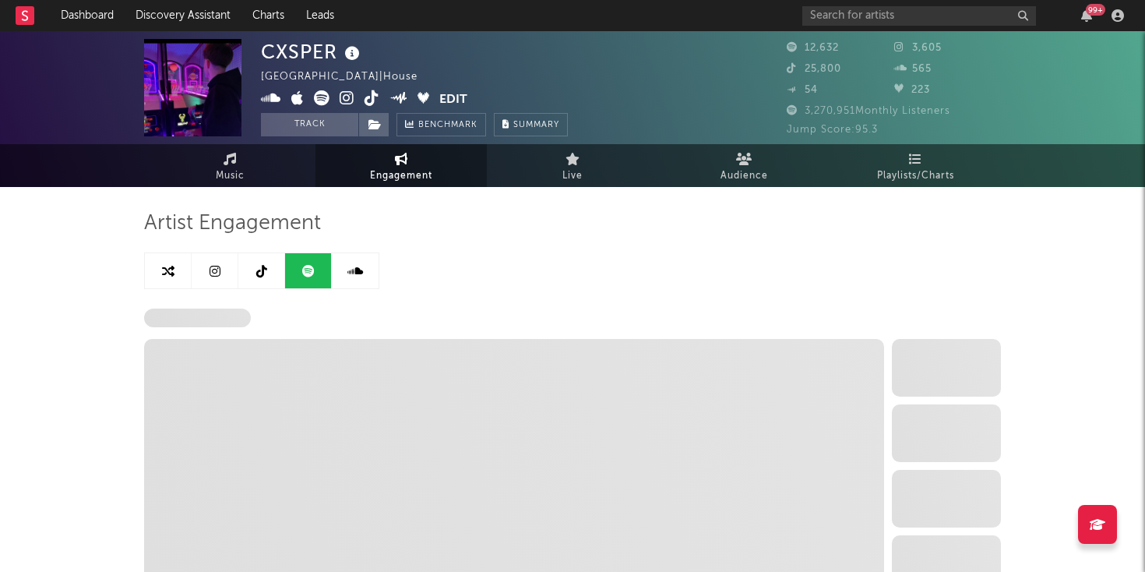
select select "6m"
select select "1w"
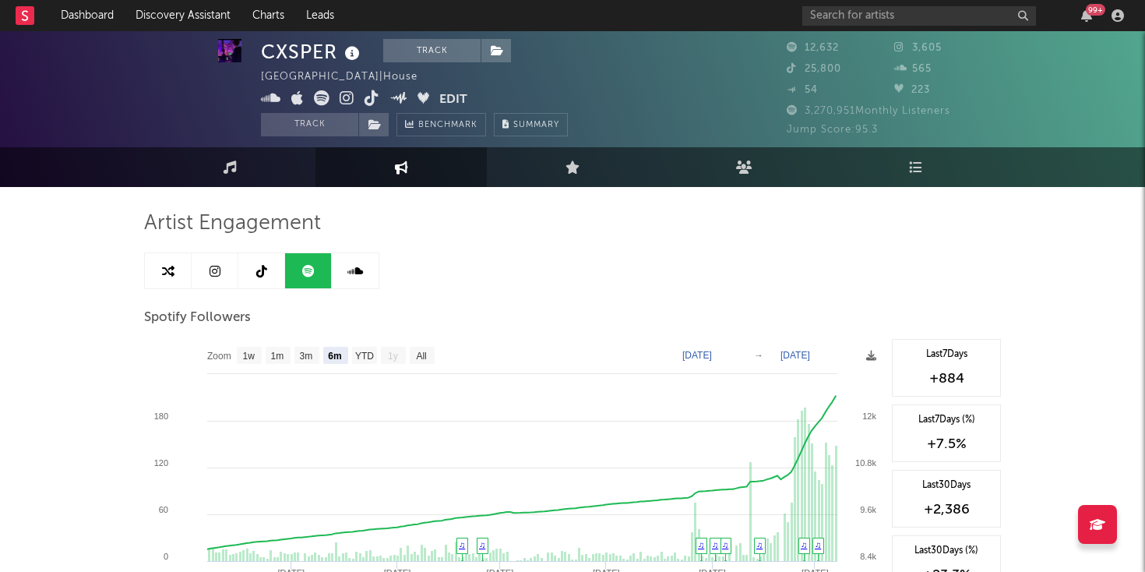
scroll to position [48, 0]
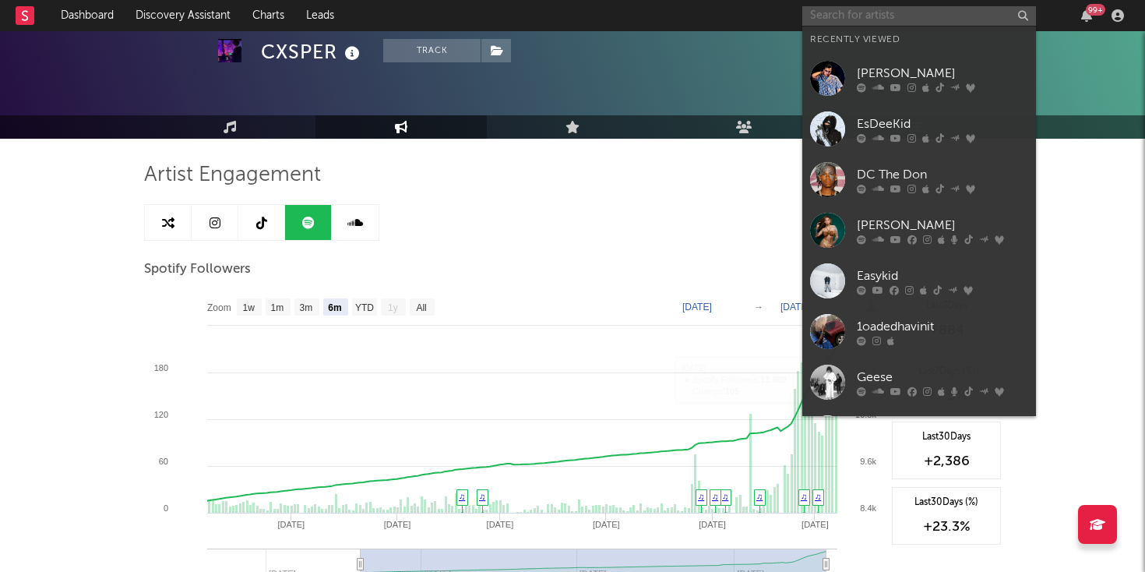
click at [879, 9] on input "text" at bounding box center [919, 15] width 234 height 19
paste input "https://open.spotify.com/album/0IHeHlvgJcWx6h4hscOBpM?si=PZ5jY5x9TmeMH3t6VLphZw"
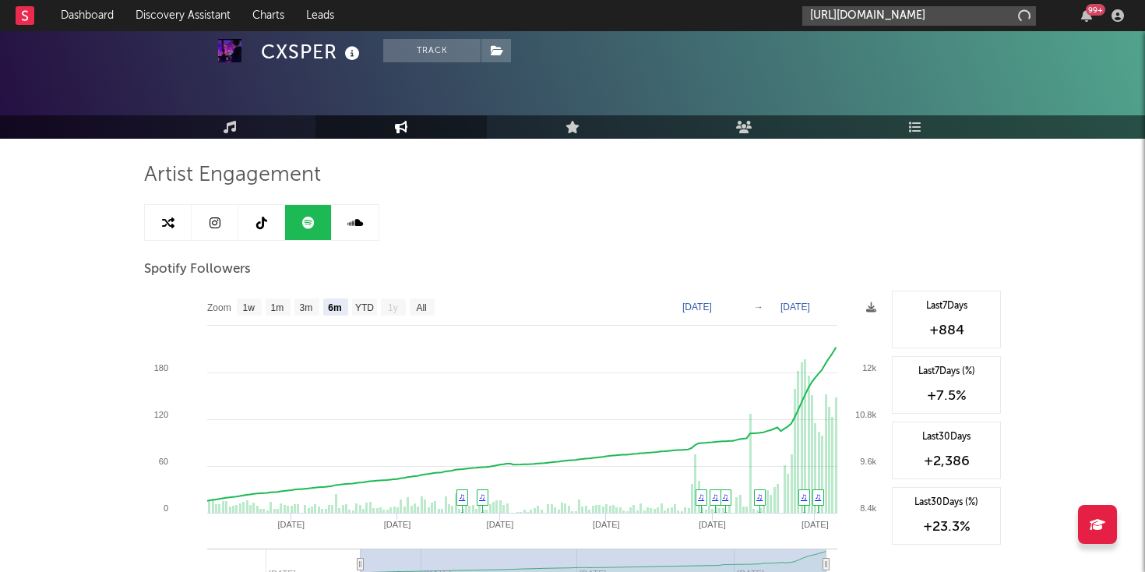
scroll to position [0, 272]
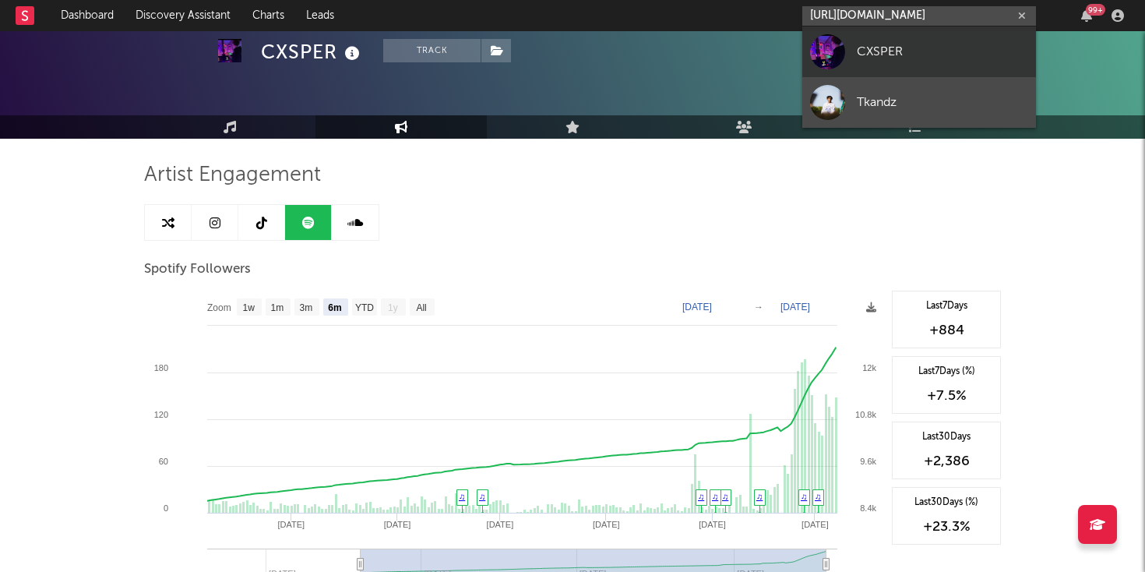
type input "https://open.spotify.com/album/0IHeHlvgJcWx6h4hscOBpM?si=PZ5jY5x9TmeMH3t6VLphZw"
click at [850, 109] on link "Tkandz" at bounding box center [919, 102] width 234 height 51
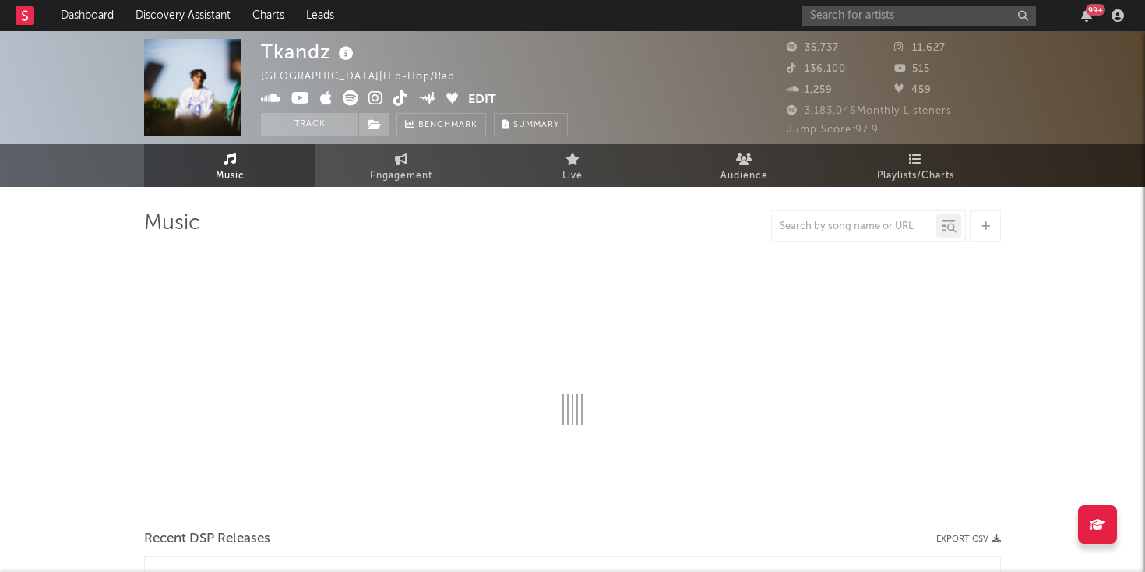
select select "6m"
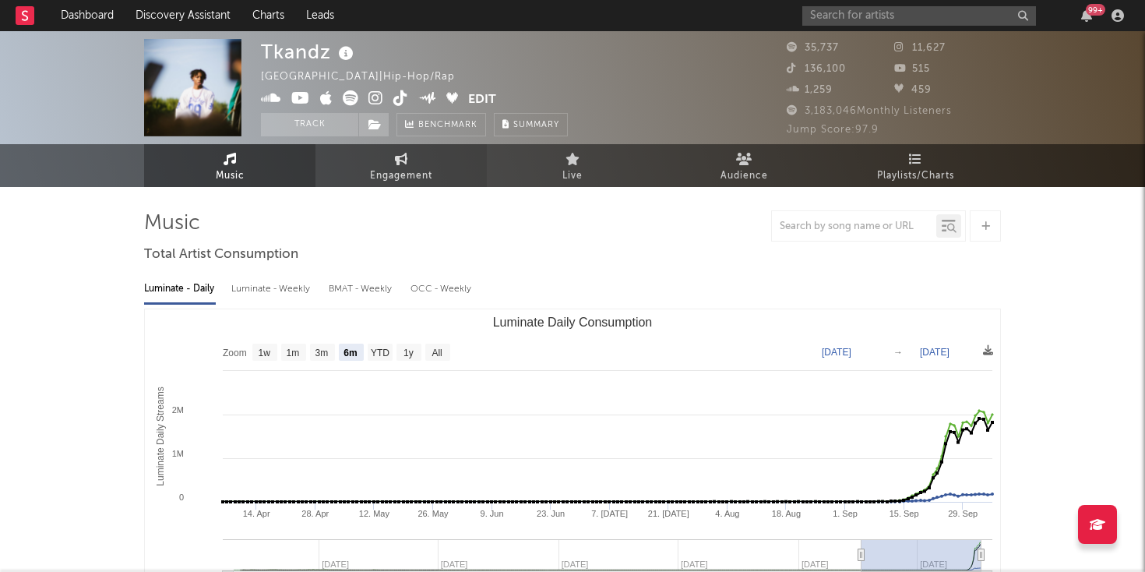
click at [411, 174] on span "Engagement" at bounding box center [401, 176] width 62 height 19
select select "1w"
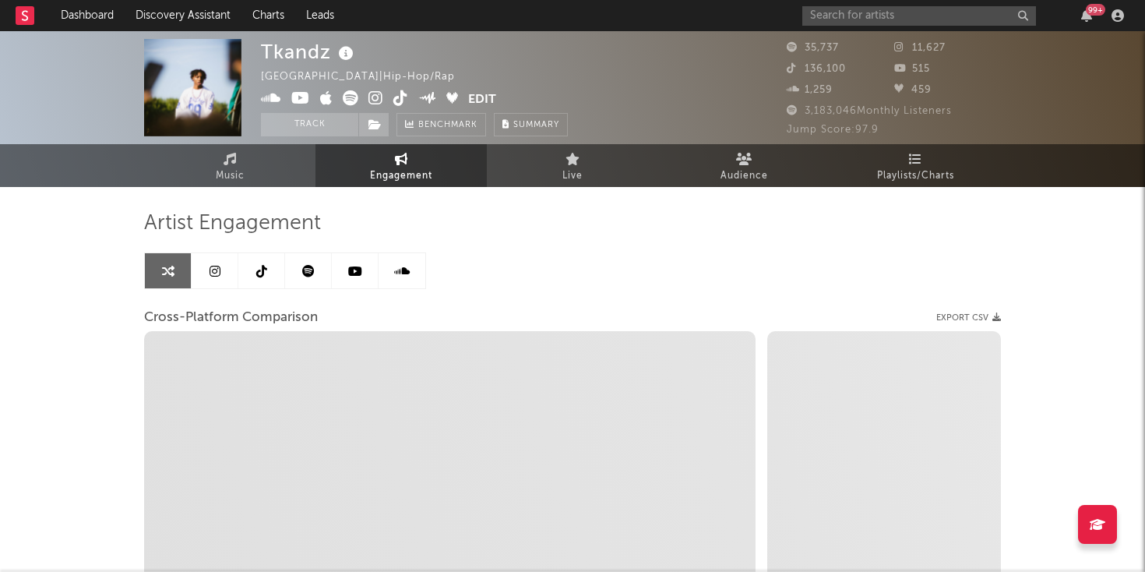
select select "1m"
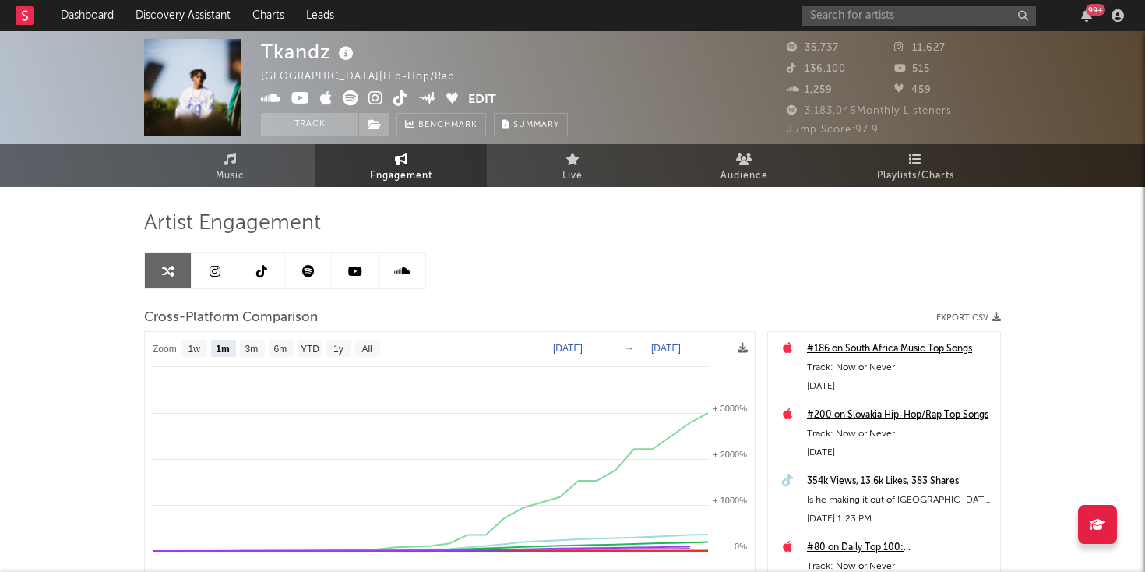
click at [324, 260] on link at bounding box center [308, 270] width 47 height 35
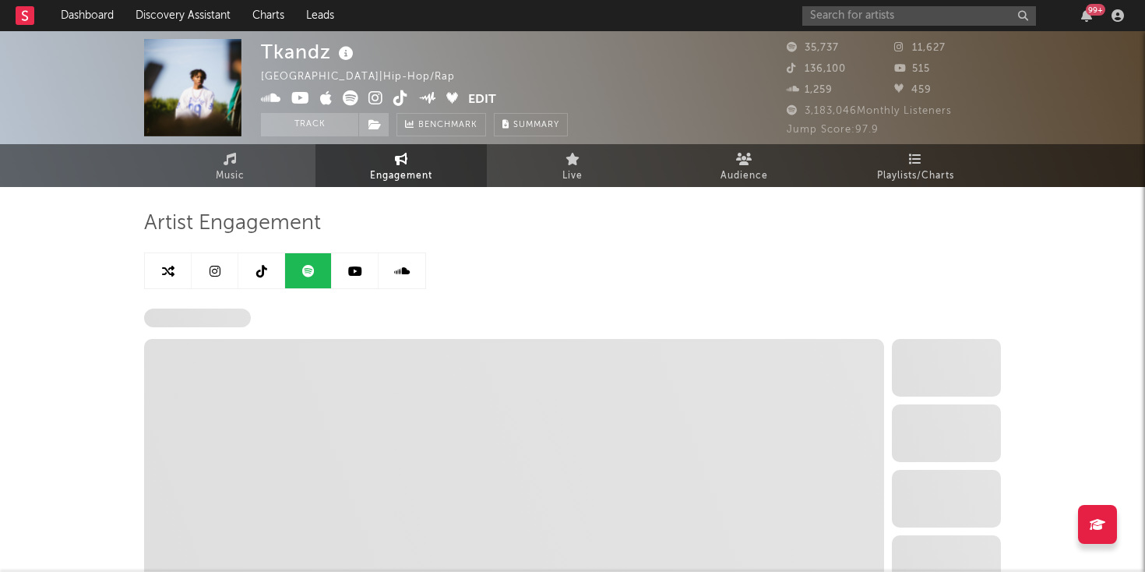
select select "6m"
select select "1w"
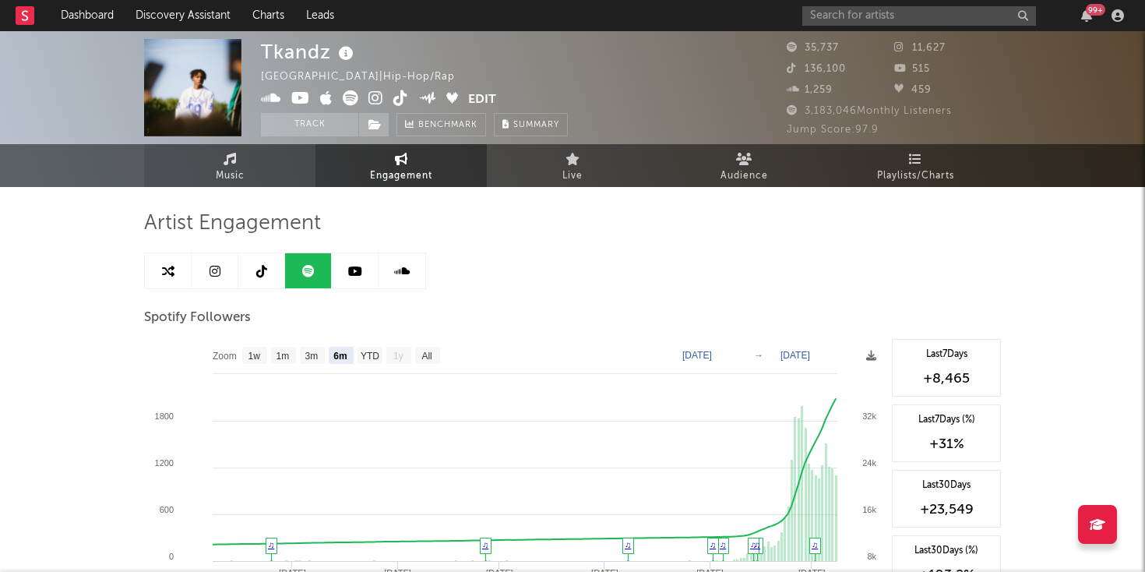
click at [230, 164] on icon at bounding box center [229, 159] width 13 height 12
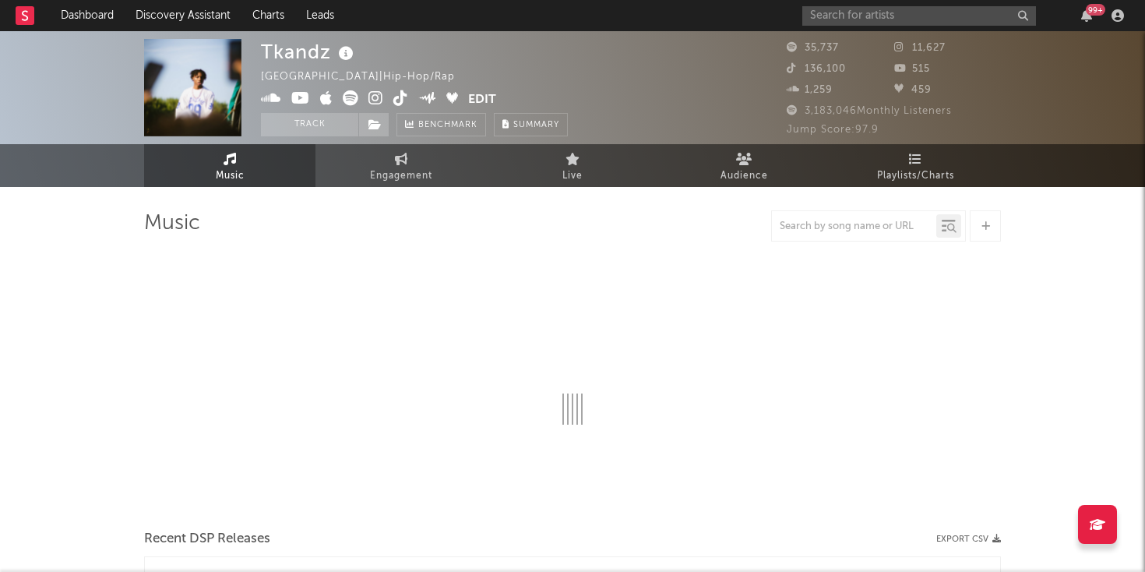
select select "6m"
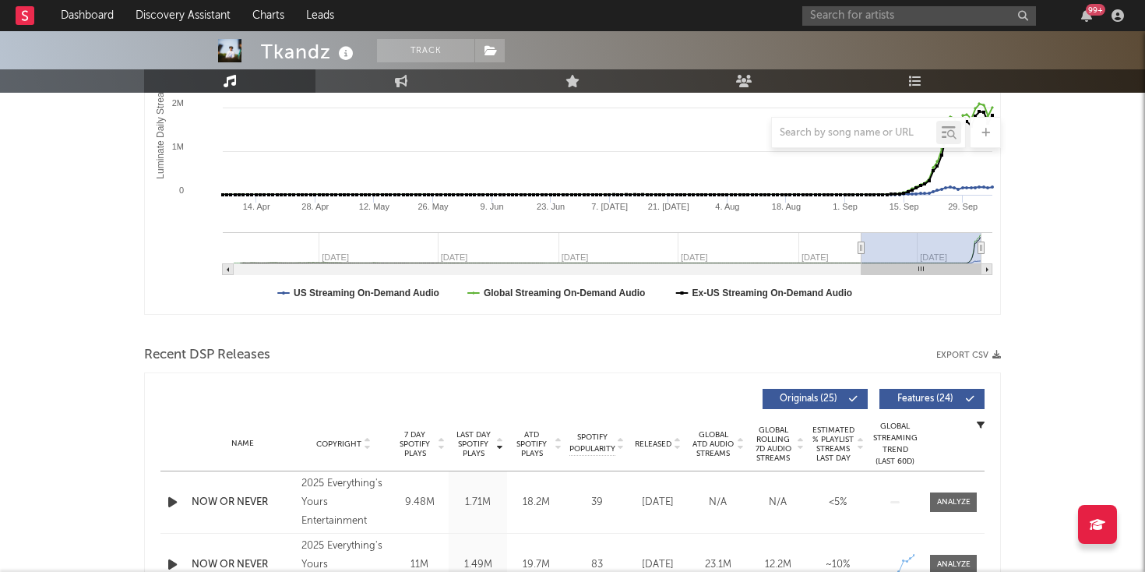
scroll to position [306, 0]
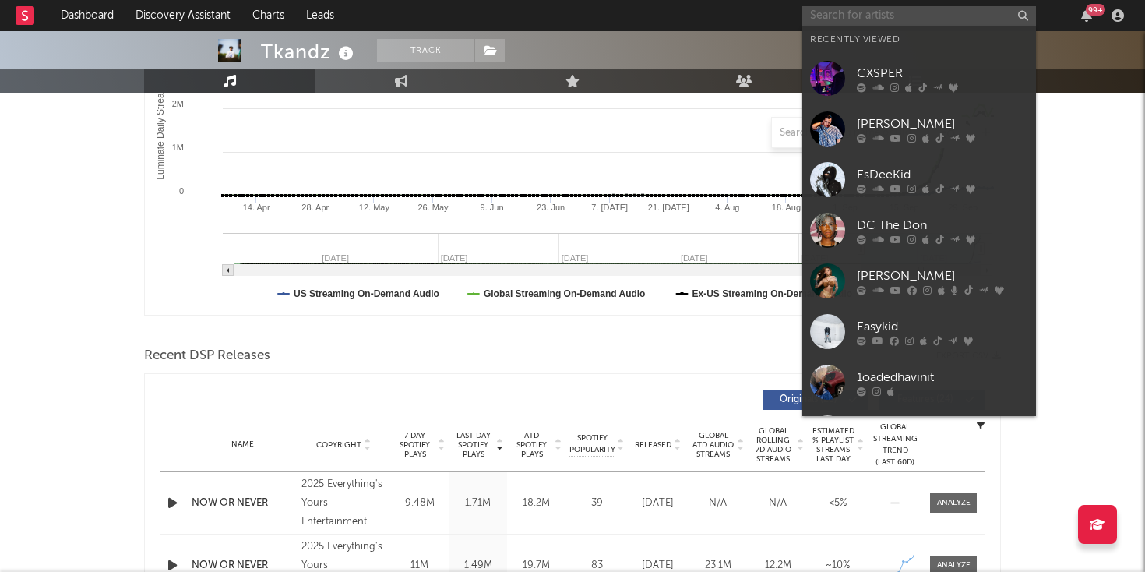
click at [876, 20] on input "text" at bounding box center [919, 15] width 234 height 19
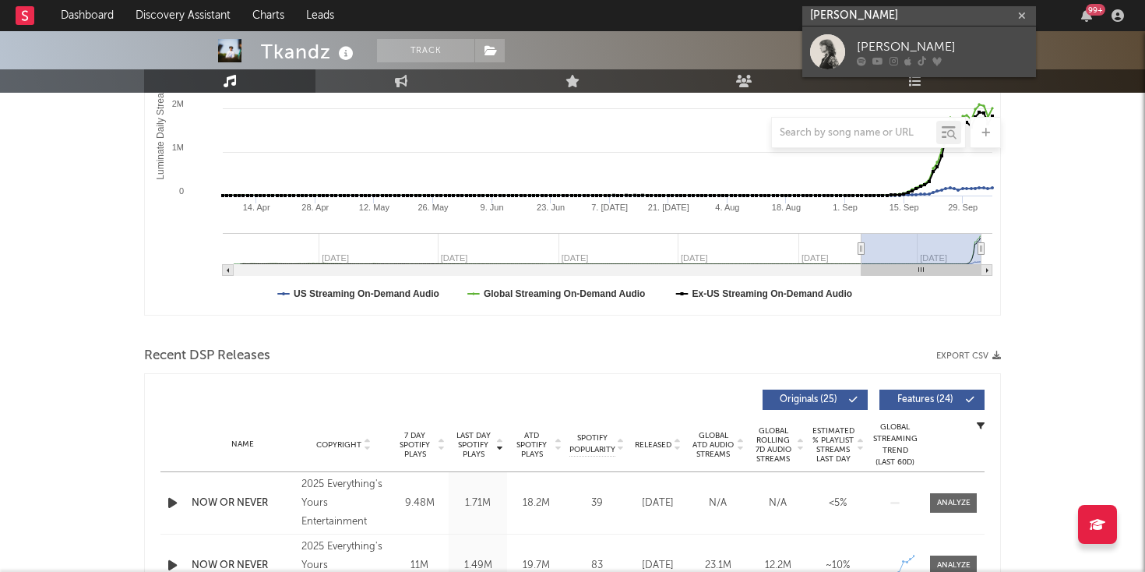
type input "josie edwards"
click at [853, 47] on link "[PERSON_NAME]" at bounding box center [919, 51] width 234 height 51
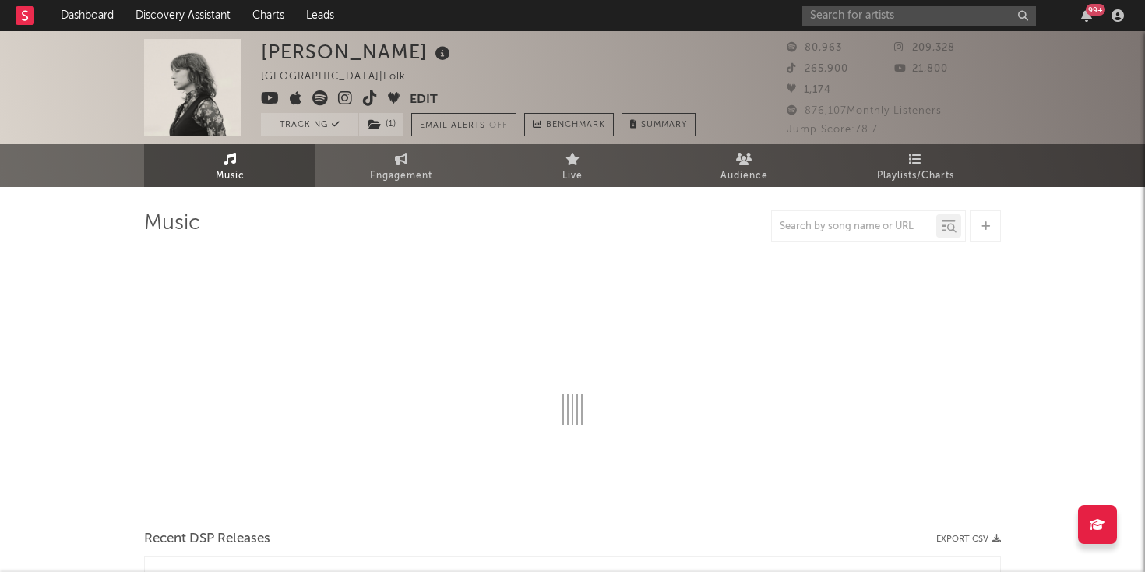
select select "6m"
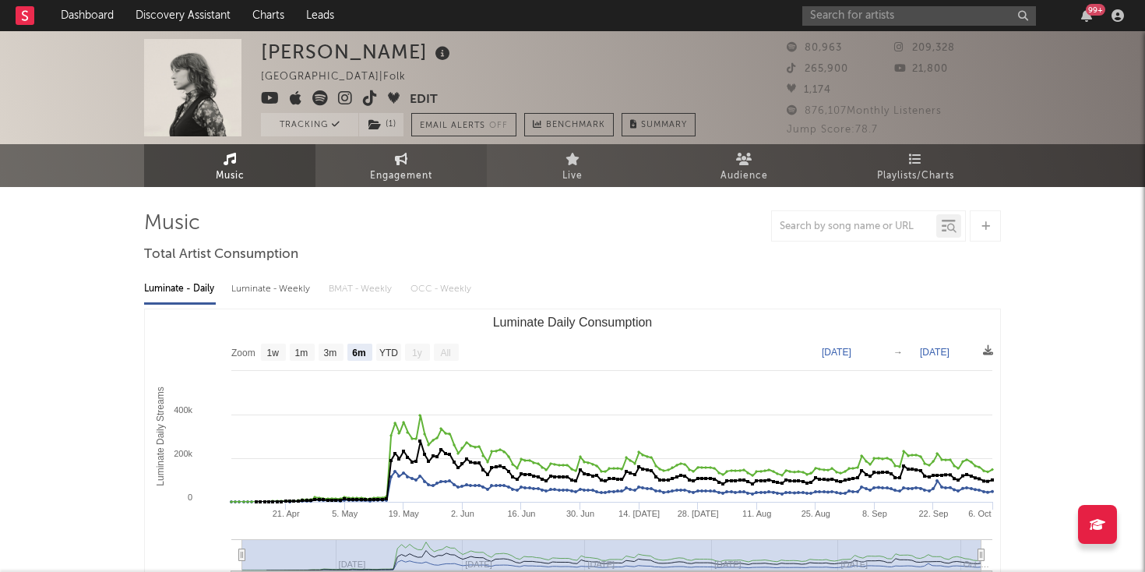
click at [406, 161] on icon at bounding box center [401, 159] width 13 height 12
select select "1w"
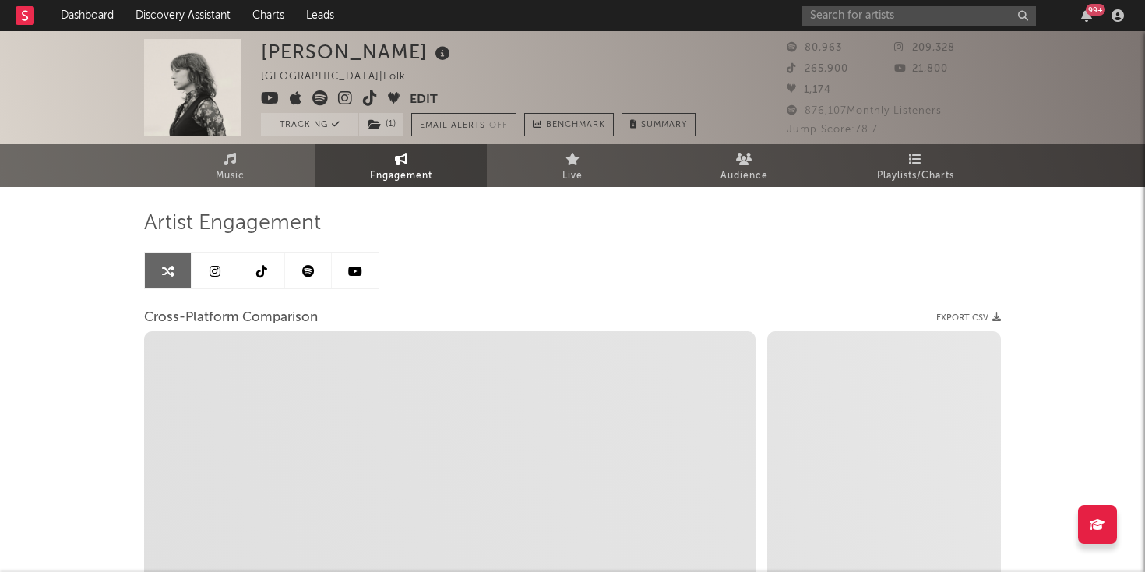
select select "1m"
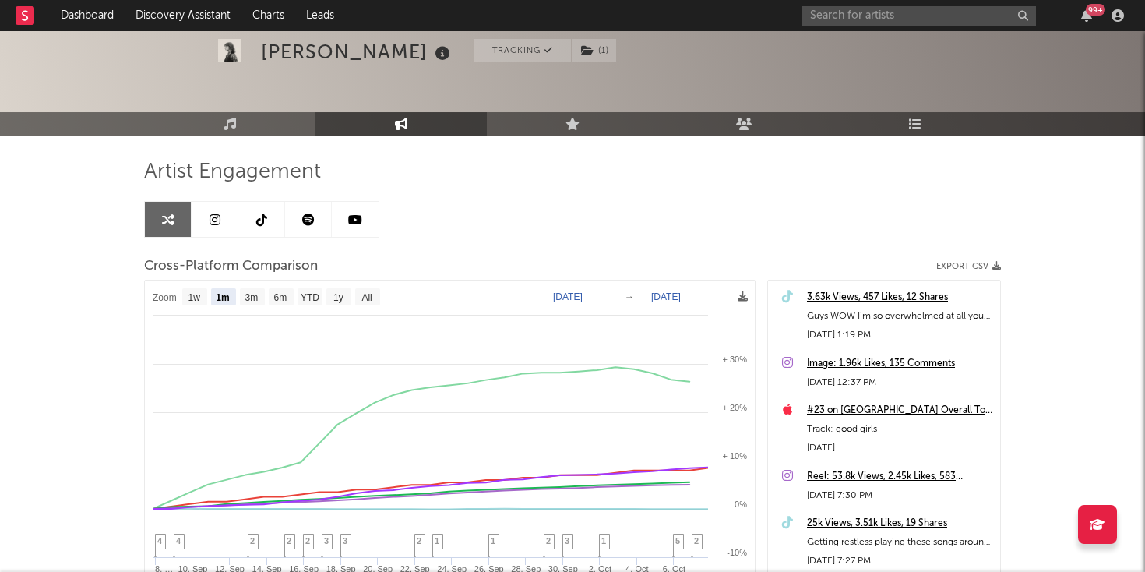
scroll to position [63, 0]
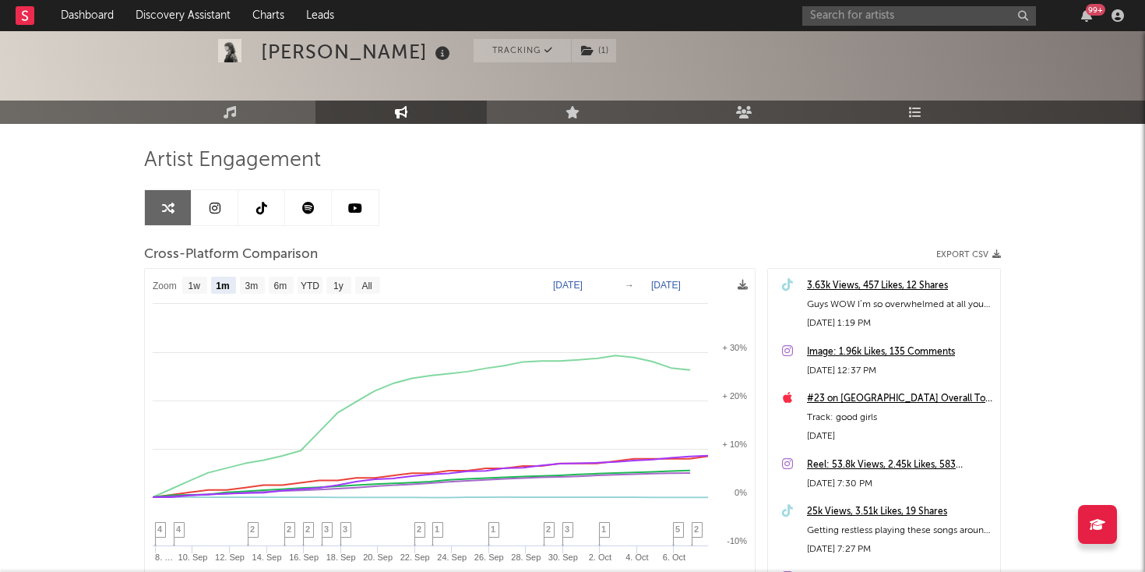
click at [313, 190] on link at bounding box center [308, 207] width 47 height 35
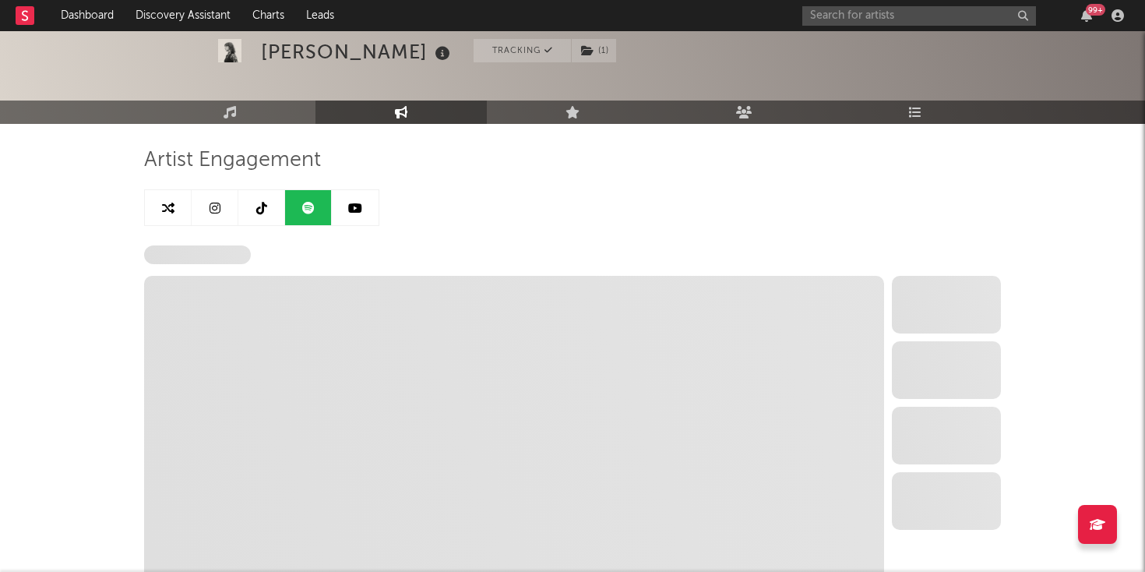
select select "6m"
select select "1w"
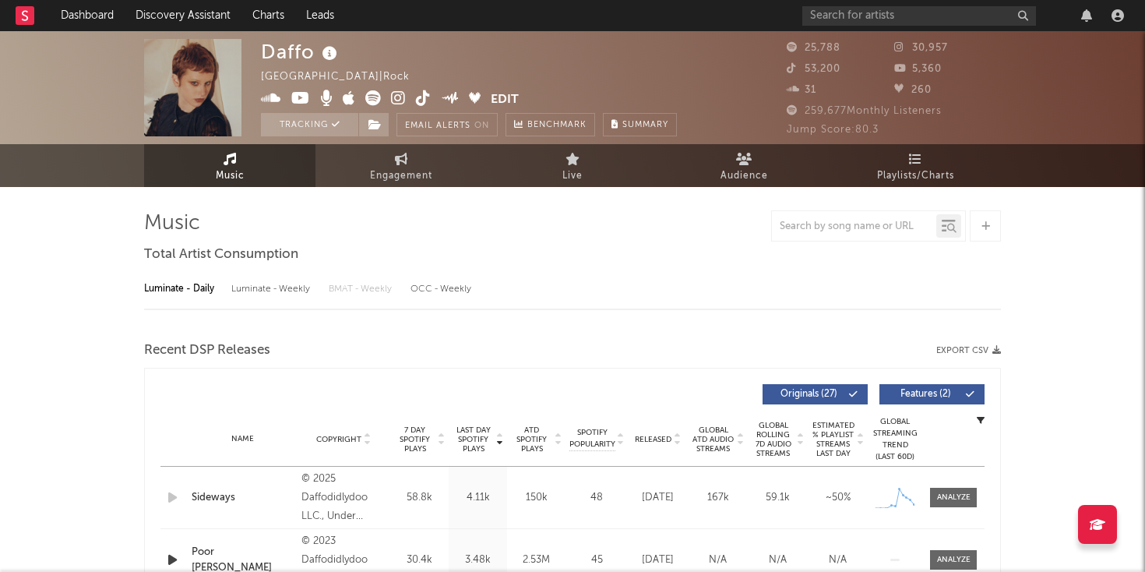
select select "6m"
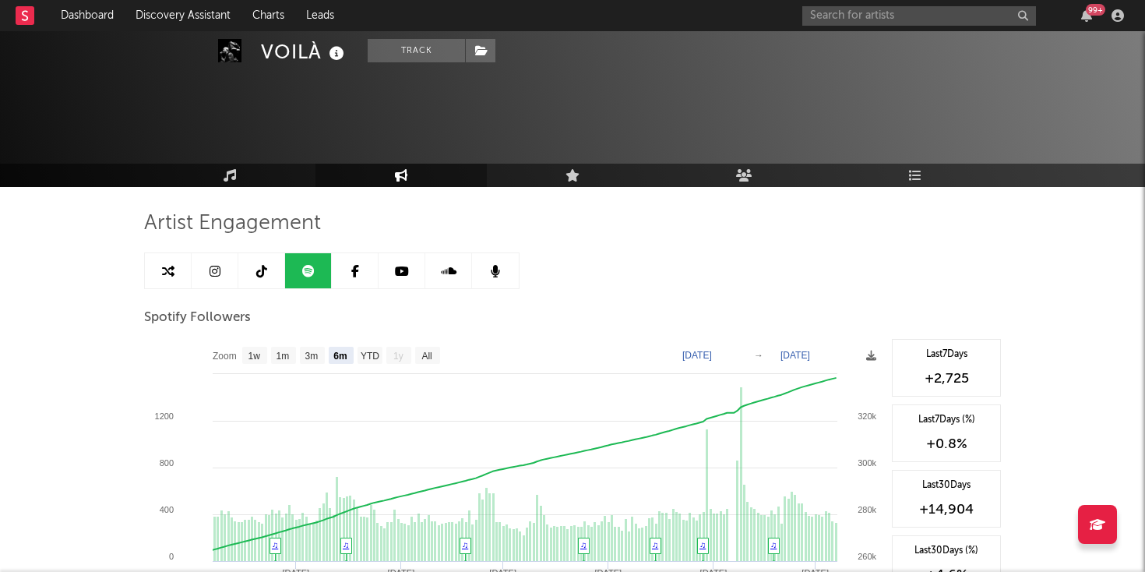
select select "6m"
select select "1w"
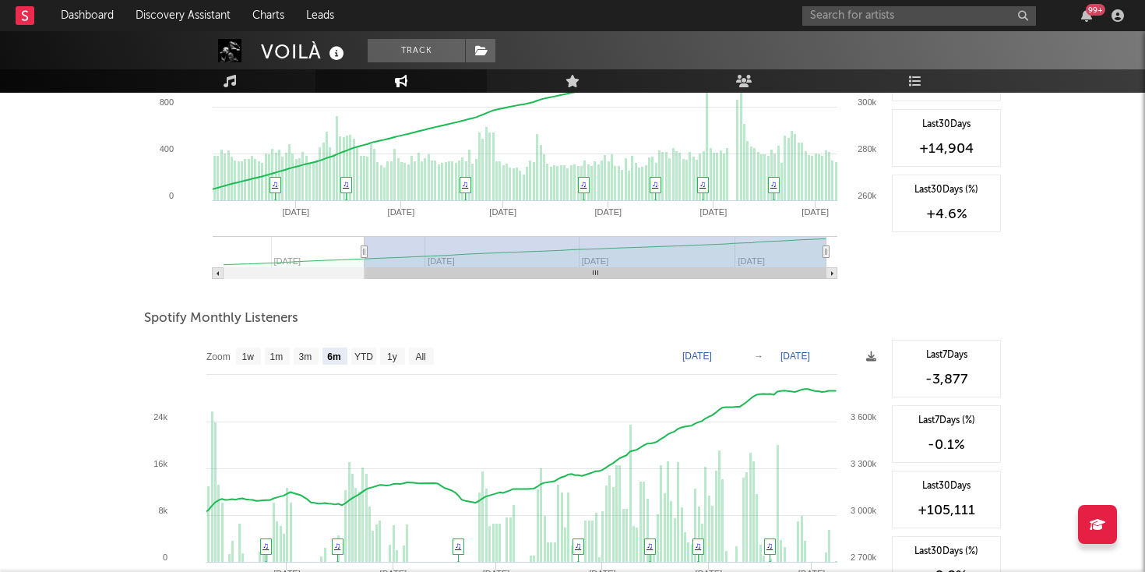
scroll to position [480, 0]
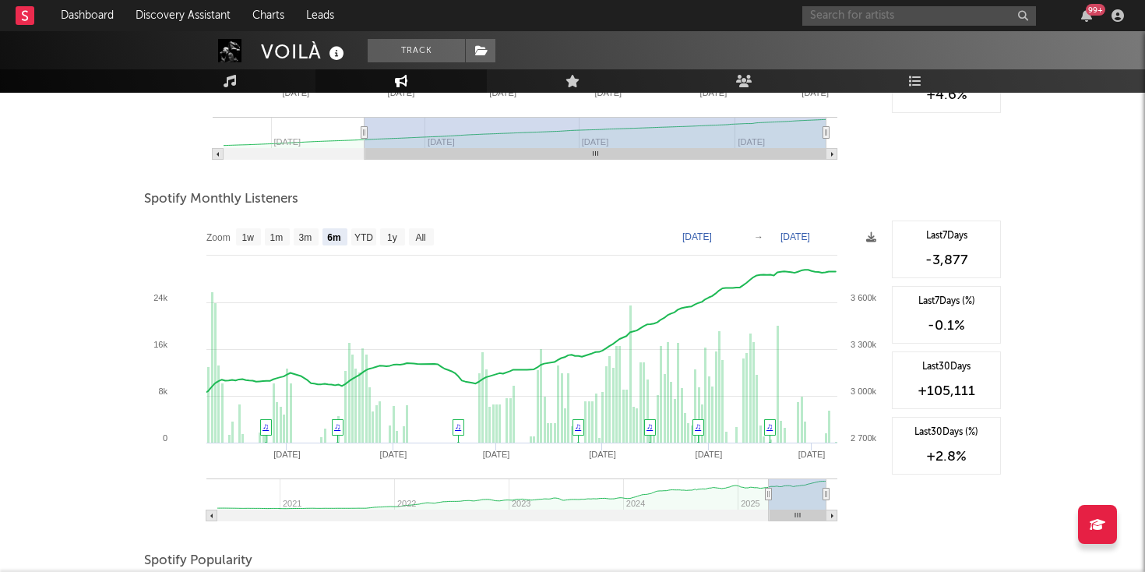
click at [832, 23] on input "text" at bounding box center [919, 15] width 234 height 19
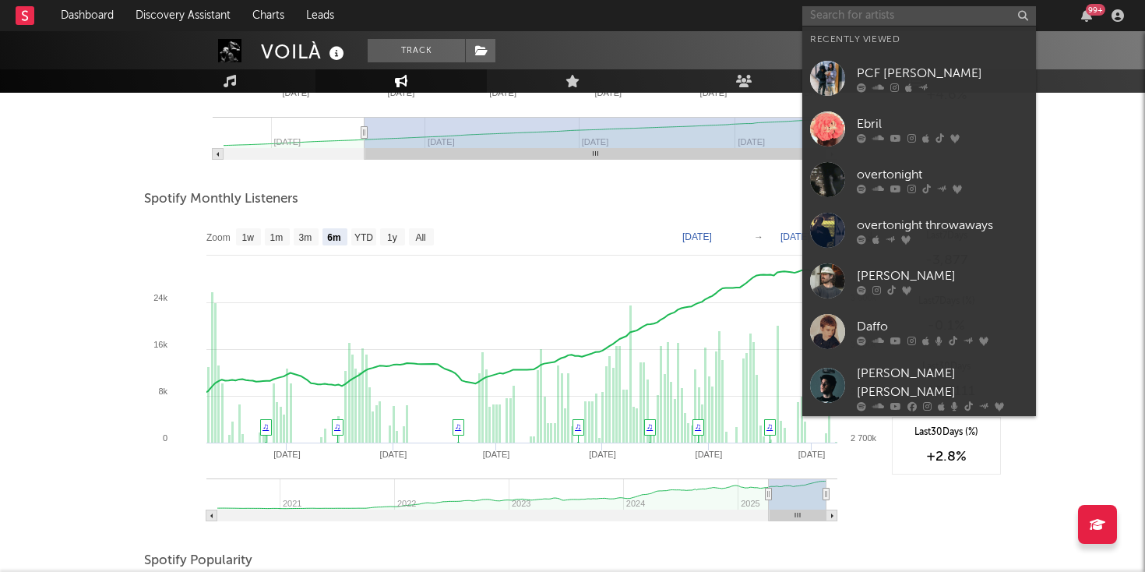
paste input "[URL][DOMAIN_NAME]"
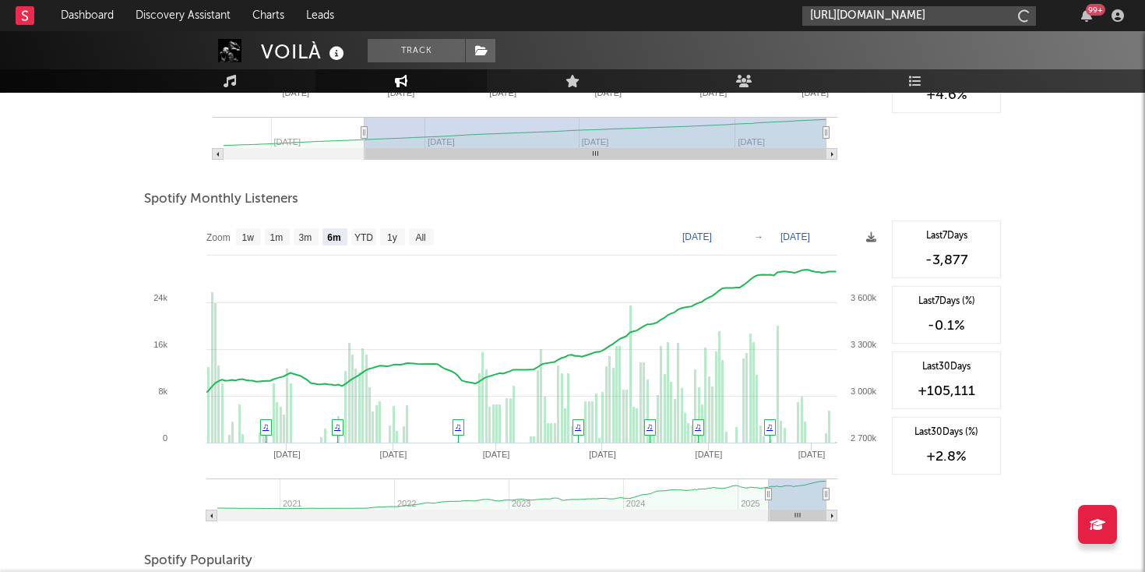
scroll to position [0, 201]
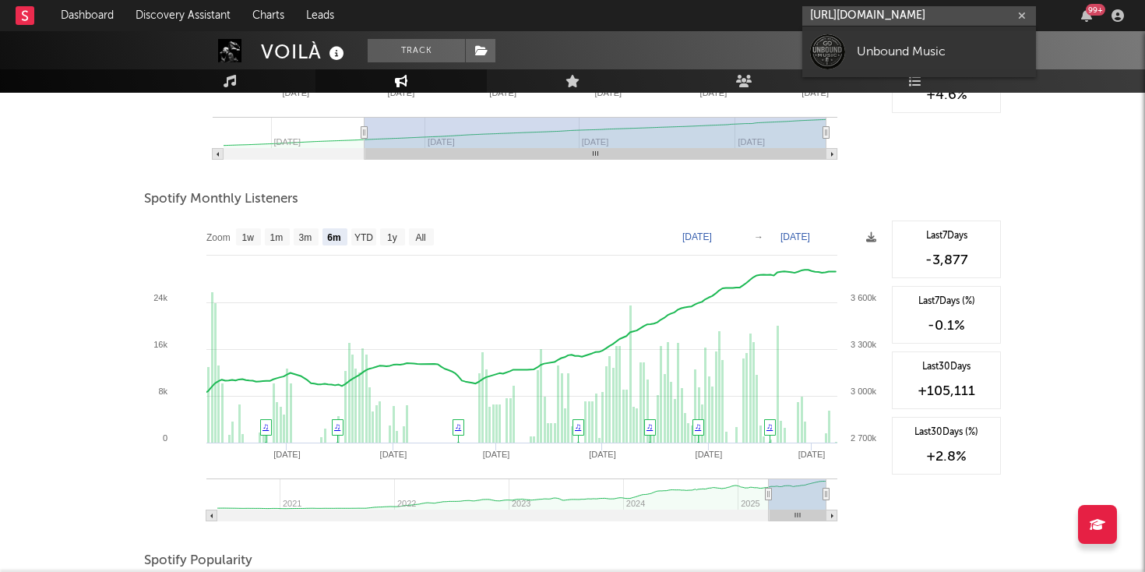
type input "[URL][DOMAIN_NAME]"
click at [849, 53] on link "Unbound Music" at bounding box center [919, 51] width 234 height 51
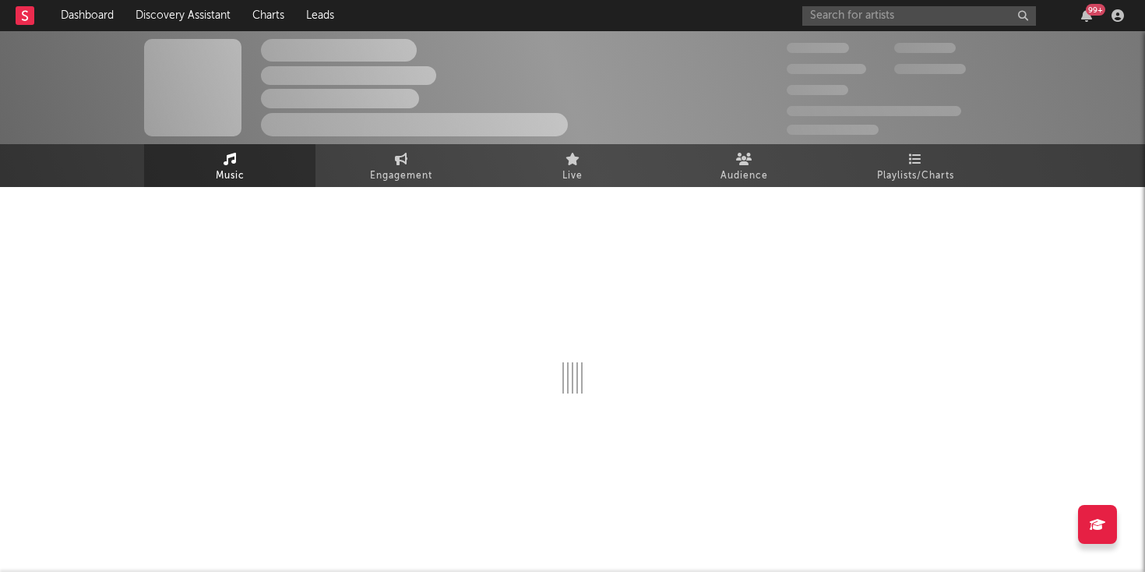
select select "1w"
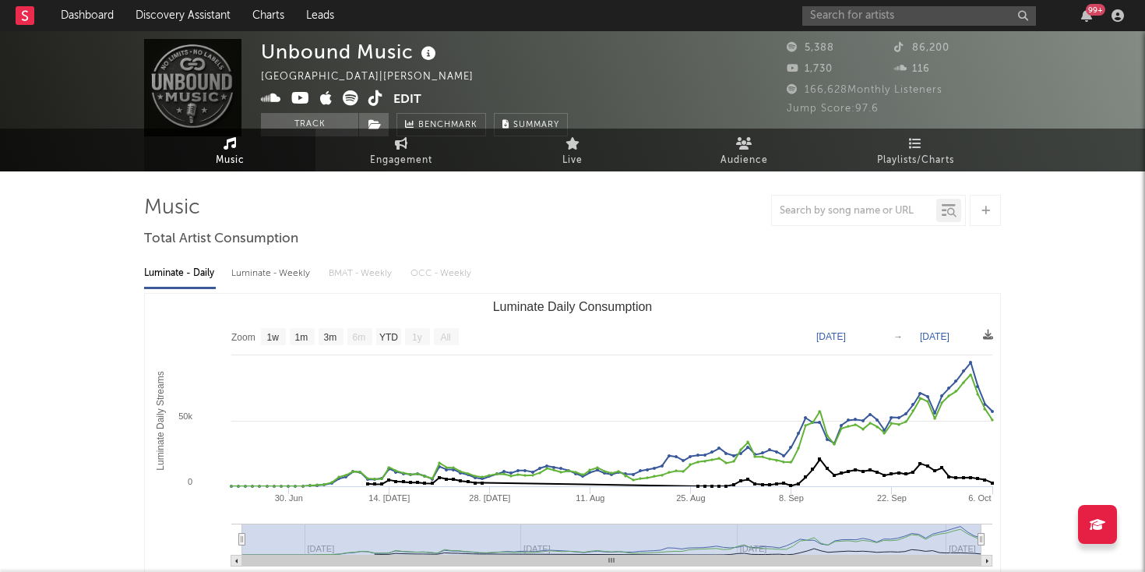
scroll to position [17, 0]
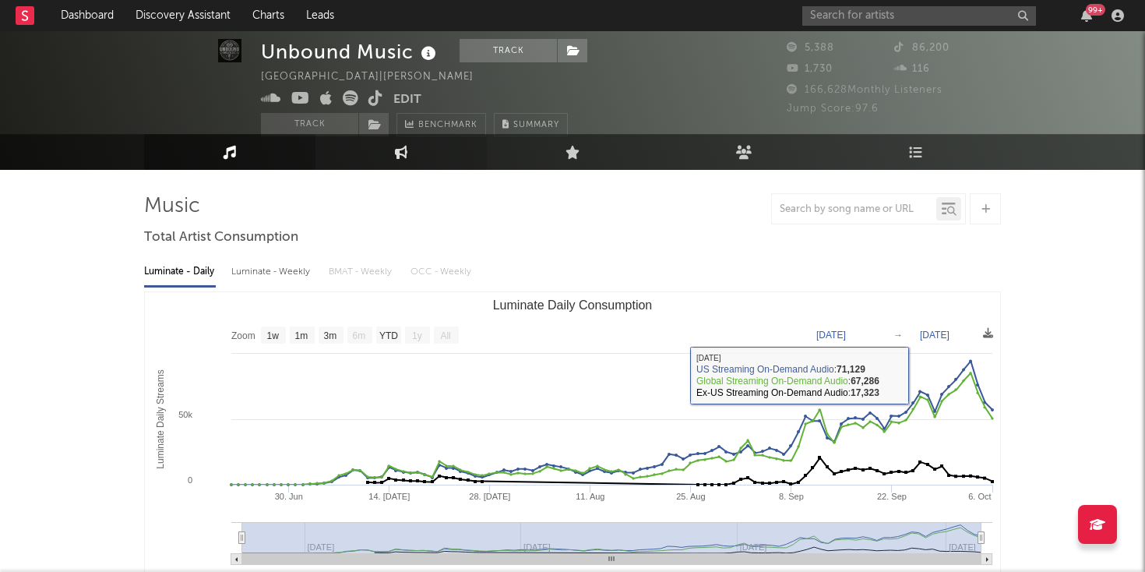
click at [390, 164] on link "Engagement" at bounding box center [400, 152] width 171 height 36
select select "1w"
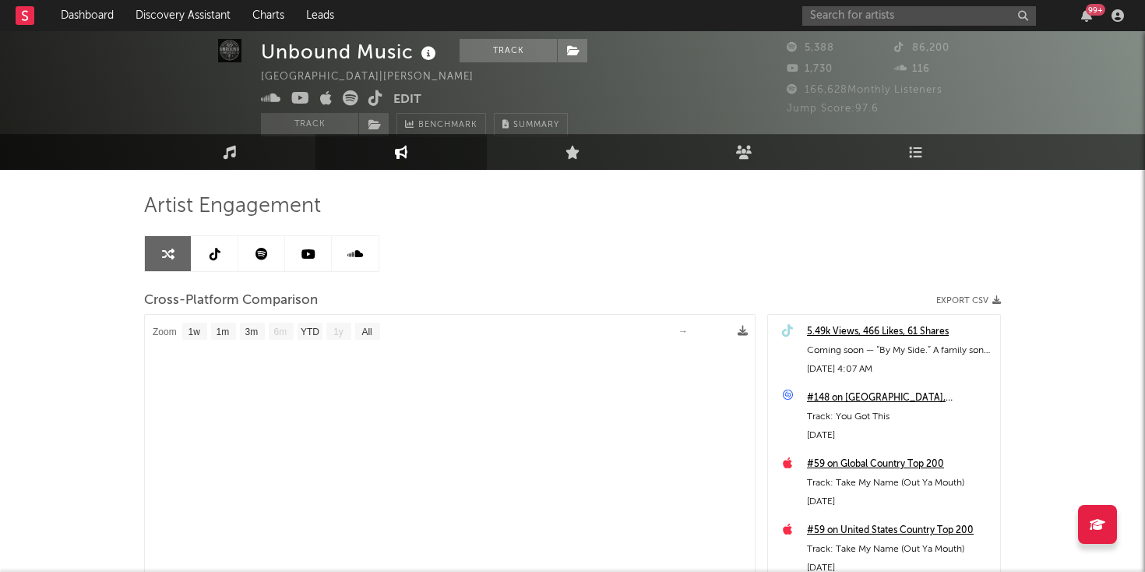
select select "1m"
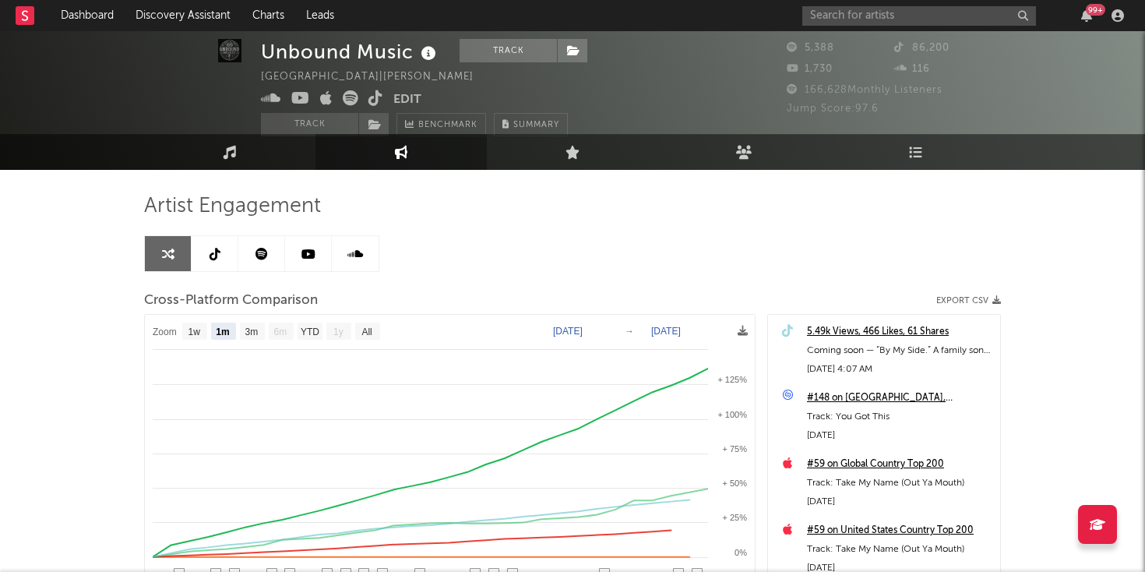
click at [274, 251] on link at bounding box center [261, 253] width 47 height 35
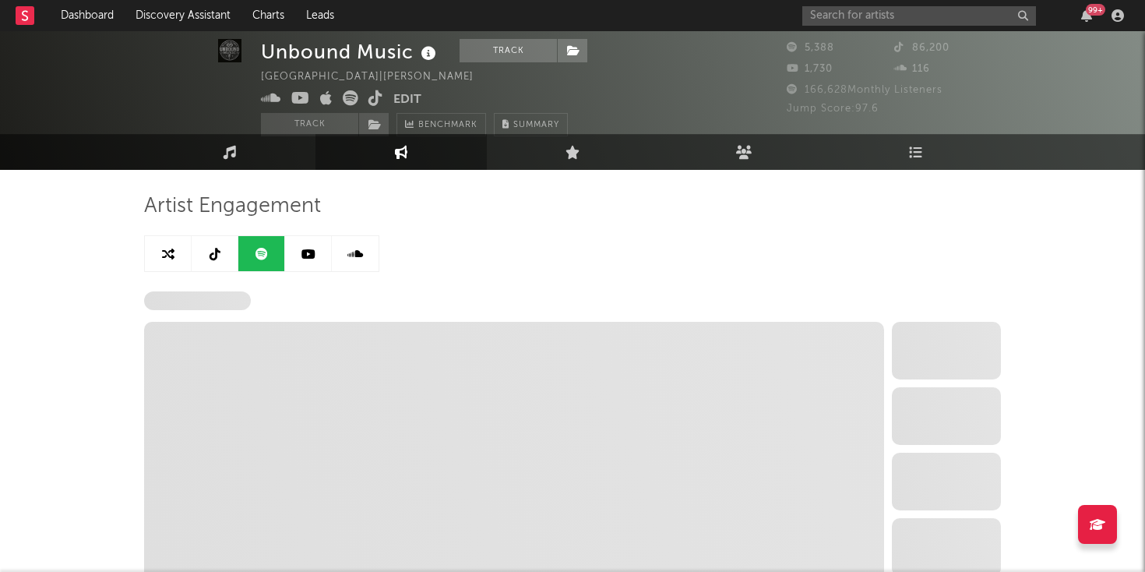
select select "1w"
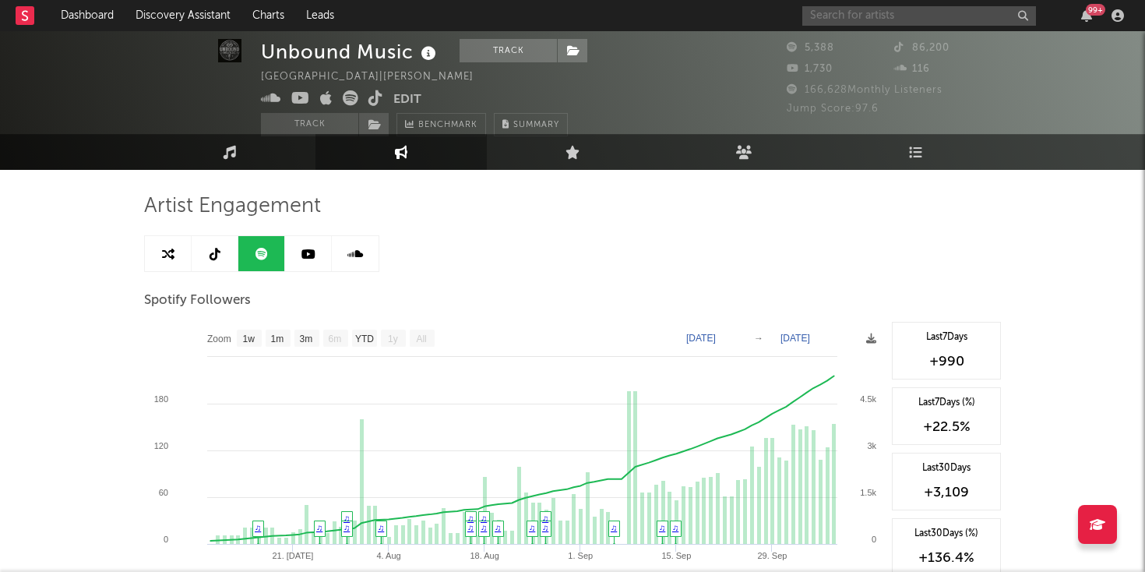
click at [847, 14] on input "text" at bounding box center [919, 15] width 234 height 19
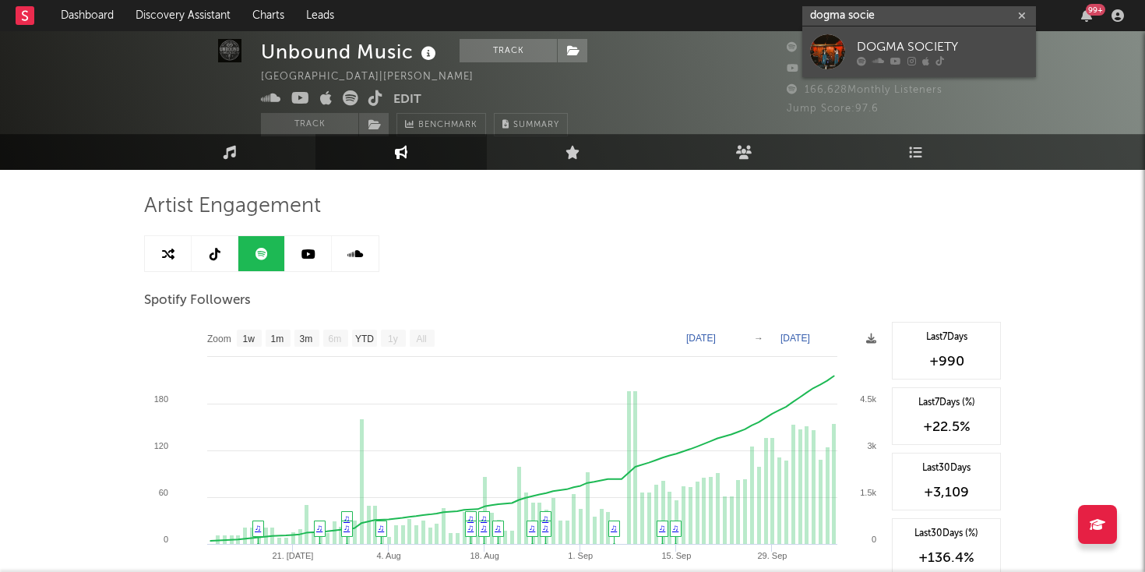
type input "dogma socie"
click at [844, 51] on div at bounding box center [827, 51] width 35 height 35
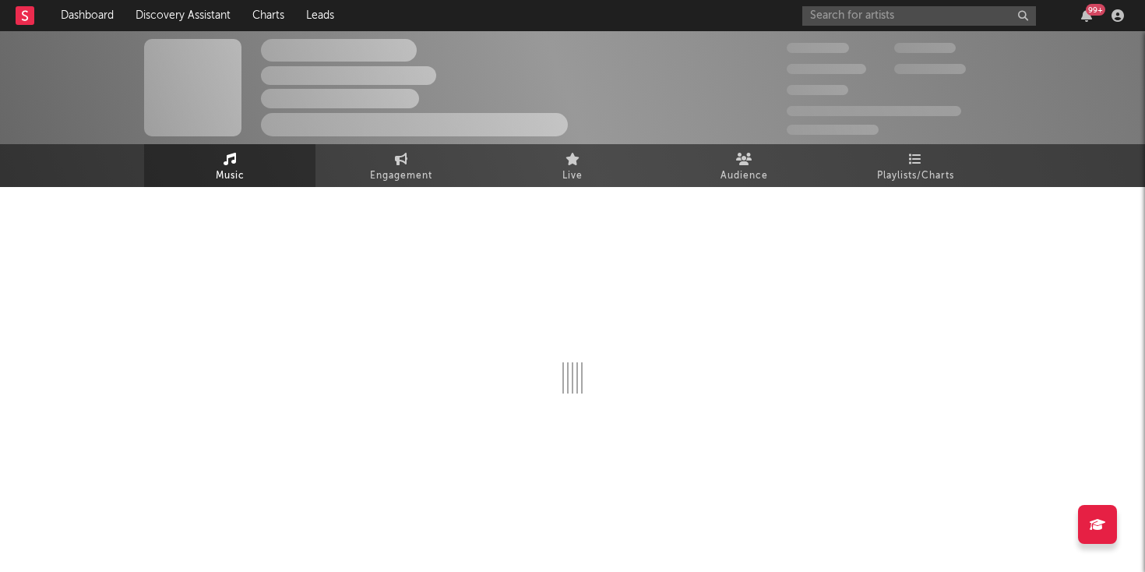
select select "6m"
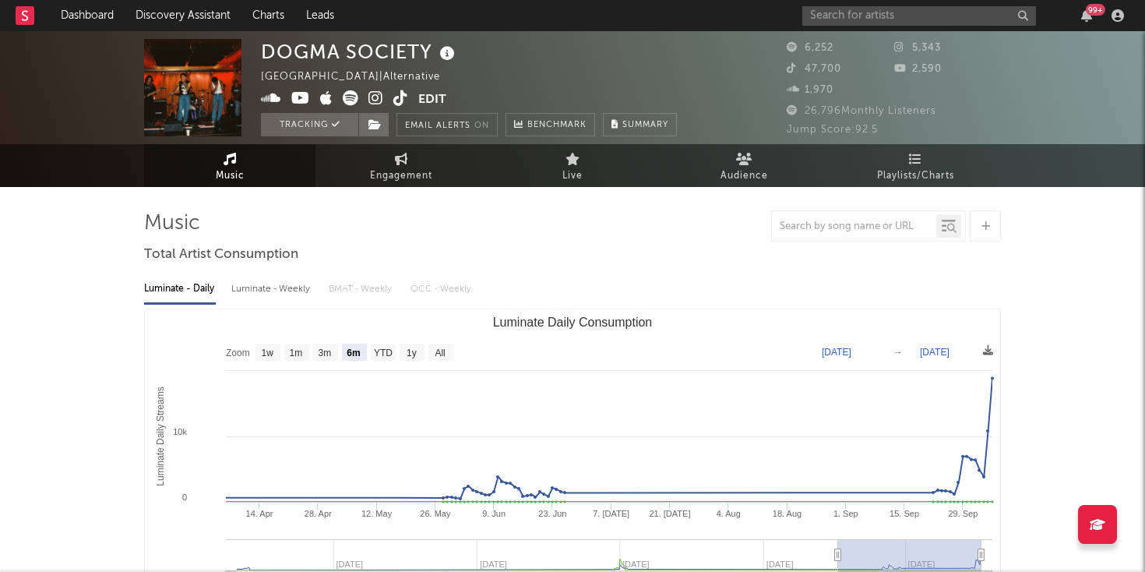
click at [378, 104] on icon at bounding box center [375, 98] width 15 height 16
click at [398, 182] on span "Engagement" at bounding box center [401, 176] width 62 height 19
select select "1w"
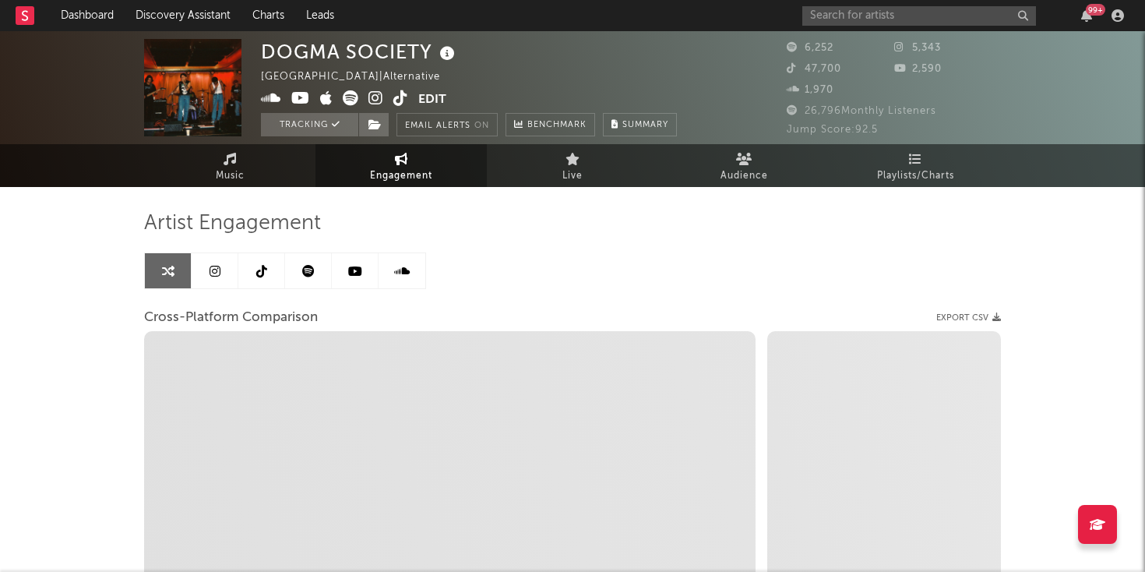
click at [315, 280] on link at bounding box center [308, 270] width 47 height 35
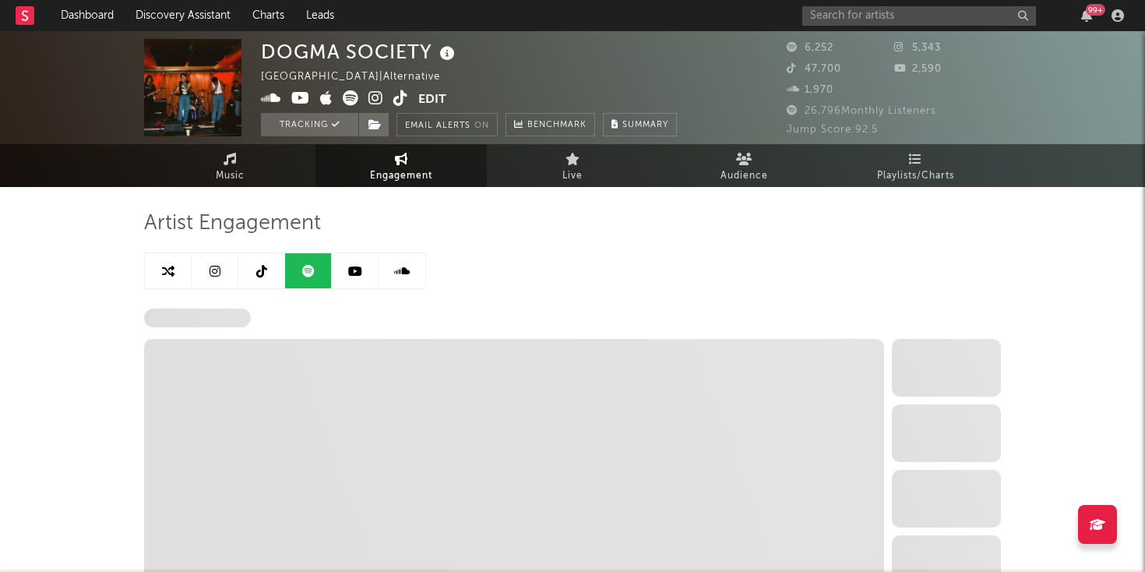
select select "6m"
select select "1w"
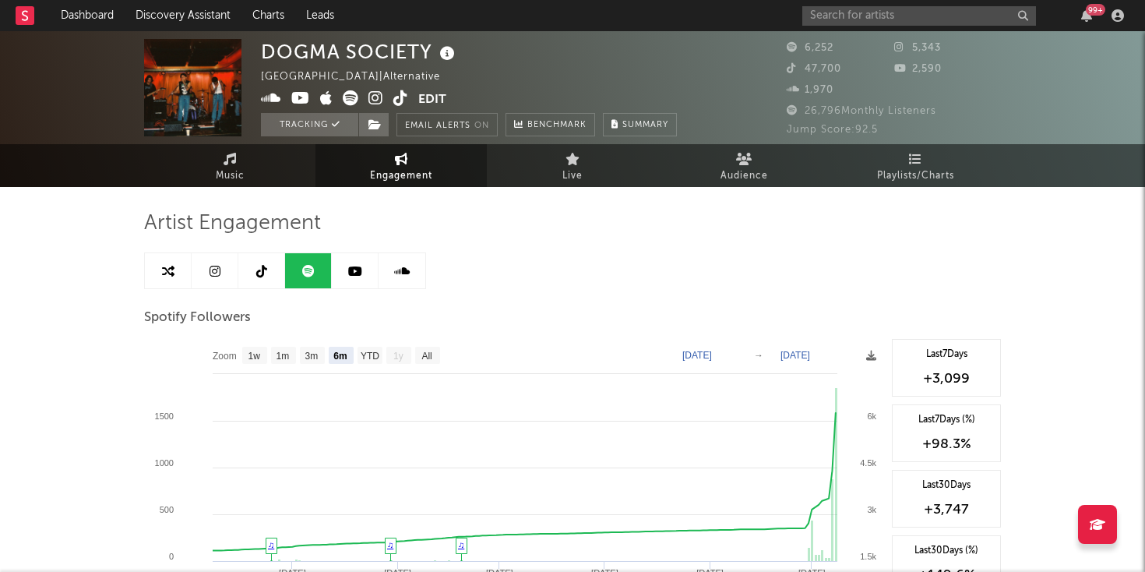
click at [263, 268] on icon at bounding box center [261, 271] width 11 height 12
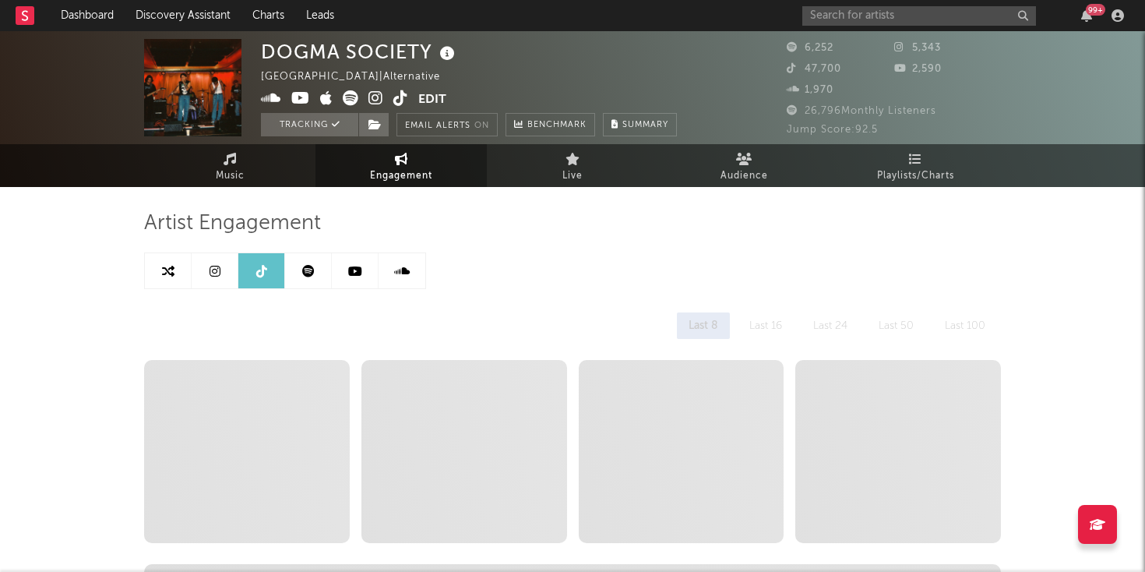
select select "1w"
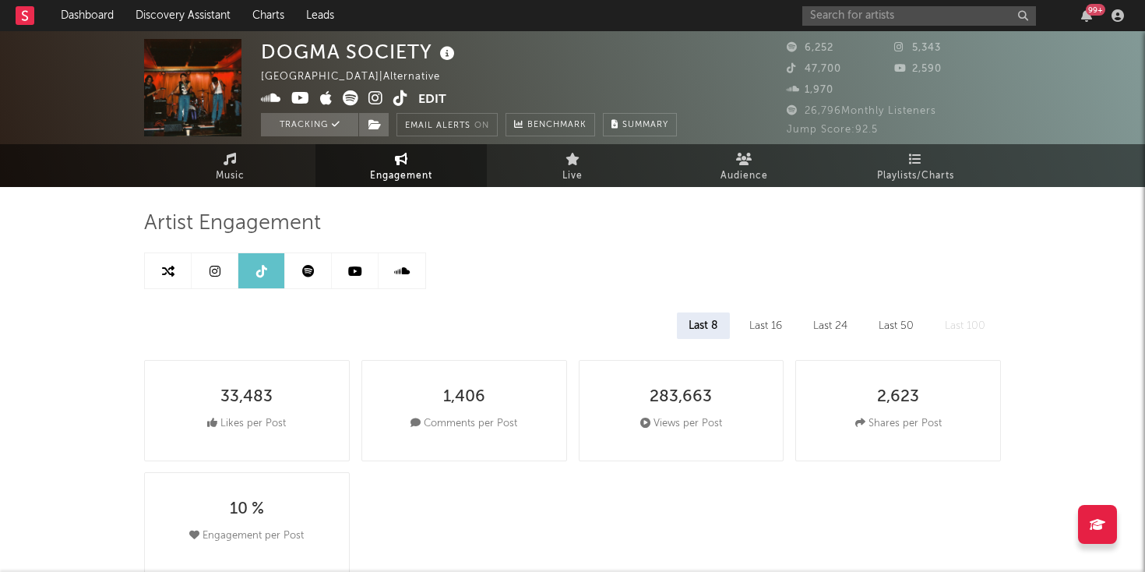
click at [217, 271] on icon at bounding box center [214, 271] width 11 height 12
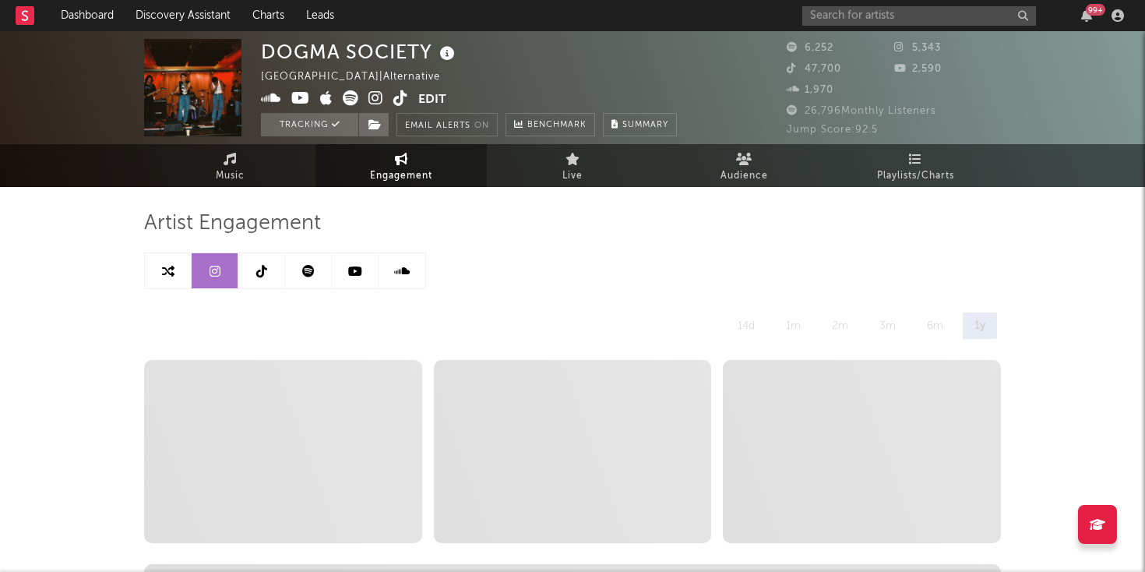
select select "6m"
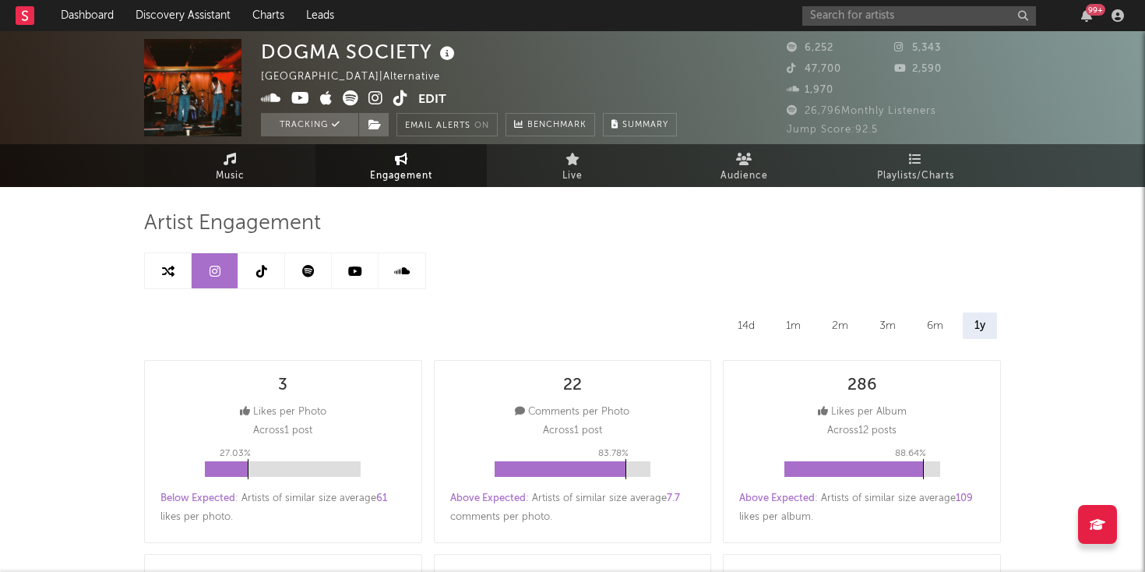
click at [236, 168] on span "Music" at bounding box center [230, 176] width 29 height 19
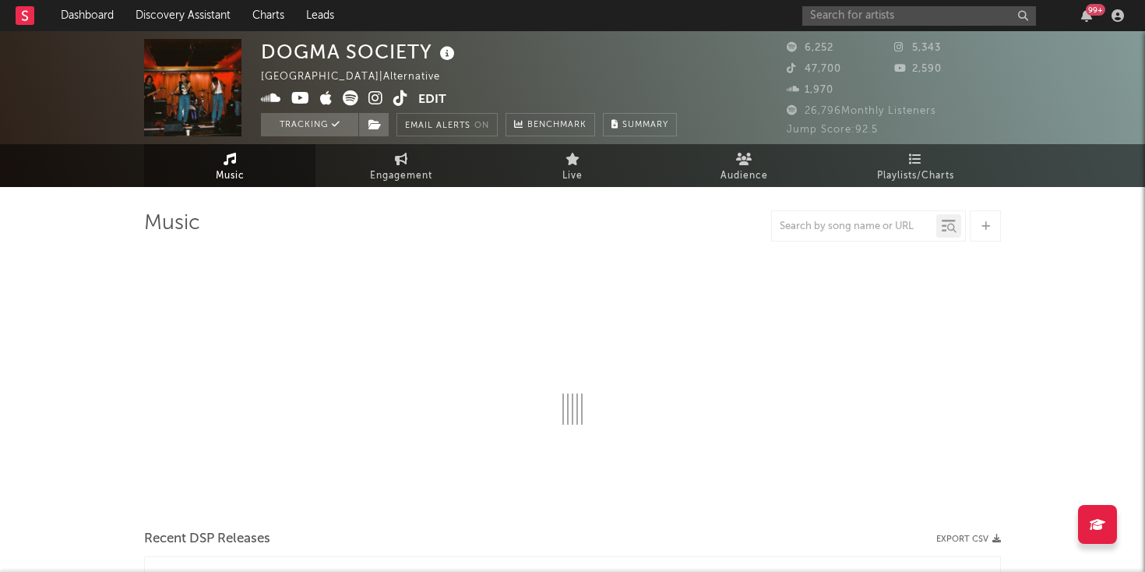
select select "6m"
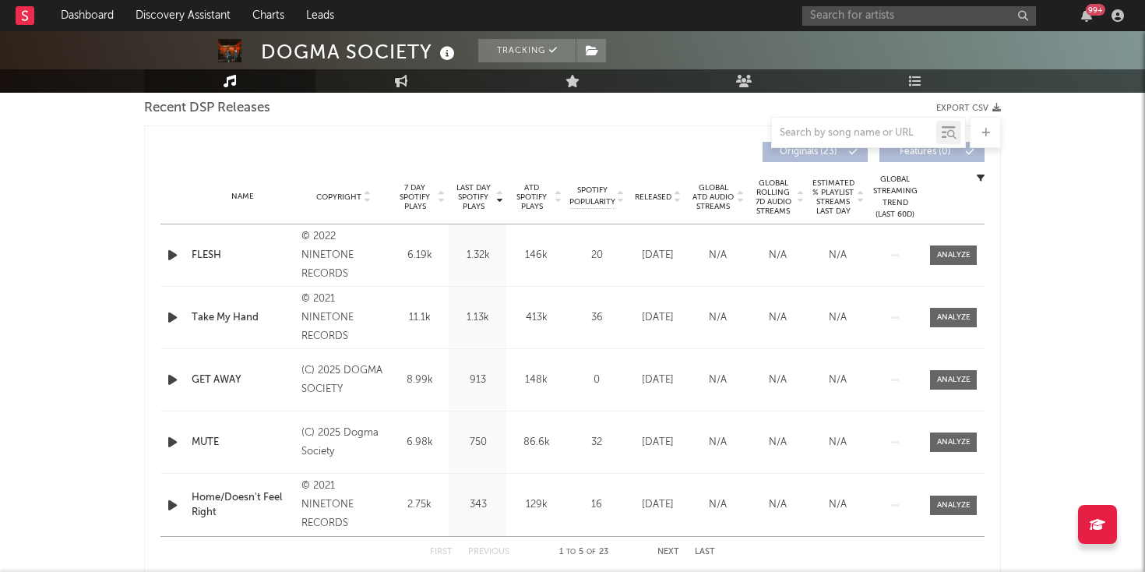
scroll to position [554, 0]
